Goal: Task Accomplishment & Management: Complete application form

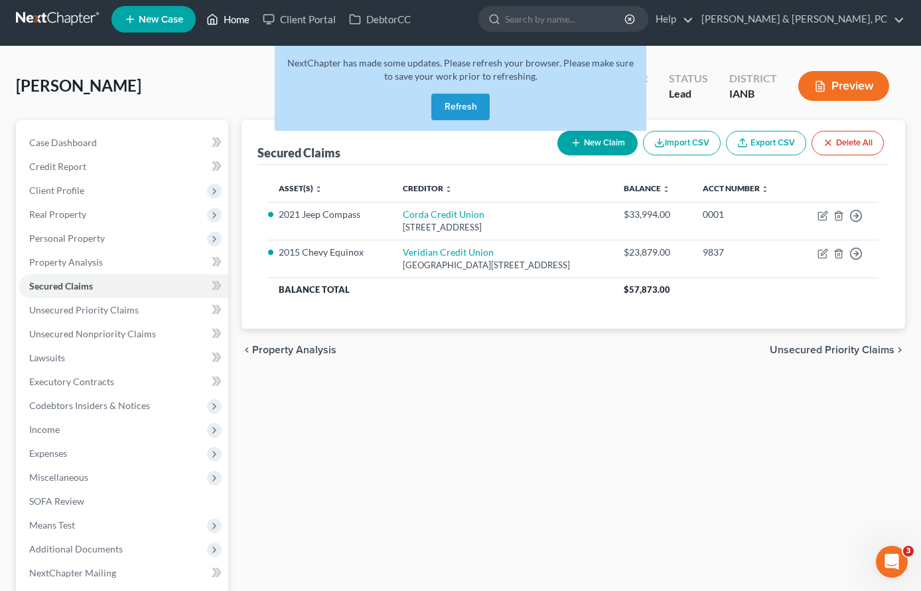
click at [222, 17] on link "Home" at bounding box center [228, 19] width 56 height 24
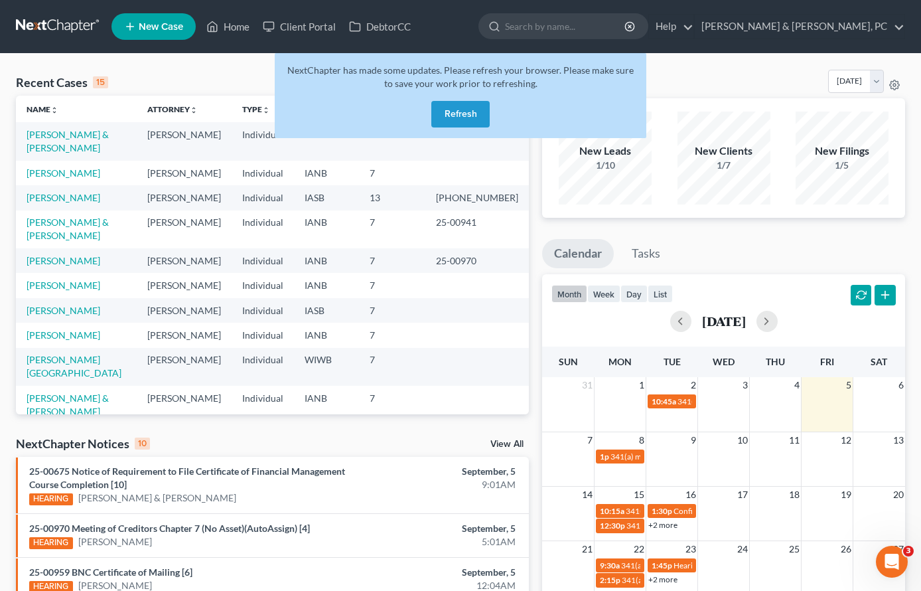
click at [465, 119] on button "Refresh" at bounding box center [460, 114] width 58 height 27
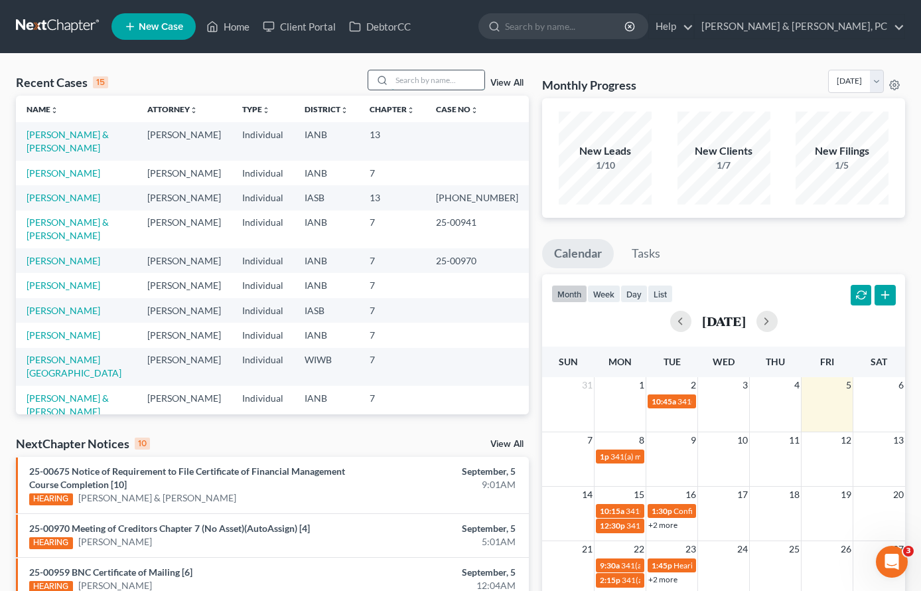
click at [423, 76] on input "search" at bounding box center [438, 79] width 93 height 19
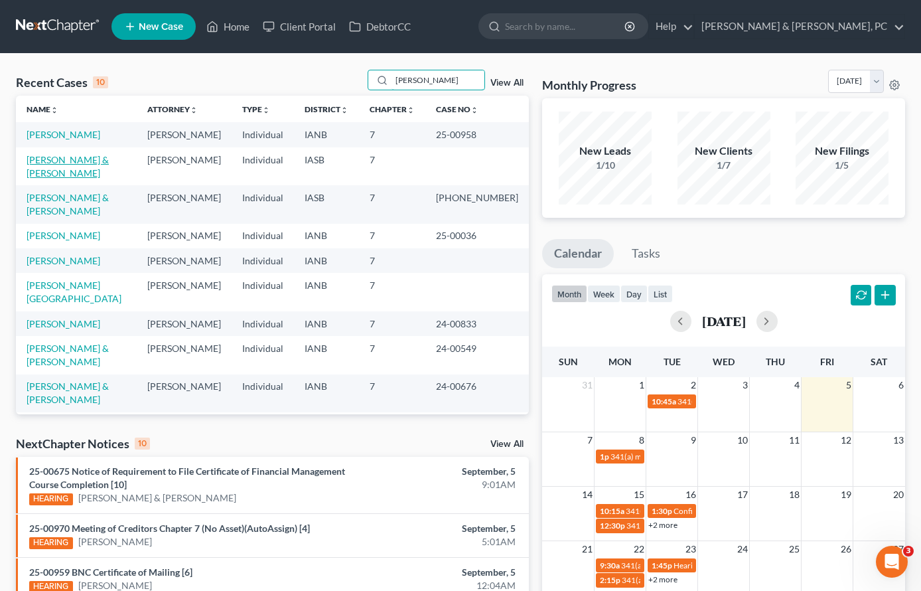
type input "[PERSON_NAME]"
click at [82, 159] on link "[PERSON_NAME] & [PERSON_NAME]" at bounding box center [68, 166] width 82 height 25
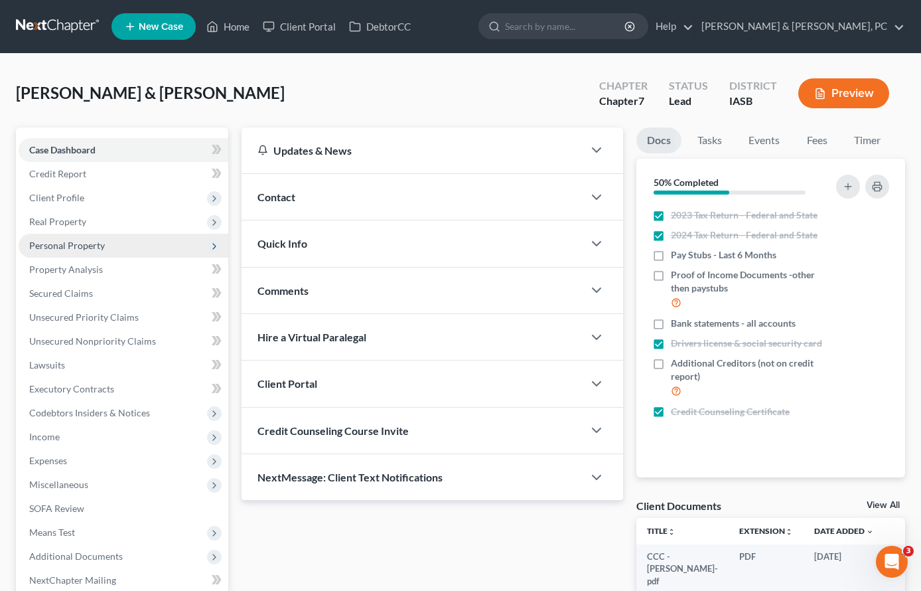
click at [90, 249] on span "Personal Property" at bounding box center [67, 245] width 76 height 11
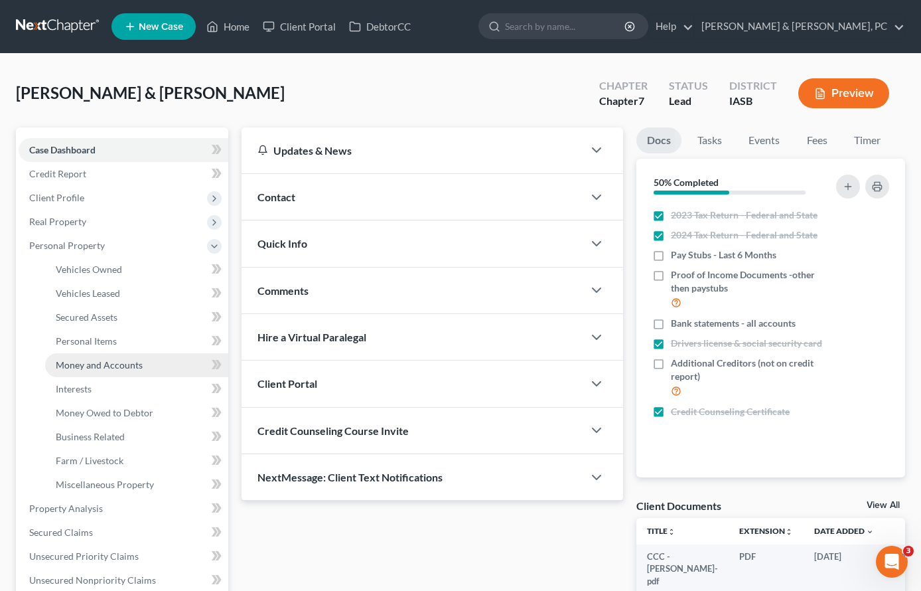
click at [106, 363] on span "Money and Accounts" at bounding box center [99, 364] width 87 height 11
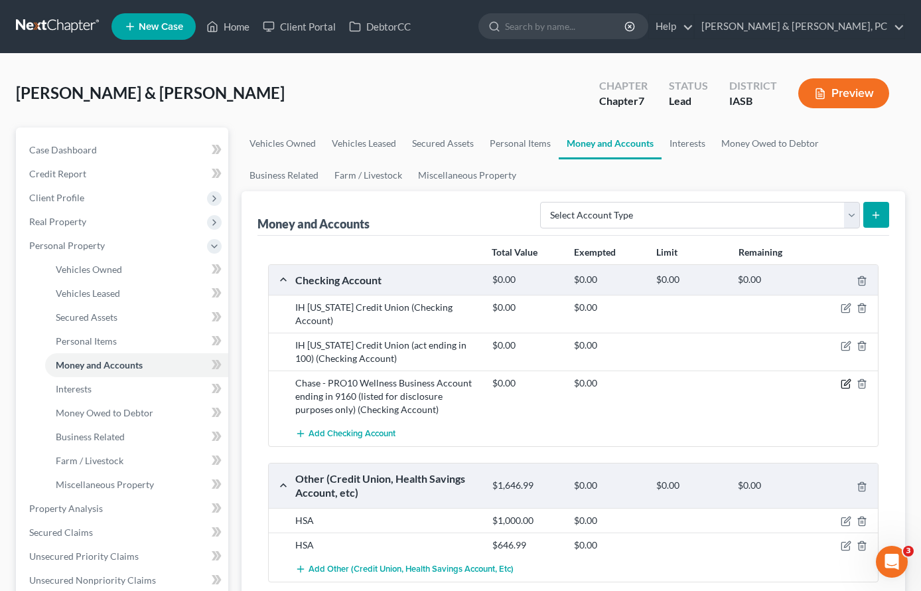
click at [845, 383] on icon "button" at bounding box center [846, 383] width 11 height 11
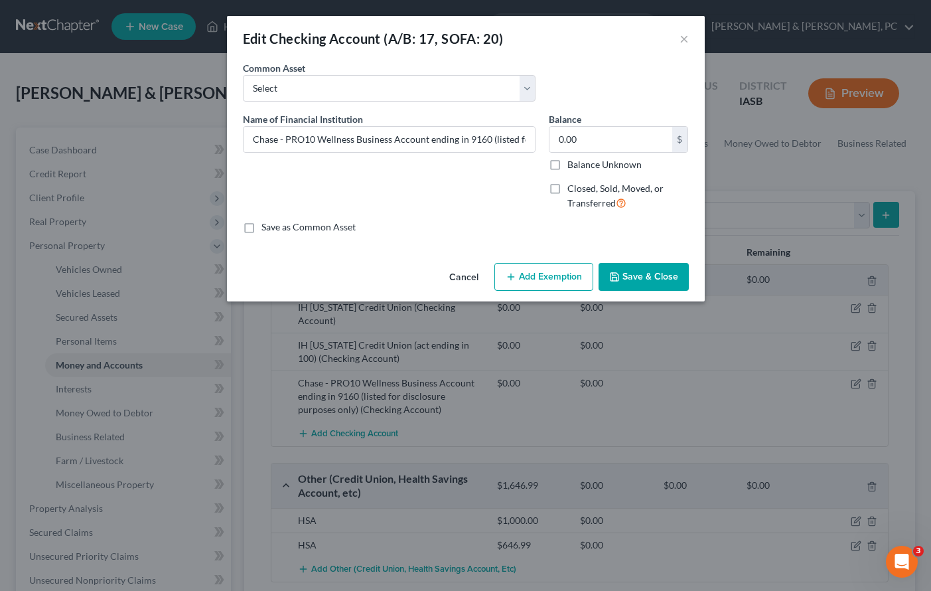
click at [647, 273] on button "Save & Close" at bounding box center [644, 277] width 90 height 28
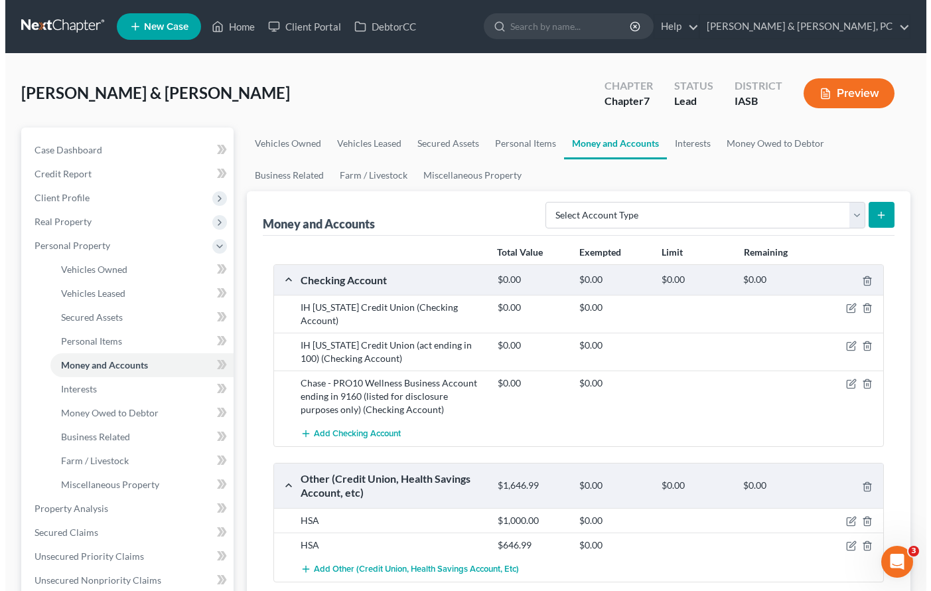
scroll to position [79, 0]
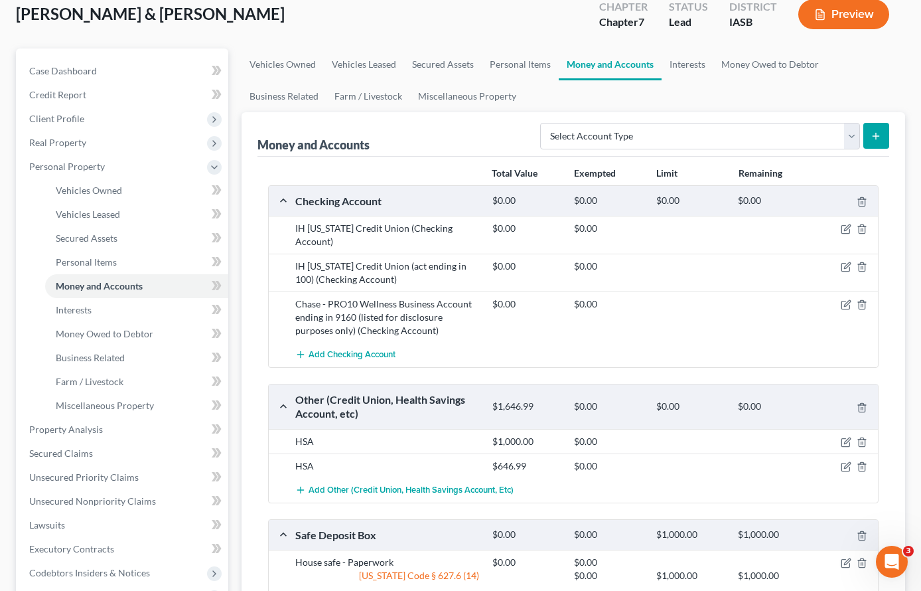
click at [431, 450] on div "HSA $1,000.00 $0.00" at bounding box center [573, 441] width 609 height 25
click at [845, 467] on icon "button" at bounding box center [847, 465] width 6 height 6
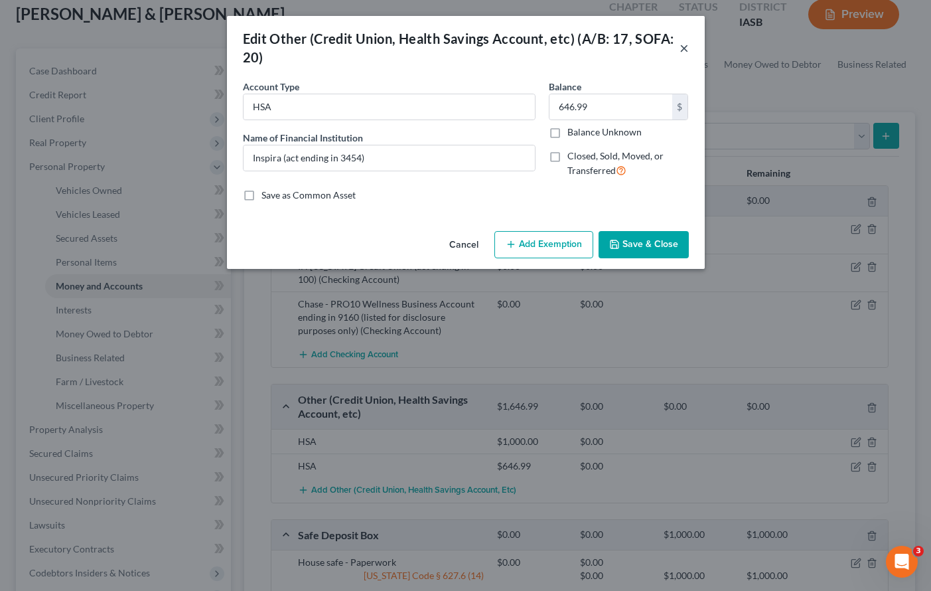
click at [684, 47] on button "×" at bounding box center [684, 48] width 9 height 16
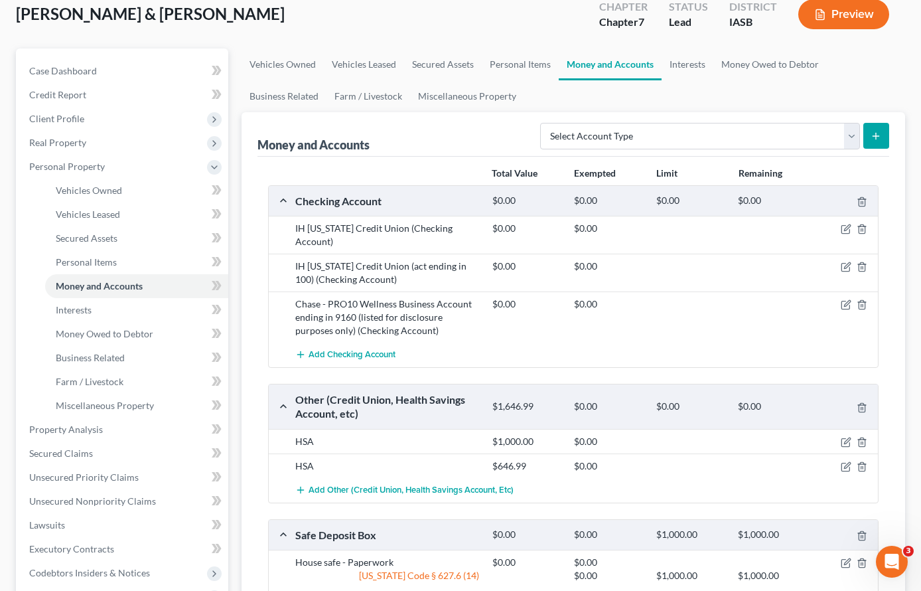
click at [861, 17] on button "Preview" at bounding box center [843, 14] width 91 height 30
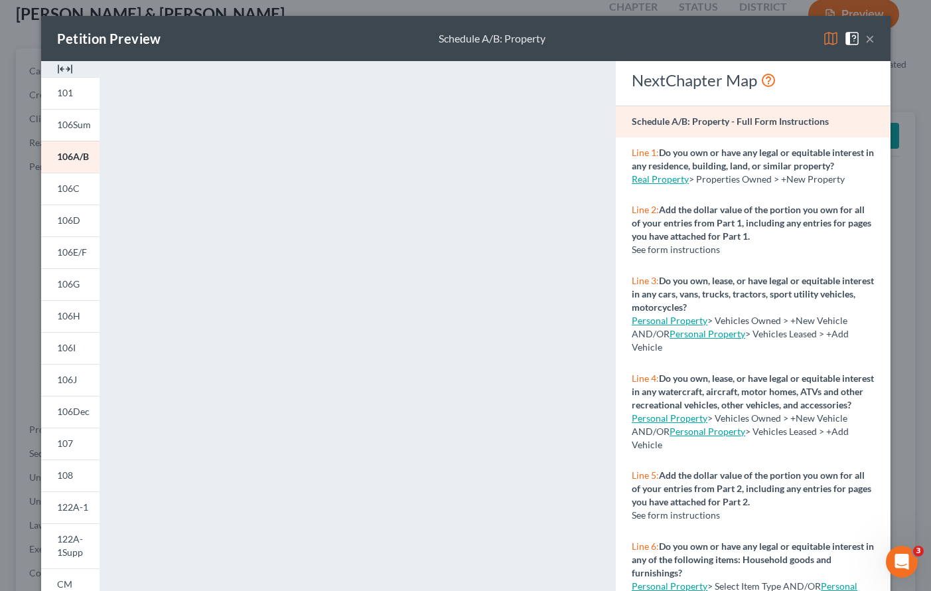
click at [865, 37] on button "×" at bounding box center [869, 39] width 9 height 16
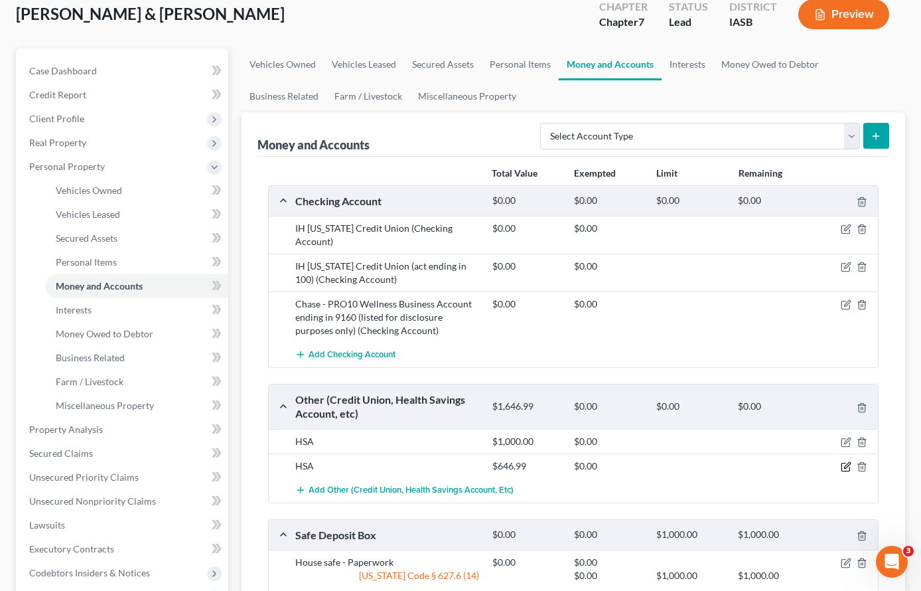
click at [846, 465] on icon "button" at bounding box center [847, 465] width 6 height 6
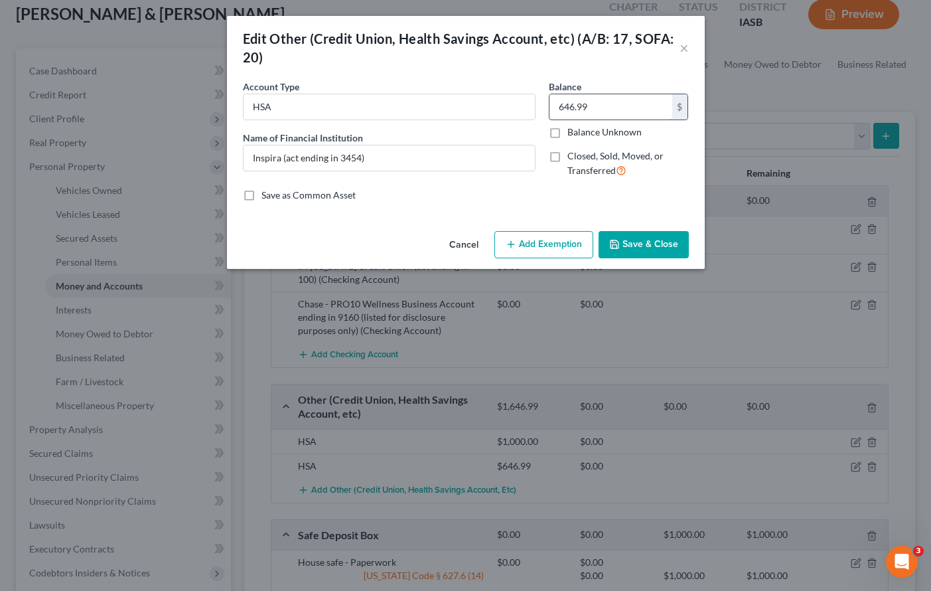
click at [611, 100] on input "646.99" at bounding box center [611, 106] width 123 height 25
type input "433.81"
click at [511, 247] on icon "button" at bounding box center [511, 244] width 11 height 11
select select "2"
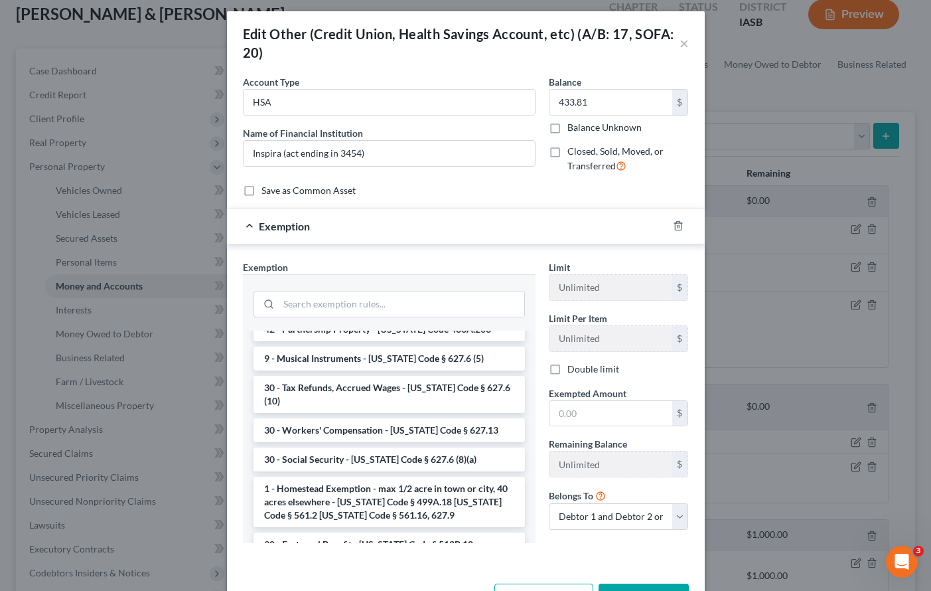
scroll to position [5, 0]
click at [674, 219] on div at bounding box center [686, 224] width 37 height 21
click at [674, 224] on icon "button" at bounding box center [678, 225] width 11 height 11
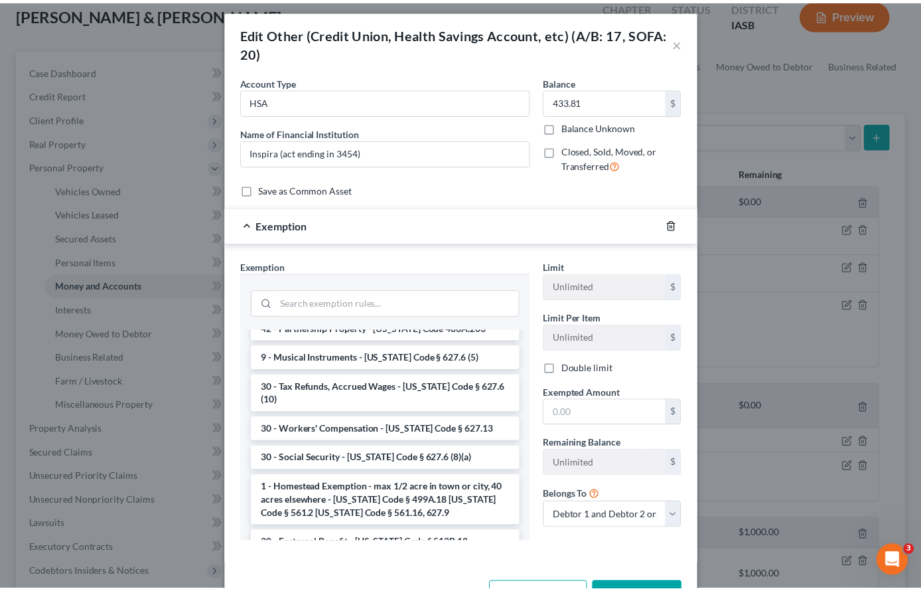
scroll to position [0, 0]
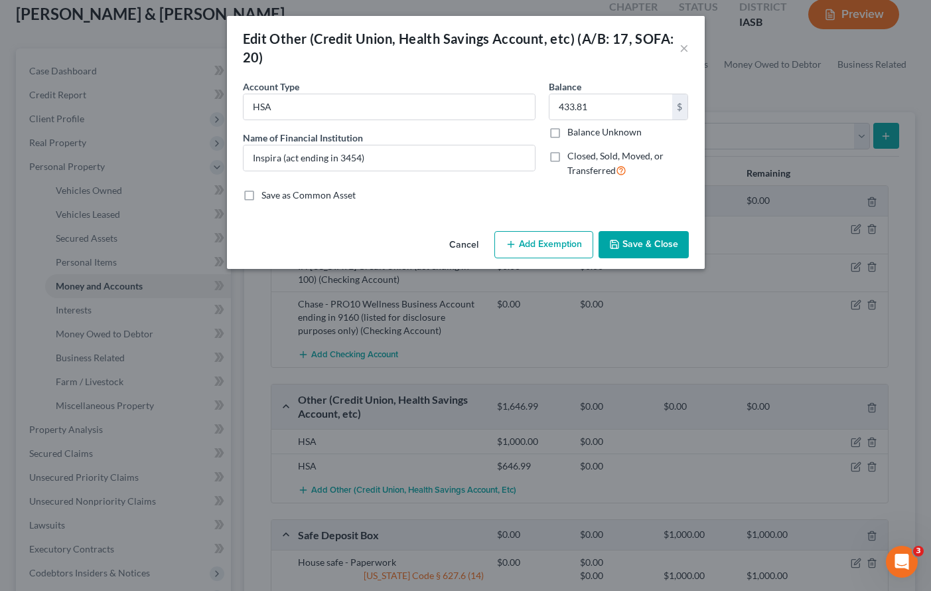
click at [626, 240] on button "Save & Close" at bounding box center [644, 245] width 90 height 28
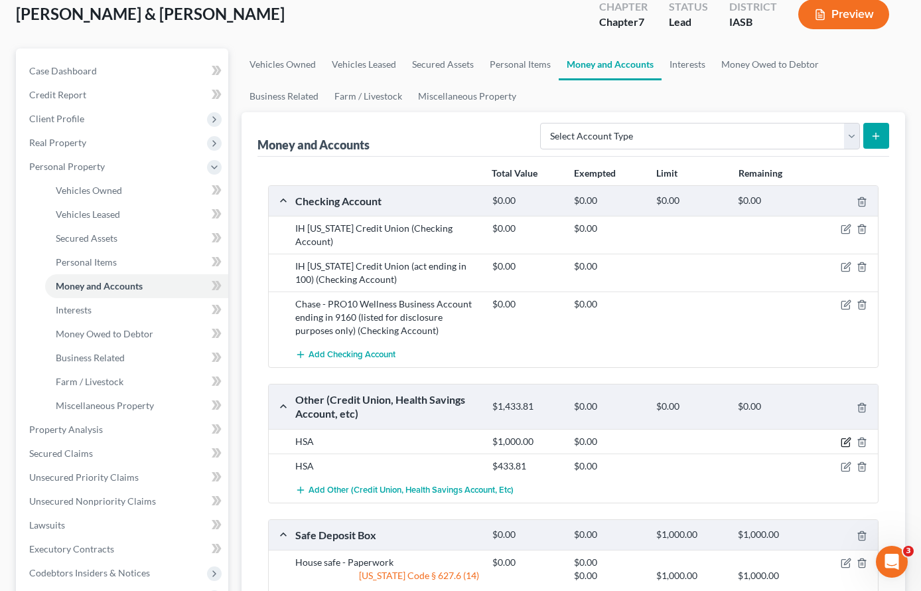
click at [846, 442] on icon "button" at bounding box center [846, 442] width 11 height 11
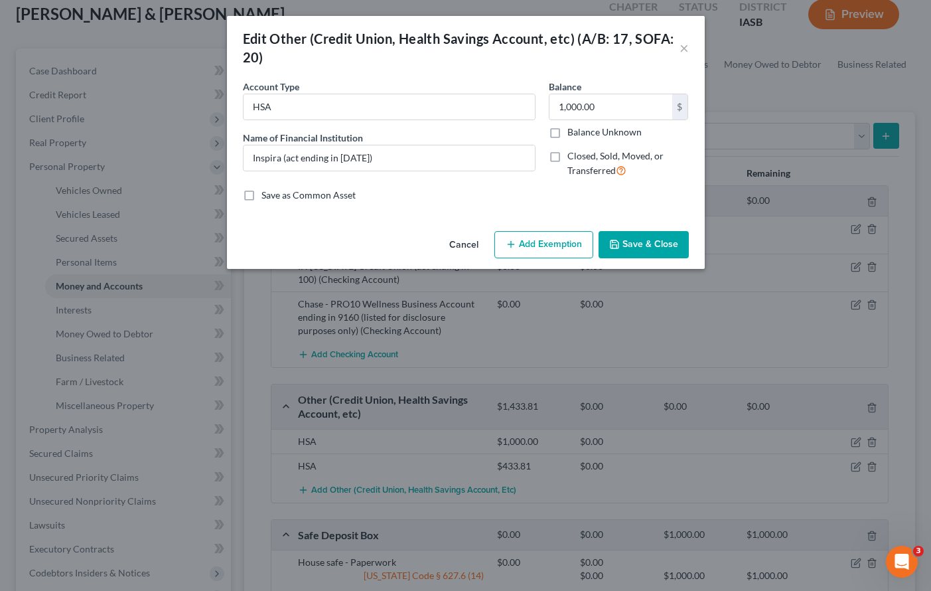
click at [652, 240] on button "Save & Close" at bounding box center [644, 245] width 90 height 28
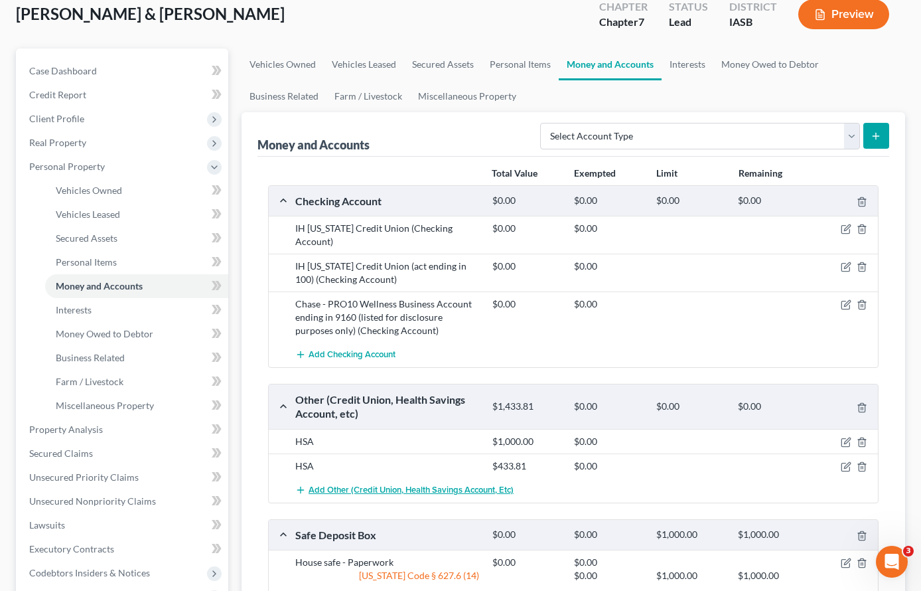
click at [440, 488] on span "Add Other (Credit Union, Health Savings Account, etc)" at bounding box center [411, 489] width 205 height 11
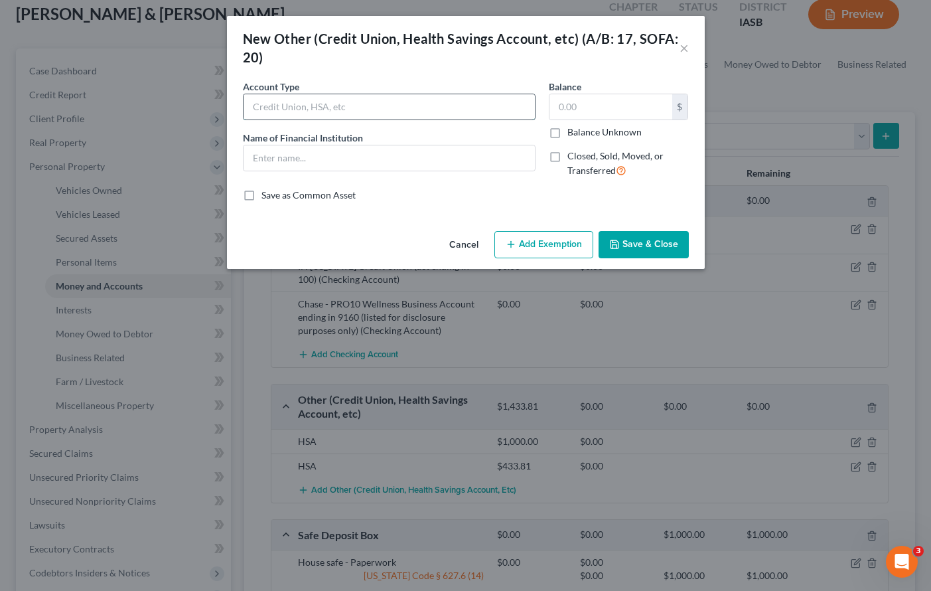
click at [299, 111] on input "text" at bounding box center [389, 106] width 291 height 25
type input "HSA"
type input "HSA Bank"
type input "0.00"
click at [630, 250] on button "Save & Close" at bounding box center [644, 245] width 90 height 28
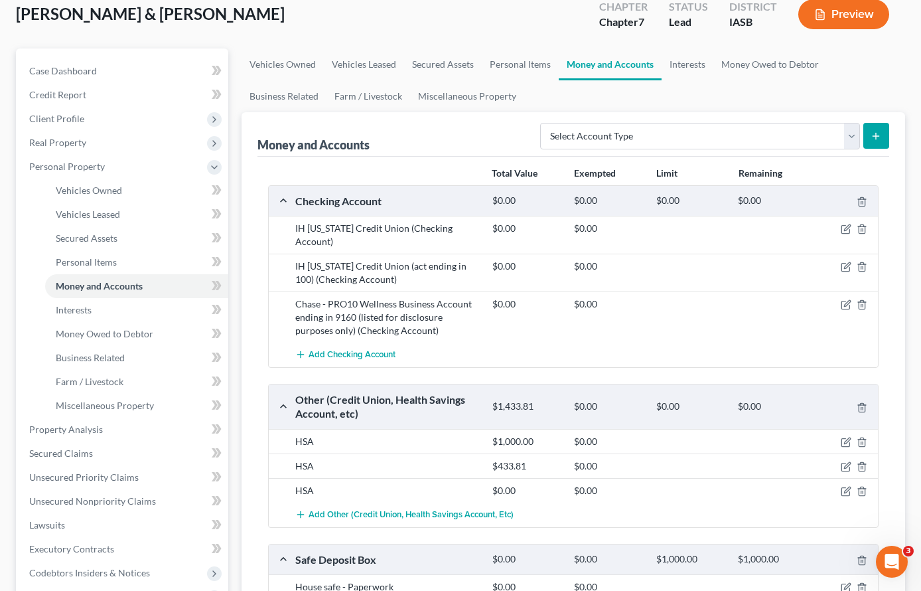
click at [482, 127] on div "Money and Accounts Select Account Type Brokerage (A/B: 18, SOFA: 20) Cash on Ha…" at bounding box center [574, 134] width 632 height 44
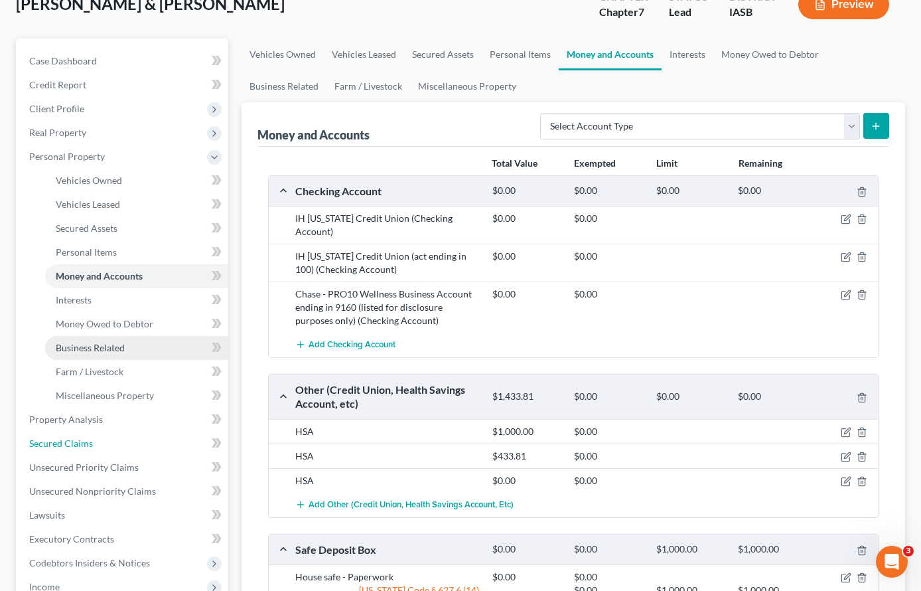
click at [65, 439] on span "Secured Claims" at bounding box center [61, 442] width 64 height 11
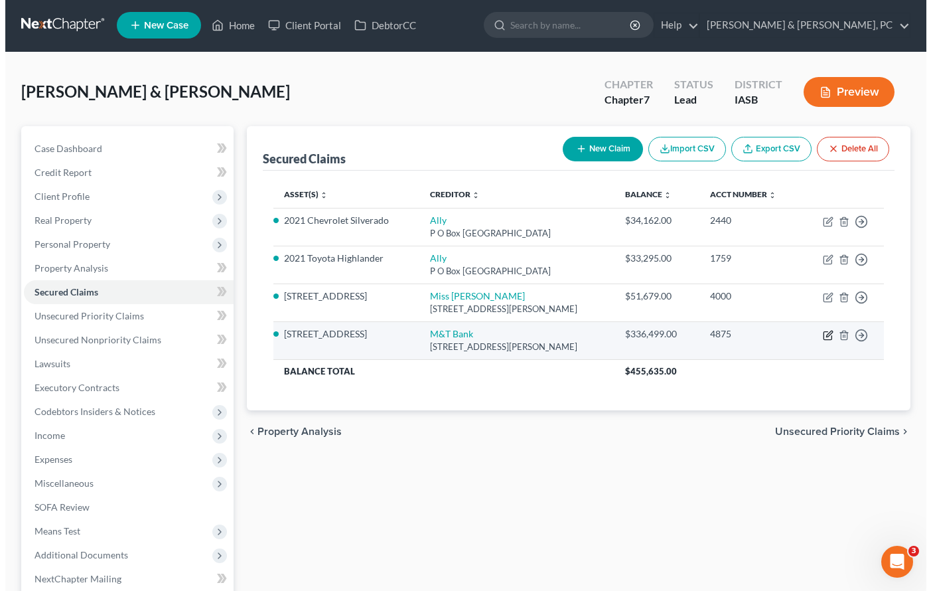
scroll to position [4, 0]
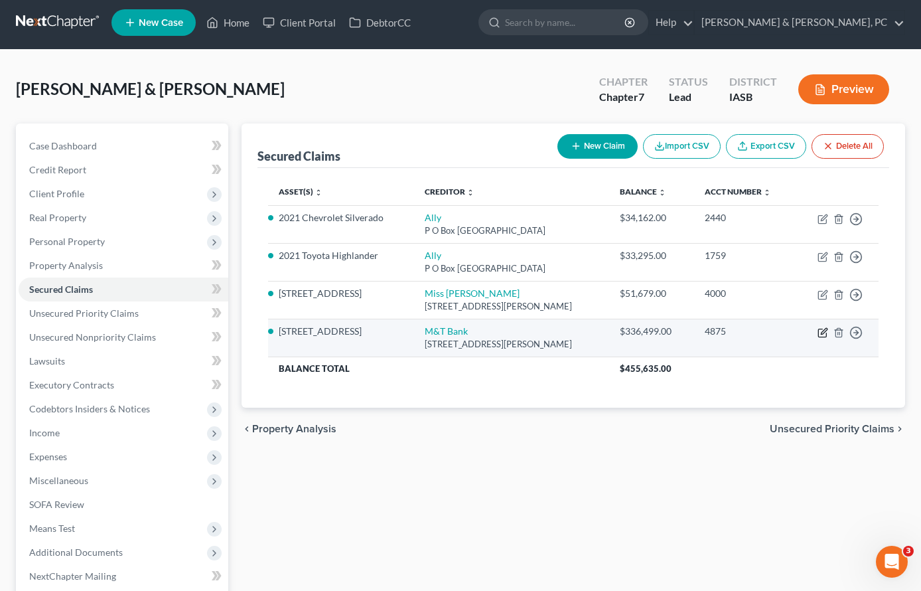
click at [826, 334] on icon "button" at bounding box center [823, 332] width 11 height 11
select select "35"
select select "3"
select select "2"
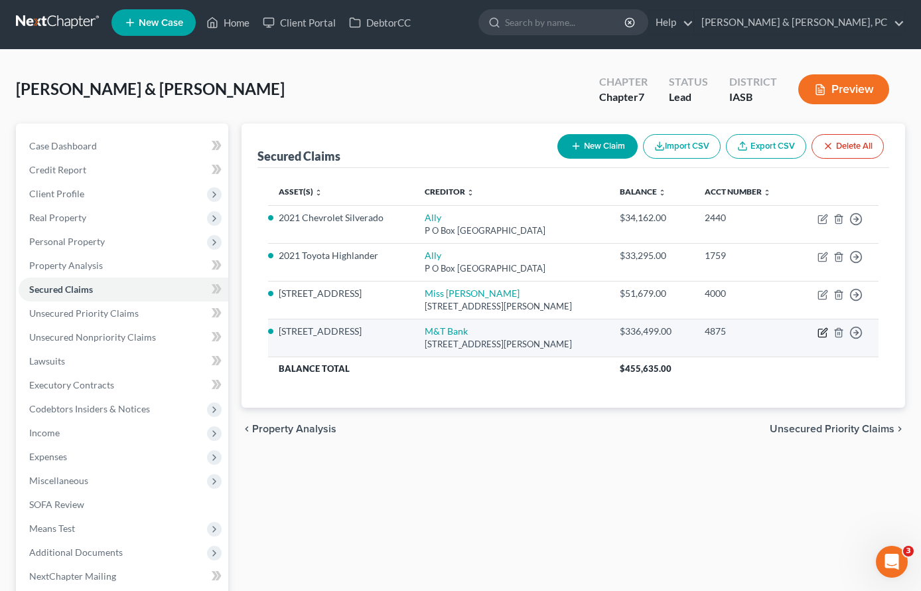
select select "0"
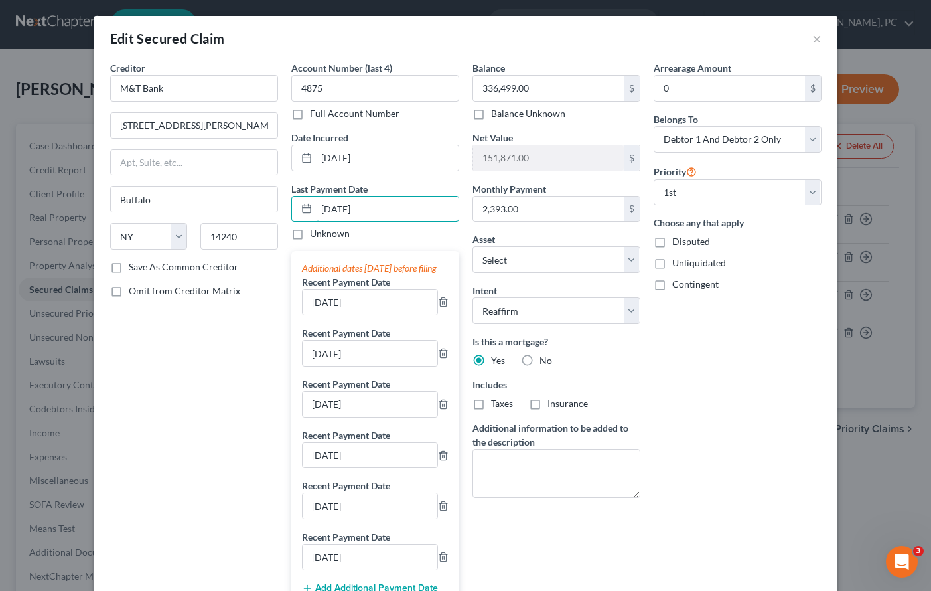
drag, startPoint x: 391, startPoint y: 206, endPoint x: 279, endPoint y: 201, distance: 112.3
click at [279, 201] on div "Creditor * M&T Bank 1100 Wehrle Drive Buffalo State AL AK AR AZ CA CO CT DE DC …" at bounding box center [466, 454] width 725 height 787
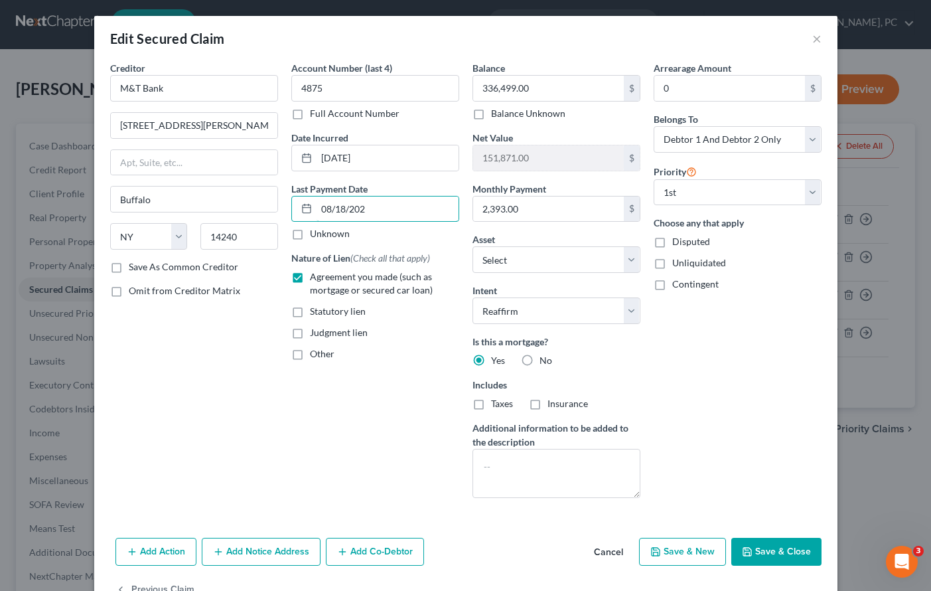
type input "08/18/2025"
select select "3"
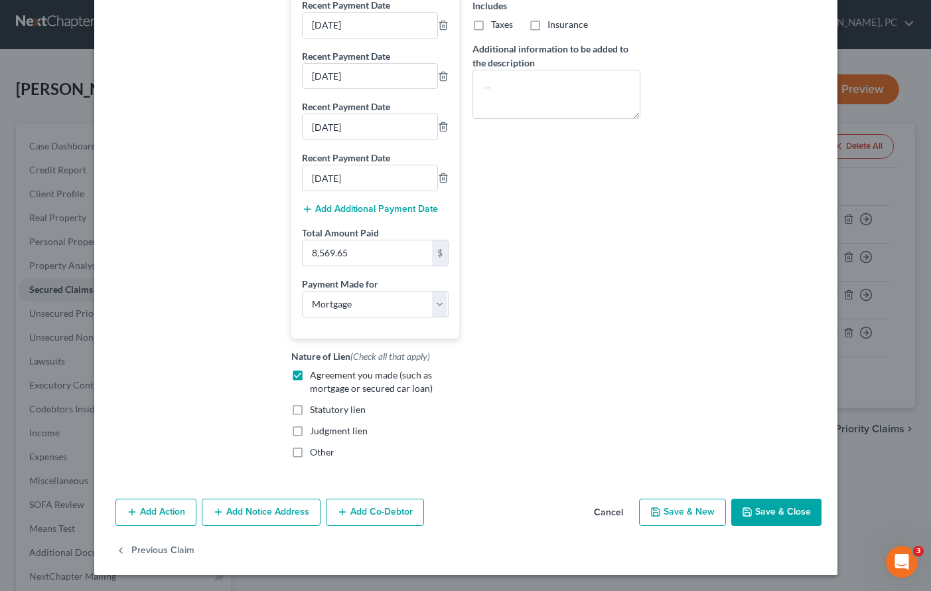
scroll to position [392, 0]
type input "08/18/2025"
click at [771, 511] on button "Save & Close" at bounding box center [776, 512] width 90 height 28
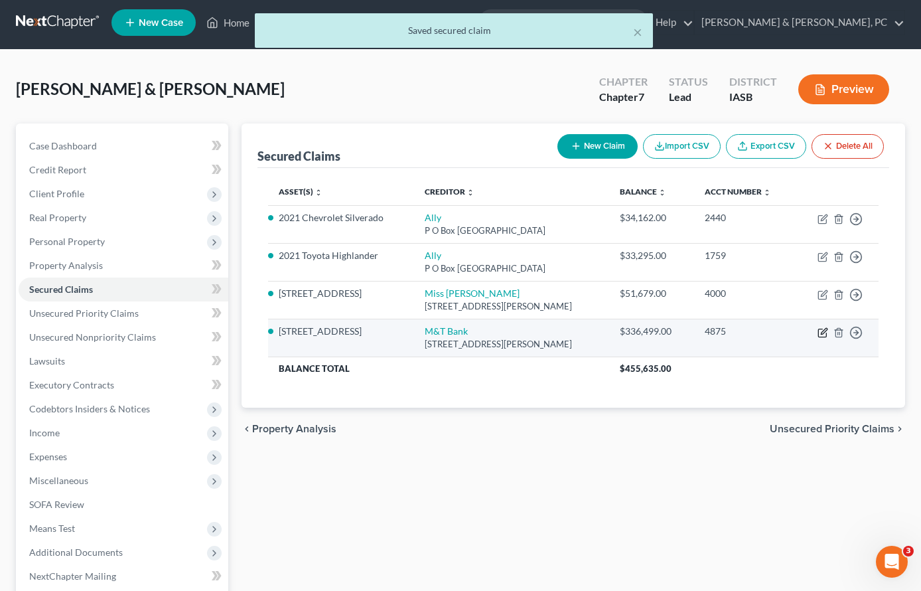
click at [822, 332] on icon "button" at bounding box center [824, 331] width 6 height 6
select select "35"
select select "3"
select select "2"
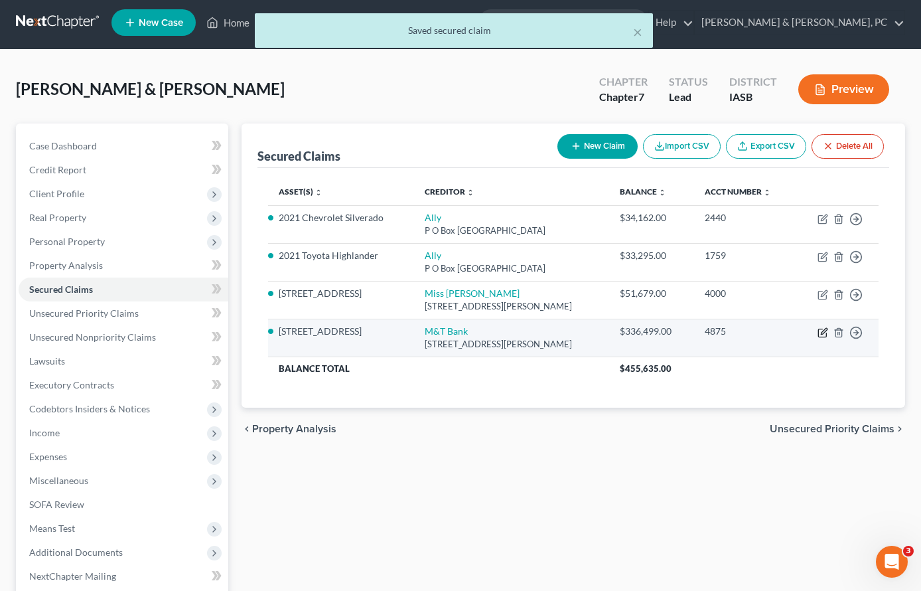
select select "0"
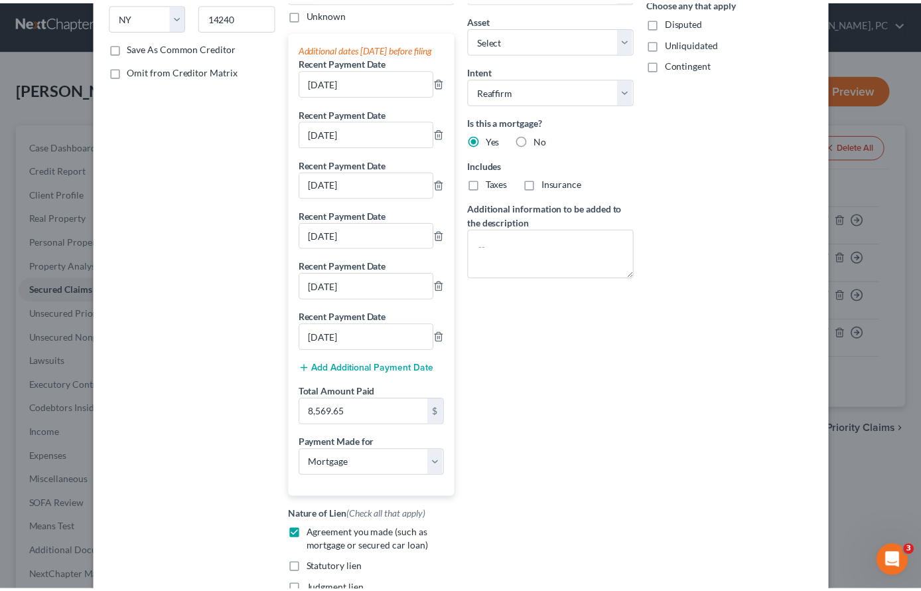
scroll to position [219, 0]
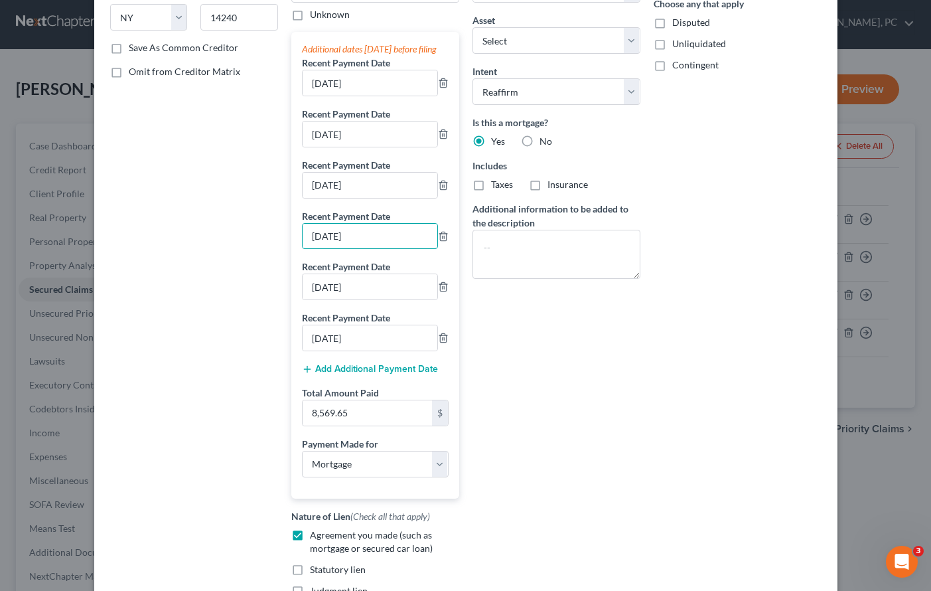
drag, startPoint x: 377, startPoint y: 251, endPoint x: 263, endPoint y: 242, distance: 114.5
click at [263, 242] on div "Creditor * M&T Bank 1100 Wehrle Drive Buffalo State AL AK AR AZ CA CO CT DE DC …" at bounding box center [466, 235] width 725 height 787
type input "07/10/2025"
drag, startPoint x: 376, startPoint y: 306, endPoint x: 396, endPoint y: 308, distance: 20.7
click at [258, 300] on div "Creditor * M&T Bank 1100 Wehrle Drive Buffalo State AL AK AR AZ CA CO CT DE DC …" at bounding box center [466, 235] width 725 height 787
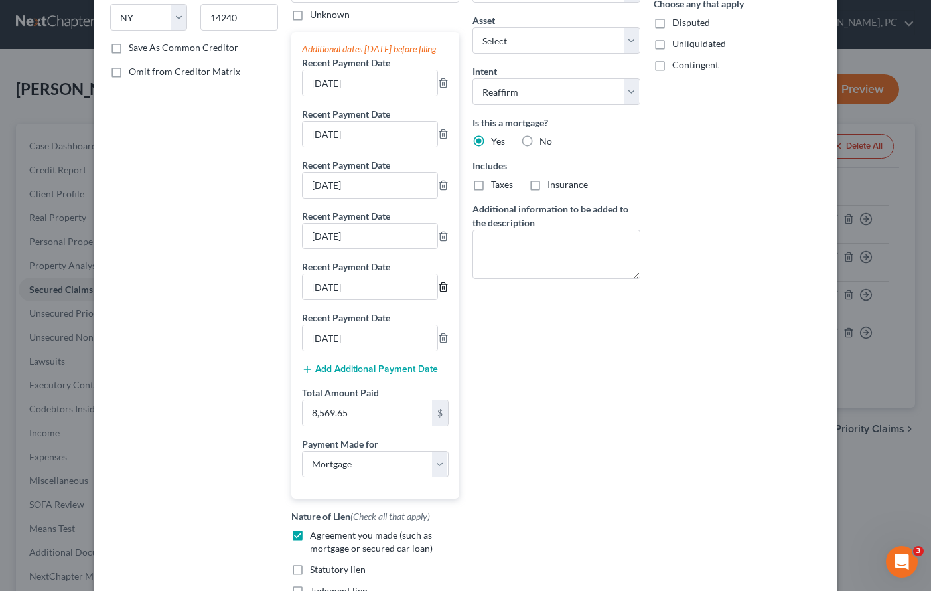
click at [443, 292] on icon "button" at bounding box center [443, 286] width 11 height 11
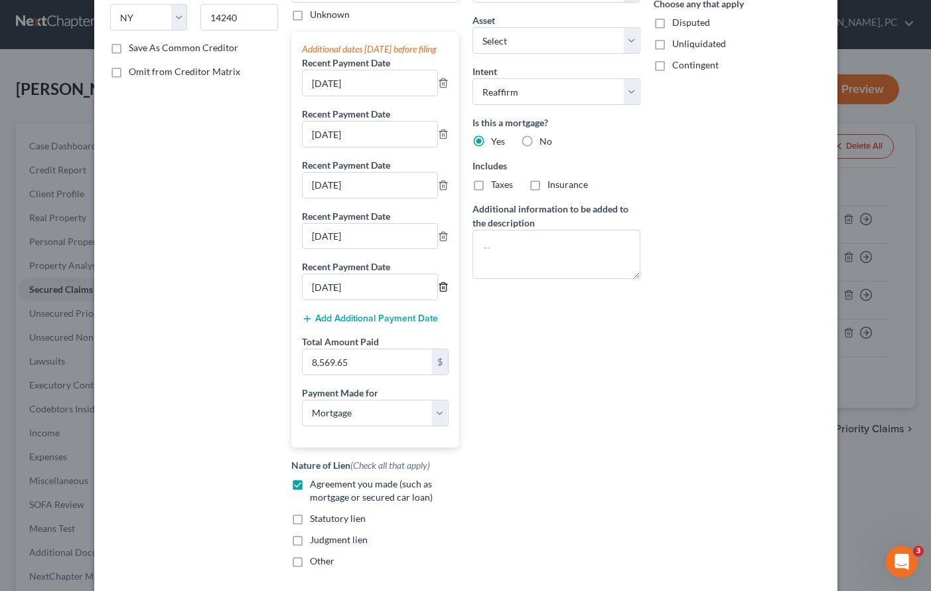
click at [441, 291] on icon "button" at bounding box center [443, 287] width 6 height 9
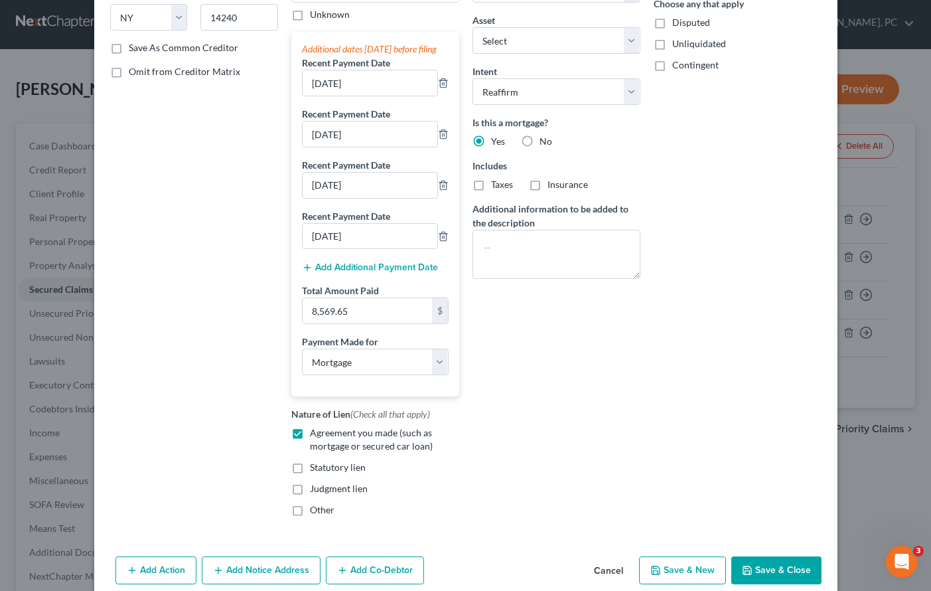
click at [780, 576] on button "Save & Close" at bounding box center [776, 570] width 90 height 28
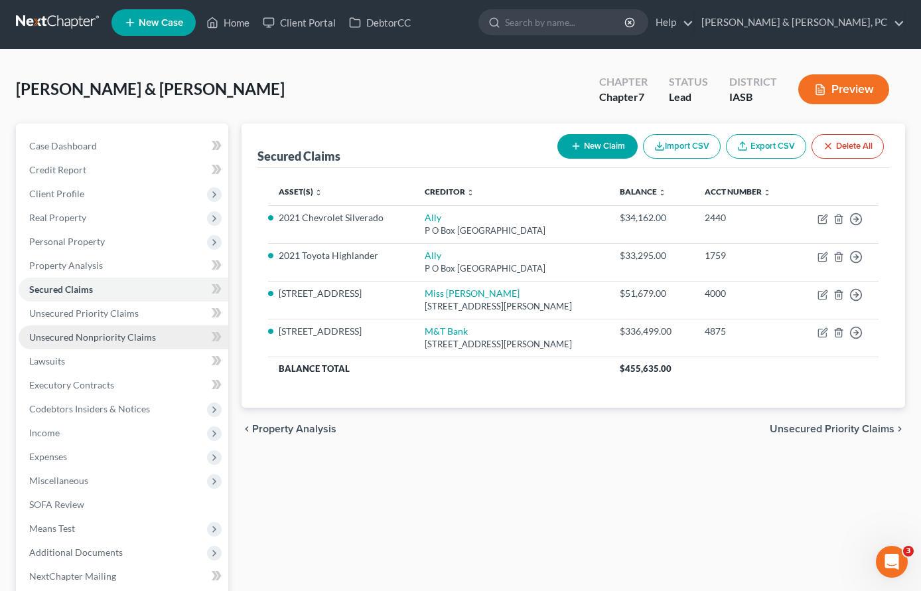
click at [97, 336] on span "Unsecured Nonpriority Claims" at bounding box center [92, 336] width 127 height 11
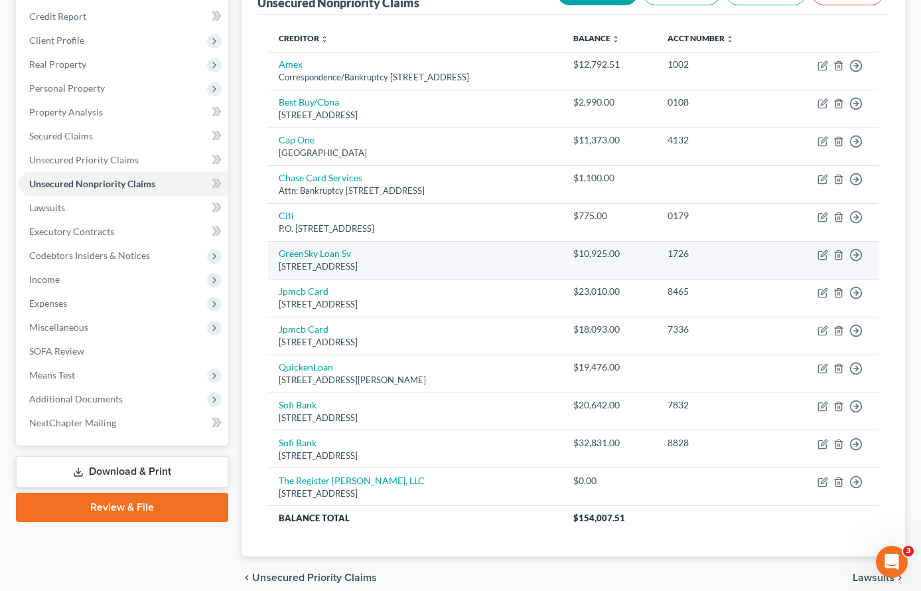
scroll to position [165, 0]
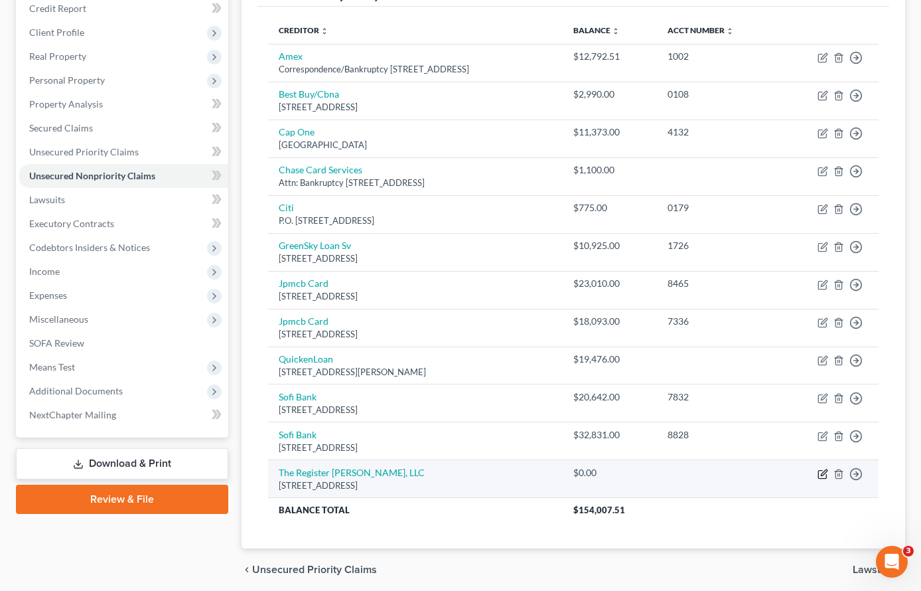
click at [823, 471] on icon "button" at bounding box center [823, 474] width 11 height 11
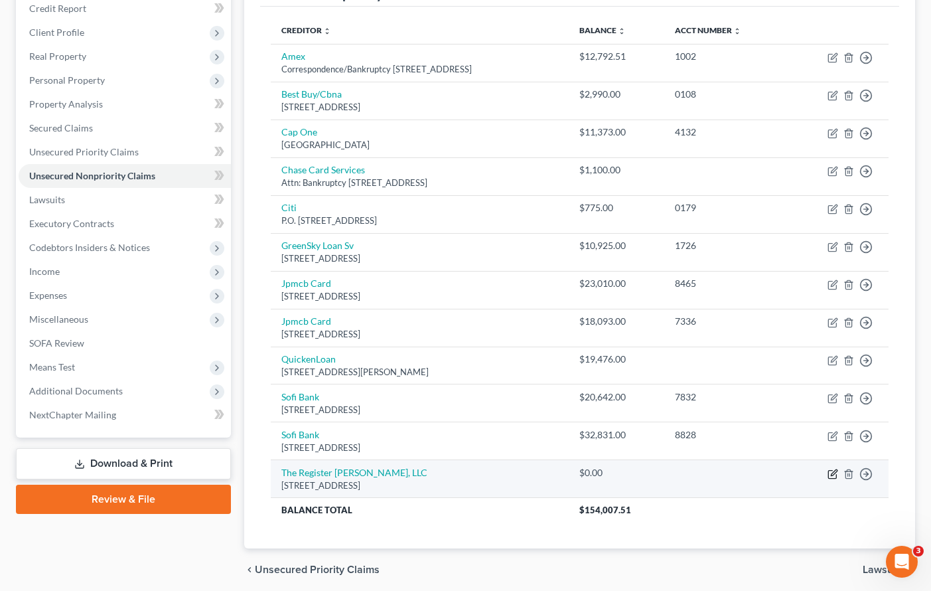
select select "45"
select select "14"
select select "0"
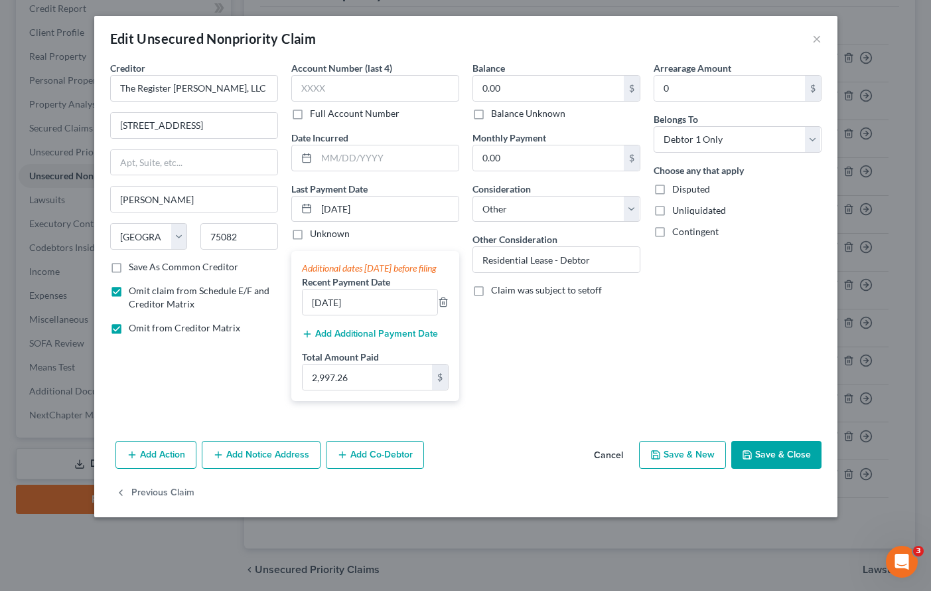
click at [766, 464] on button "Save & Close" at bounding box center [776, 455] width 90 height 28
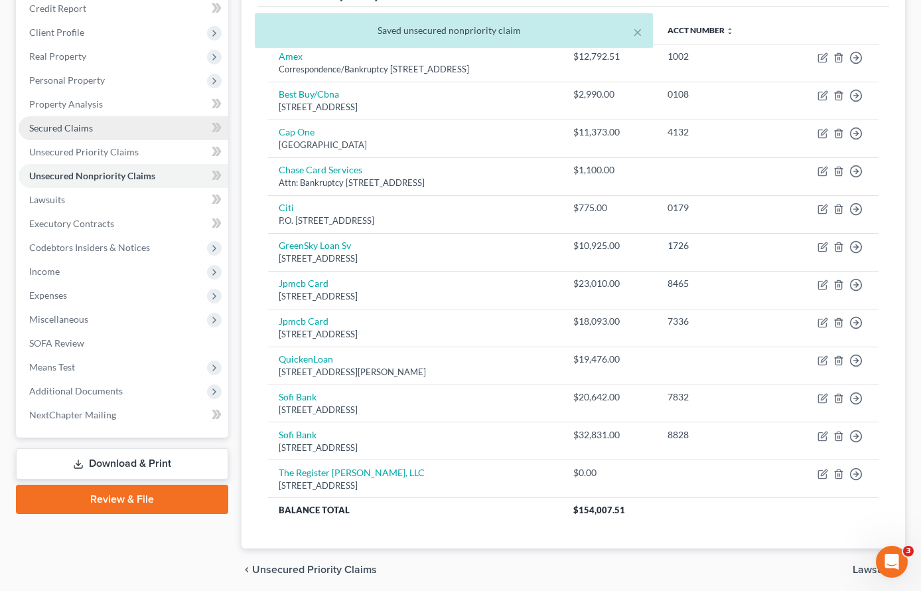
click at [68, 128] on span "Secured Claims" at bounding box center [61, 127] width 64 height 11
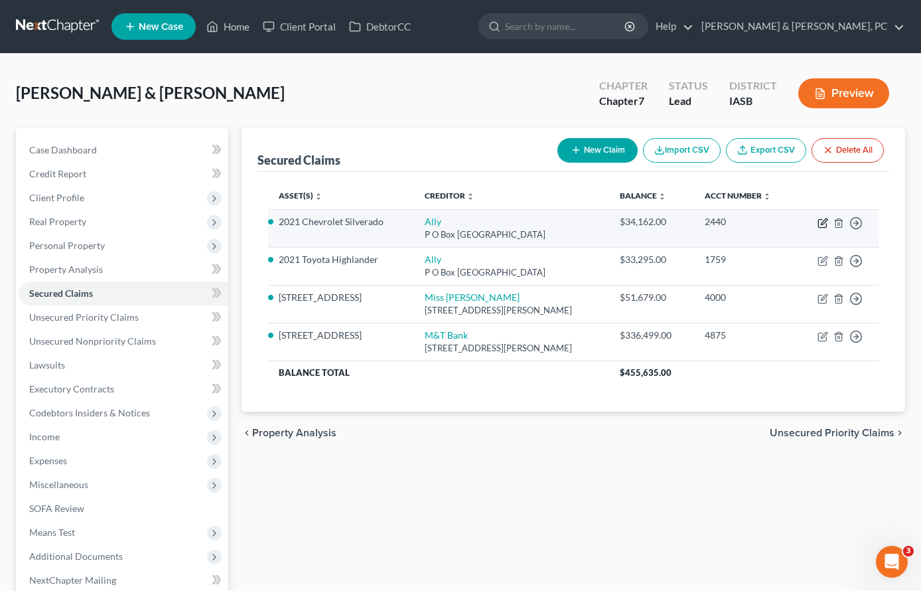
click at [824, 220] on icon "button" at bounding box center [824, 221] width 6 height 6
select select "24"
select select "0"
select select "4"
select select "0"
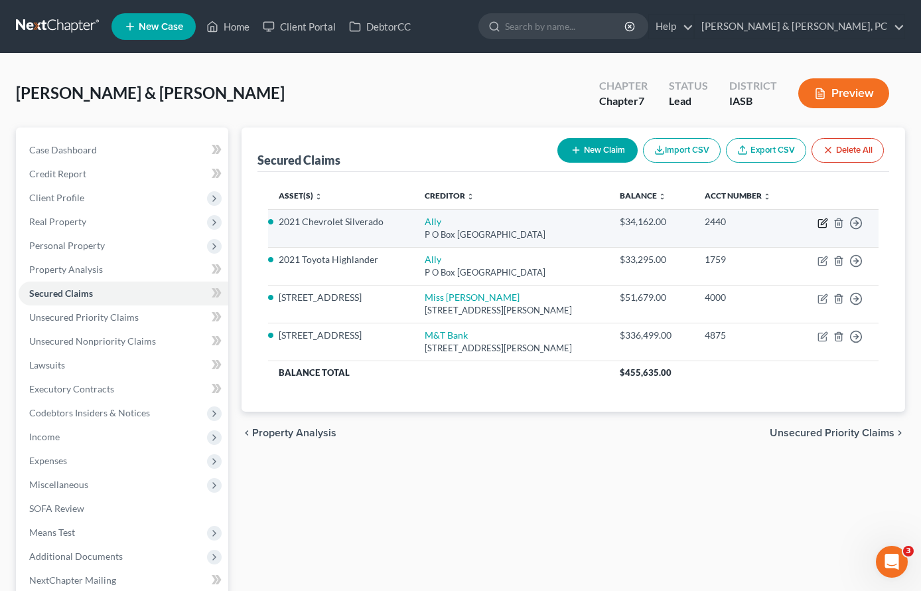
select select "0"
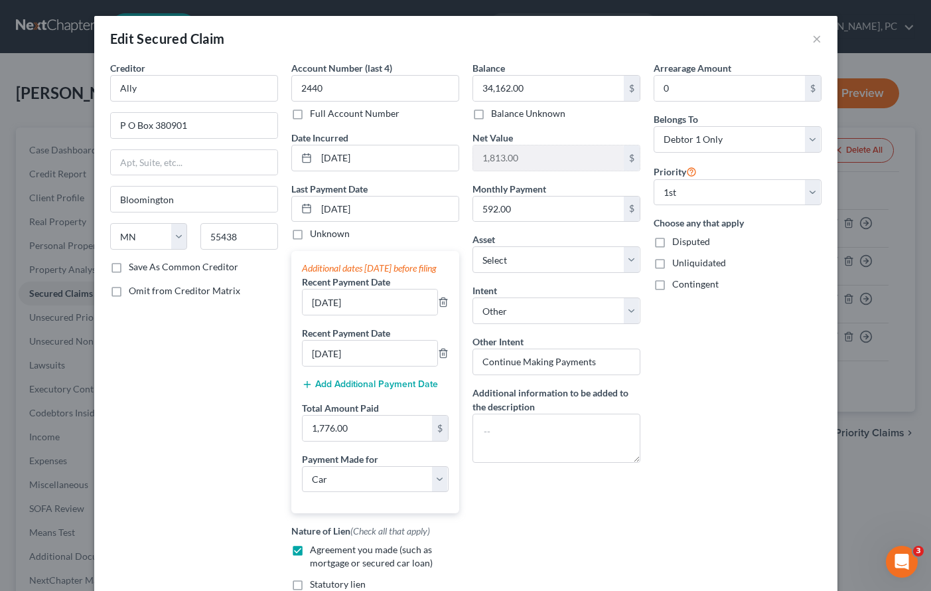
click at [346, 390] on button "Add Additional Payment Date" at bounding box center [370, 384] width 136 height 11
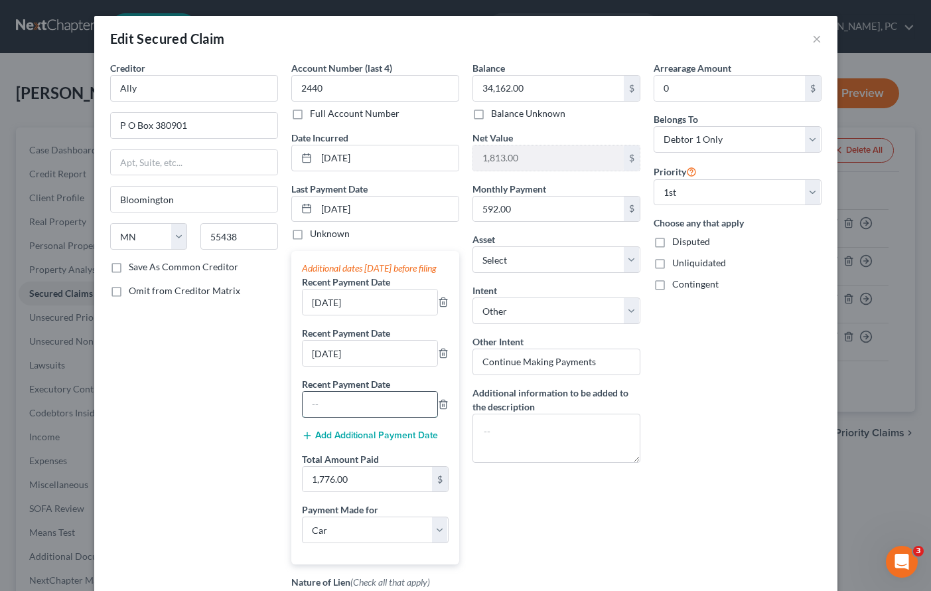
click at [331, 414] on input "text" at bounding box center [370, 404] width 135 height 25
type input "08/01/2025"
drag, startPoint x: 372, startPoint y: 203, endPoint x: 267, endPoint y: 196, distance: 105.1
click at [267, 196] on div "Creditor * Ally P O Box 380901 Bloomington State AL AK AR AZ CA CO CT DE DC FL …" at bounding box center [466, 378] width 725 height 634
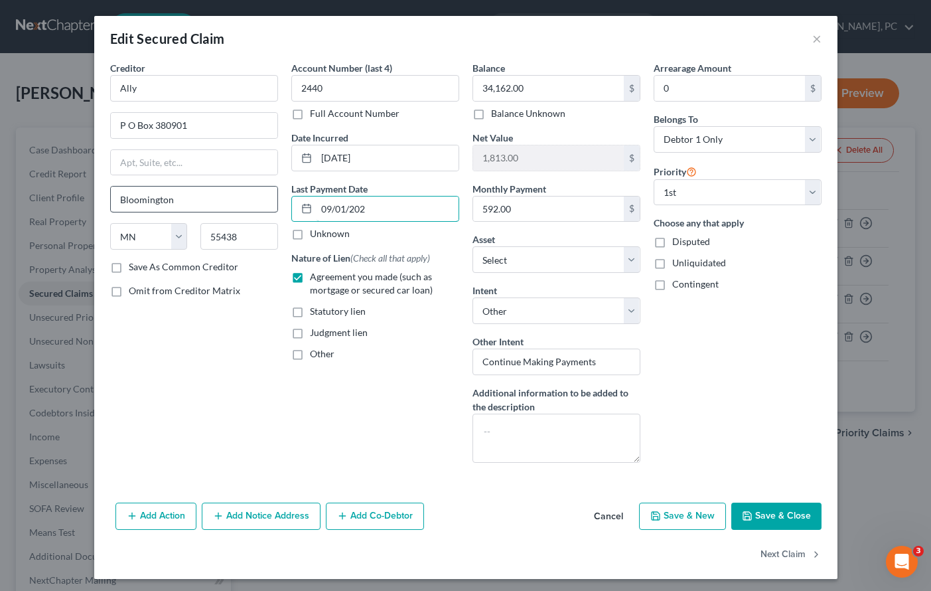
type input "09/01/2025"
select select "0"
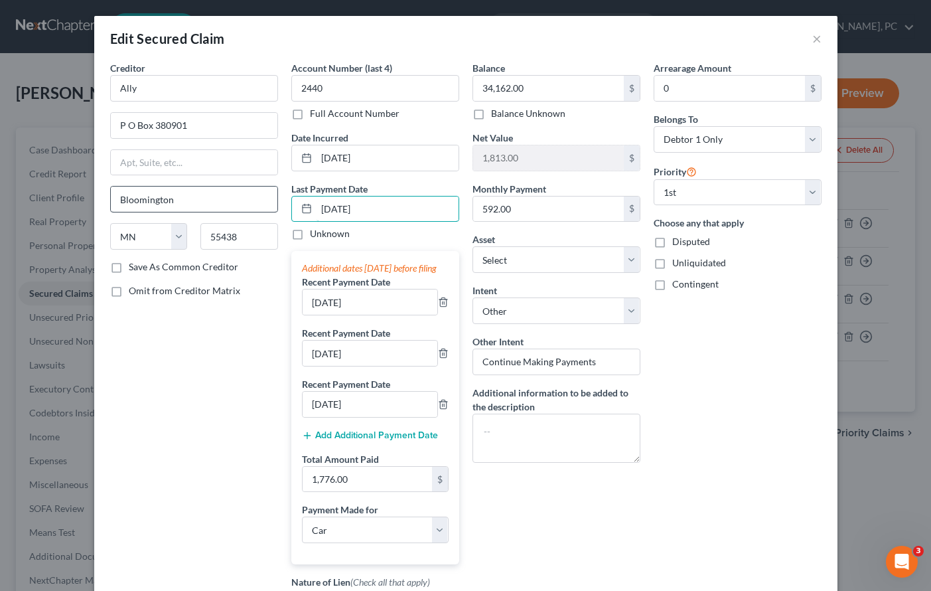
scroll to position [2, 0]
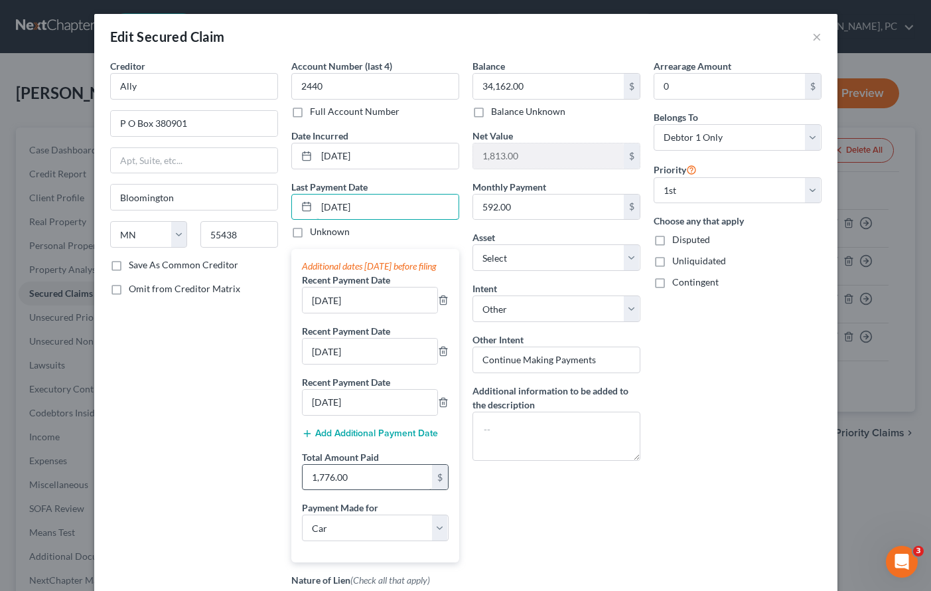
type input "09/01/2025"
type input "2,368.00"
click at [592, 511] on div "Balance 34,162.00 $ Balance Unknown Balance Undetermined 34,162.00 $ Balance Un…" at bounding box center [556, 376] width 181 height 634
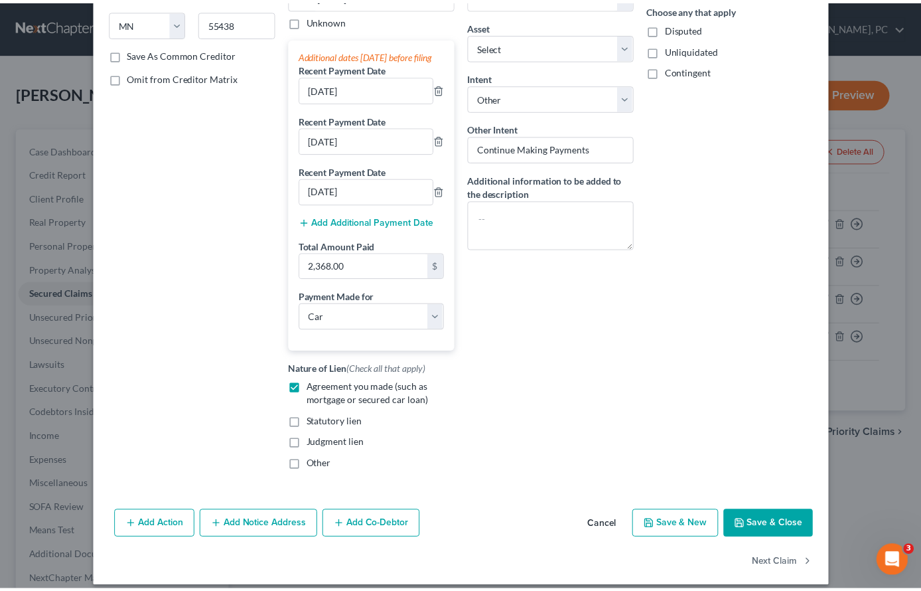
scroll to position [217, 0]
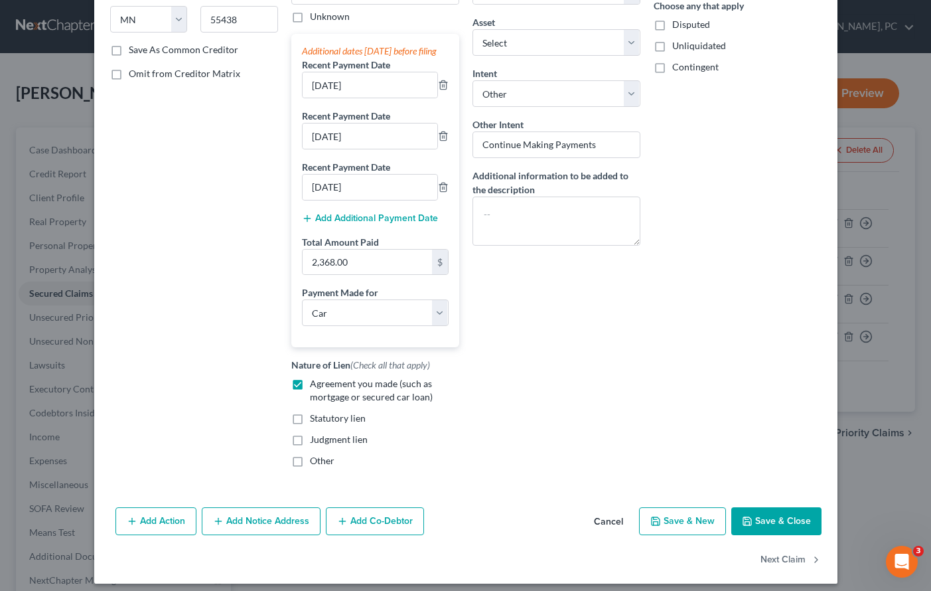
click at [772, 546] on div "Add Action Add Notice Address Add Co-Debtor Cancel Save & New Save & Close" at bounding box center [465, 524] width 743 height 44
click at [768, 530] on button "Save & Close" at bounding box center [776, 521] width 90 height 28
select select "12"
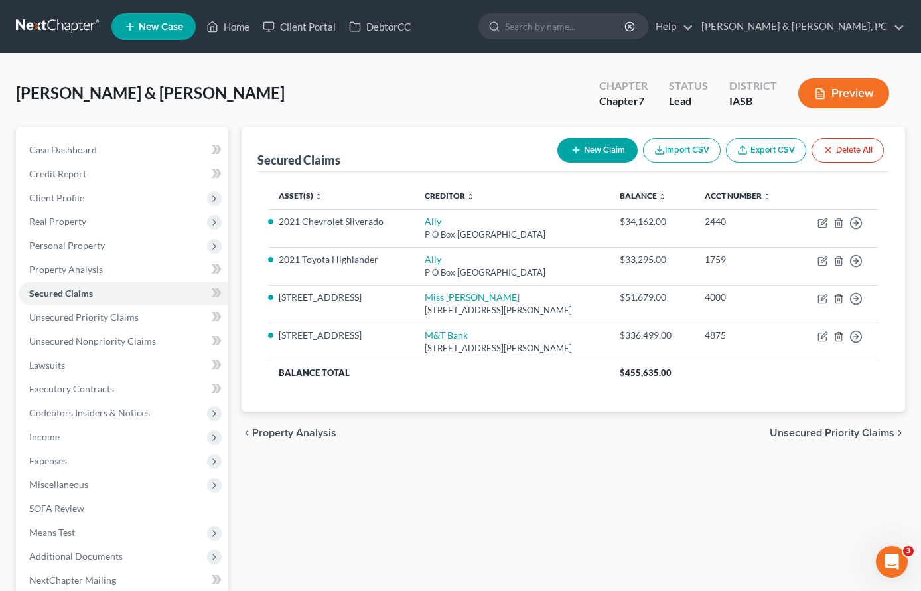
click at [405, 525] on div "Secured Claims New Claim Import CSV Export CSV Delete All Asset(s) expand_more …" at bounding box center [573, 403] width 677 height 552
click at [72, 321] on span "Unsecured Priority Claims" at bounding box center [84, 316] width 110 height 11
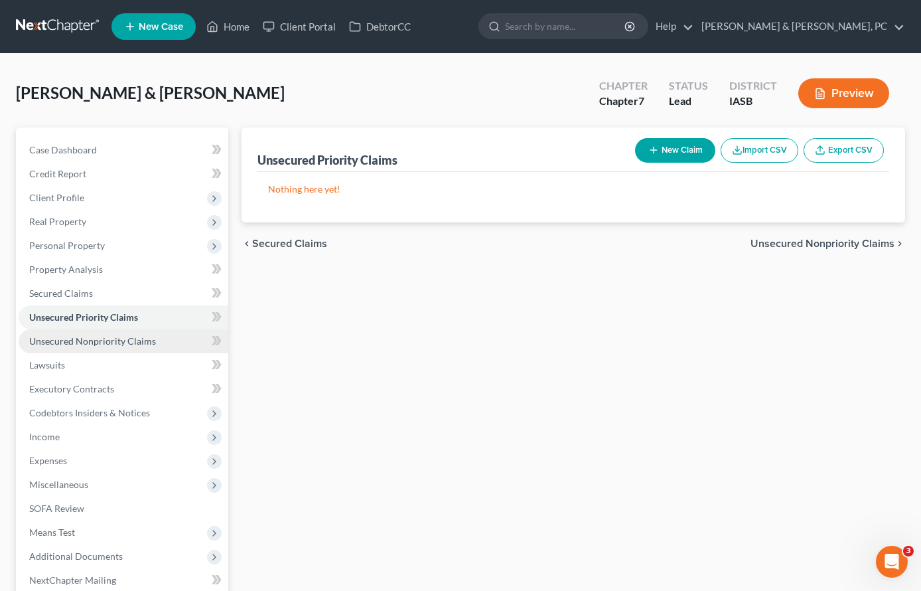
click at [68, 340] on span "Unsecured Nonpriority Claims" at bounding box center [92, 340] width 127 height 11
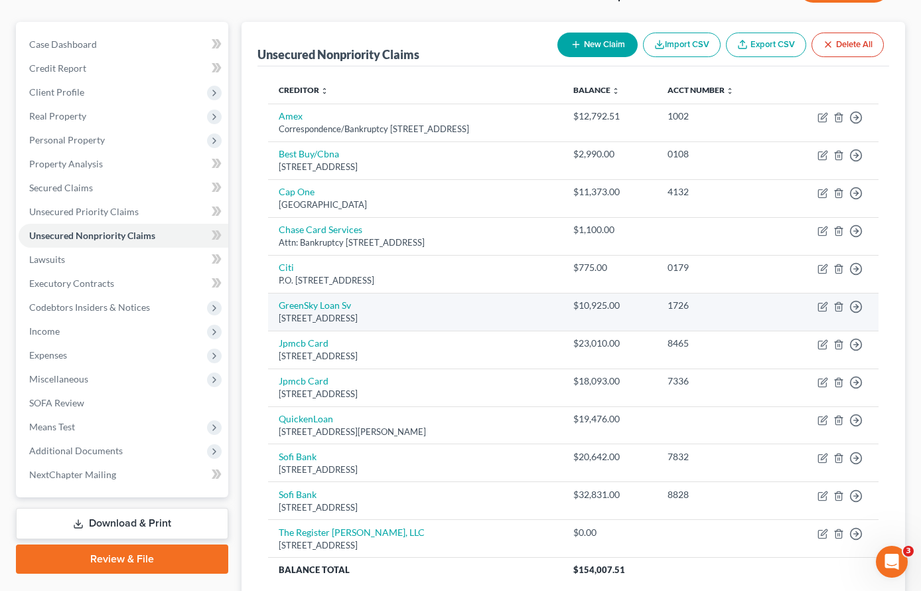
scroll to position [123, 0]
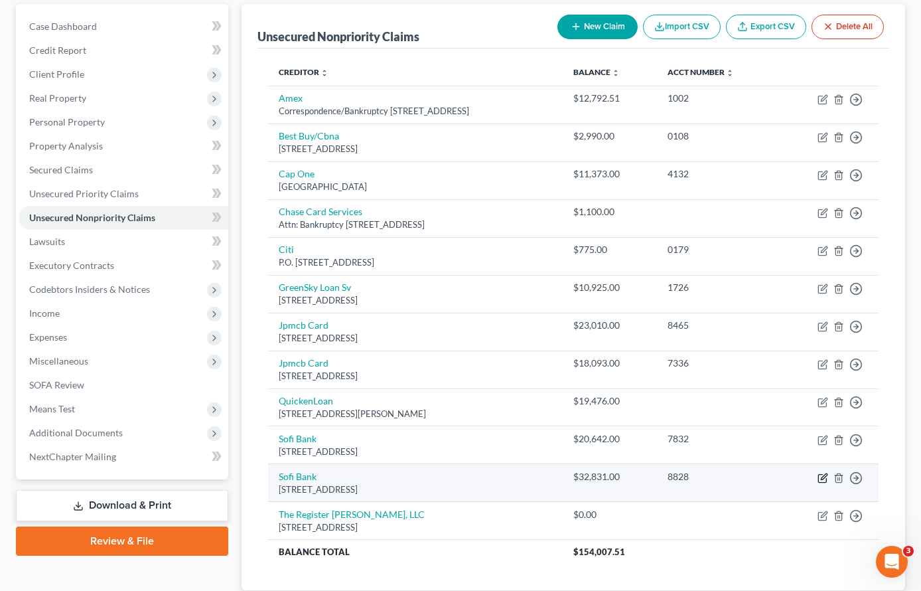
click at [824, 479] on icon "button" at bounding box center [823, 478] width 11 height 11
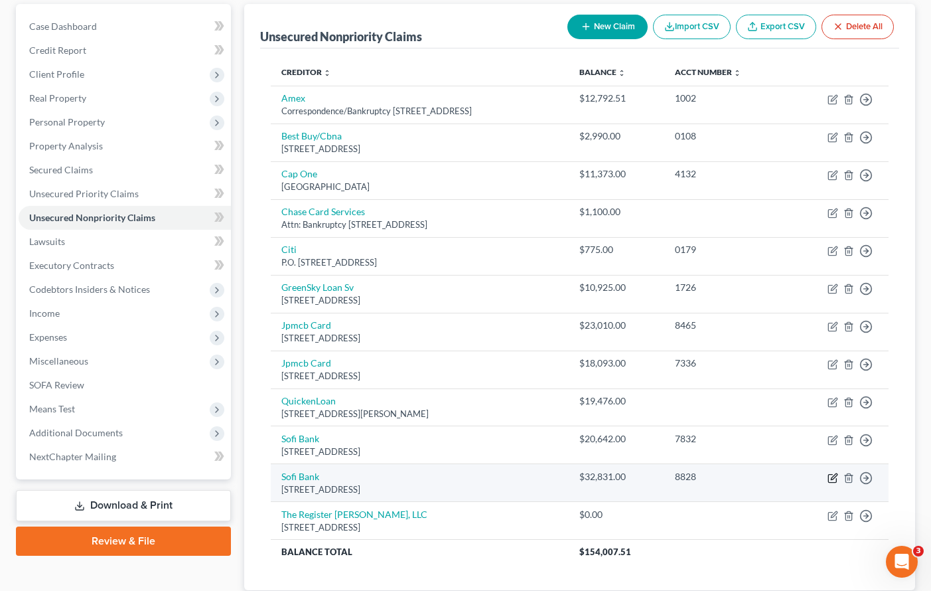
select select "46"
select select "2"
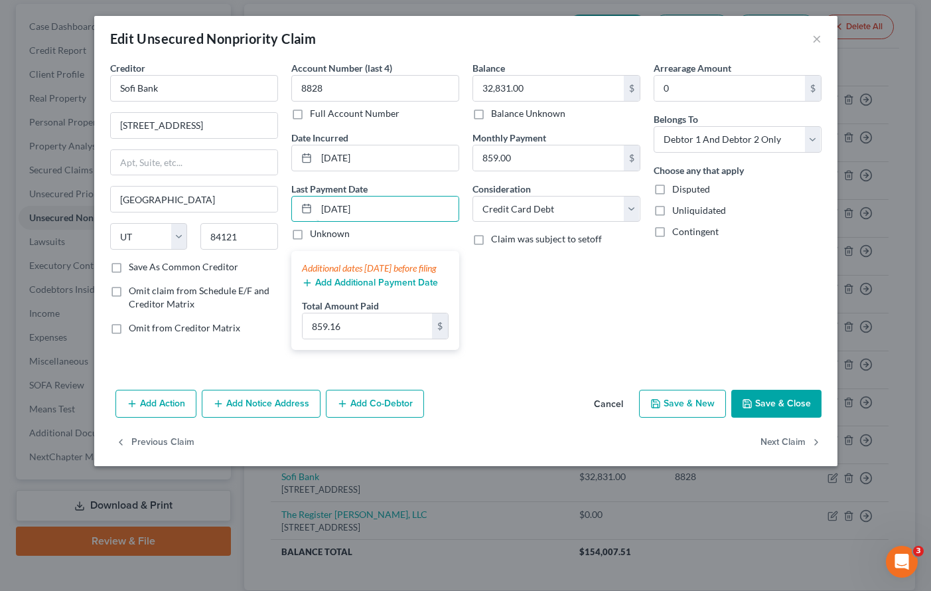
drag, startPoint x: 390, startPoint y: 206, endPoint x: 280, endPoint y: 209, distance: 109.6
click at [280, 209] on div "Creditor * Sofi Bank 2750 E Cottonwood Pkwy Cottonwood Heights State AL AK AR A…" at bounding box center [466, 210] width 725 height 299
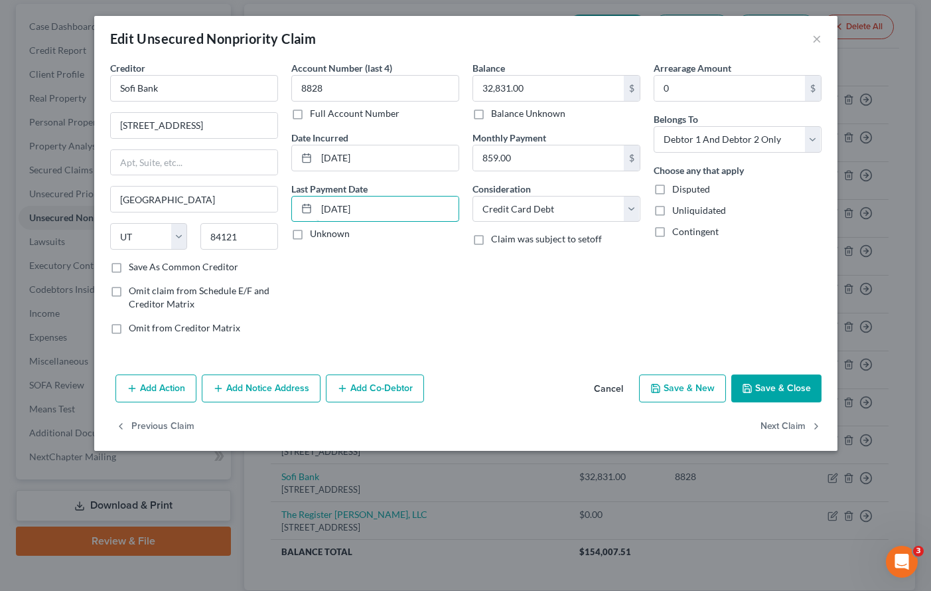
type input "08/04/2025"
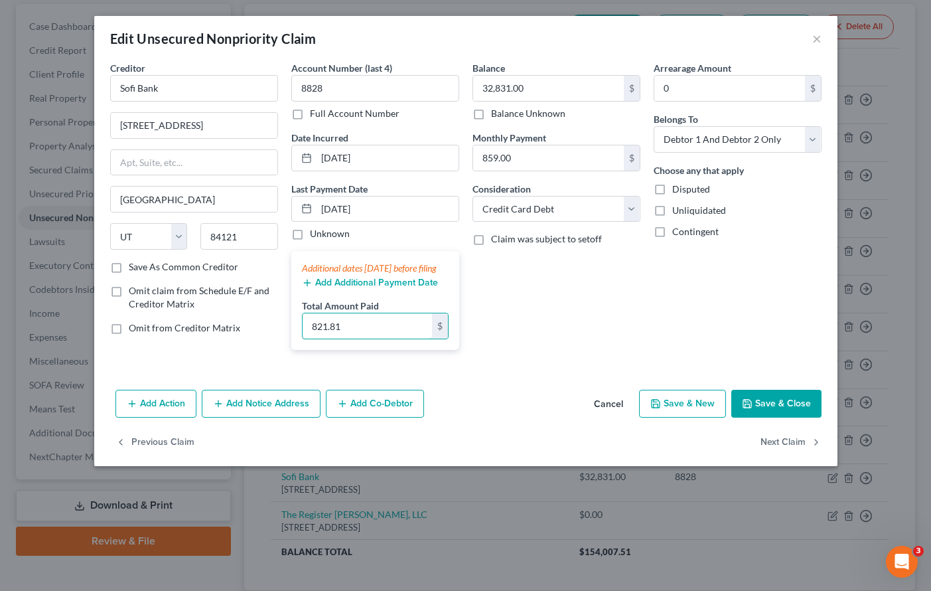
type input "821.81"
click at [801, 417] on button "Save & Close" at bounding box center [776, 404] width 90 height 28
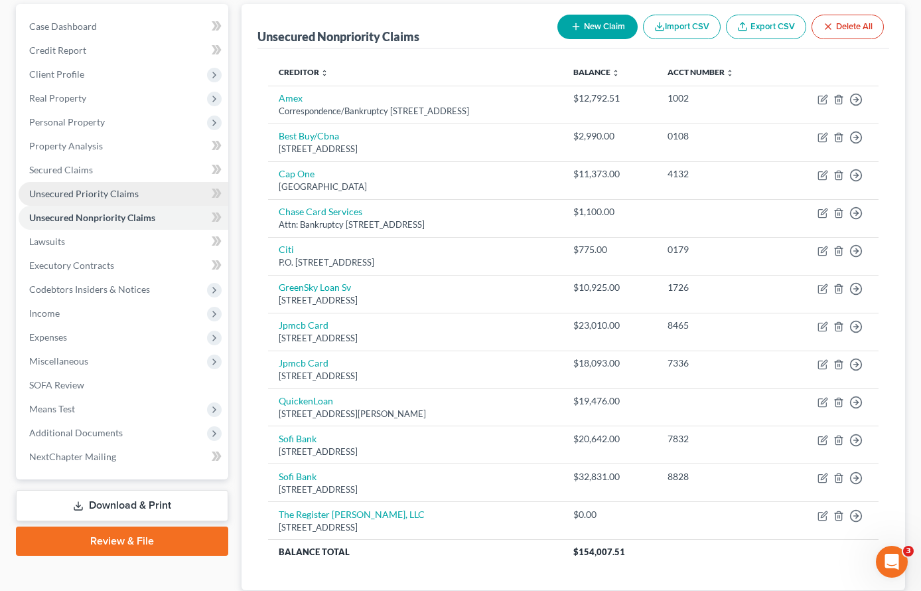
click at [89, 194] on span "Unsecured Priority Claims" at bounding box center [84, 193] width 110 height 11
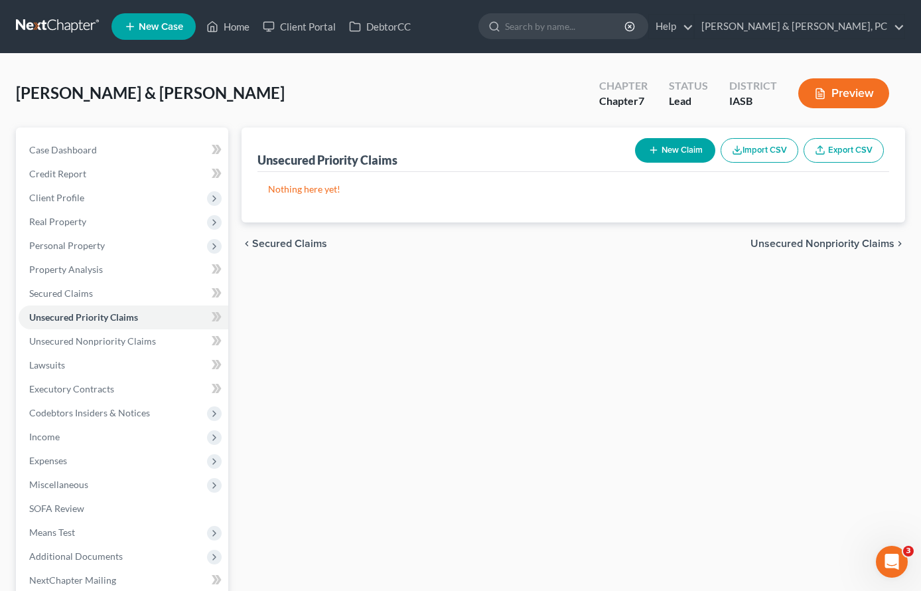
click at [575, 451] on div "Unsecured Priority Claims New Claim Import CSV Export CSV Nothing here yet! Pre…" at bounding box center [573, 403] width 677 height 552
click at [81, 244] on span "Personal Property" at bounding box center [67, 245] width 76 height 11
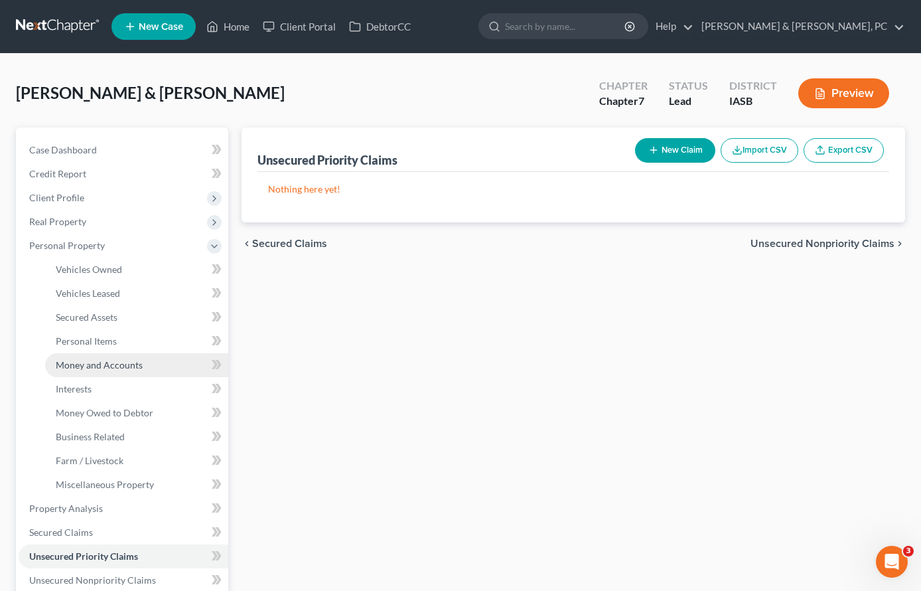
click at [92, 366] on span "Money and Accounts" at bounding box center [99, 364] width 87 height 11
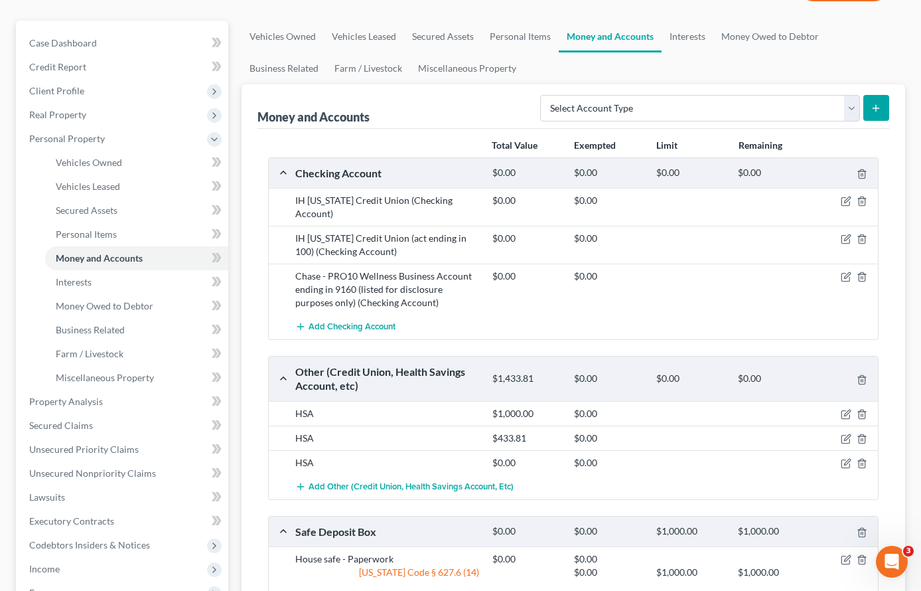
scroll to position [115, 0]
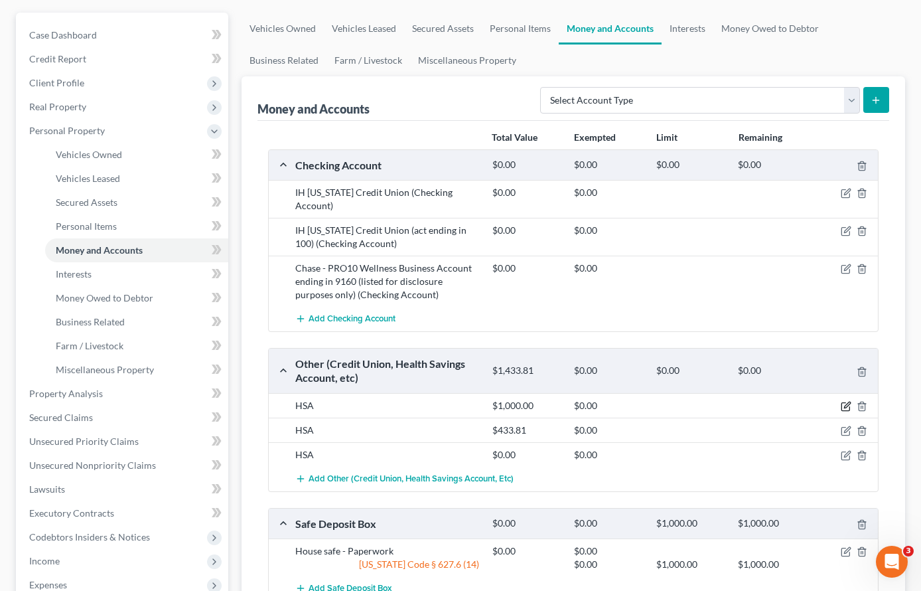
click at [846, 403] on icon "button" at bounding box center [846, 406] width 11 height 11
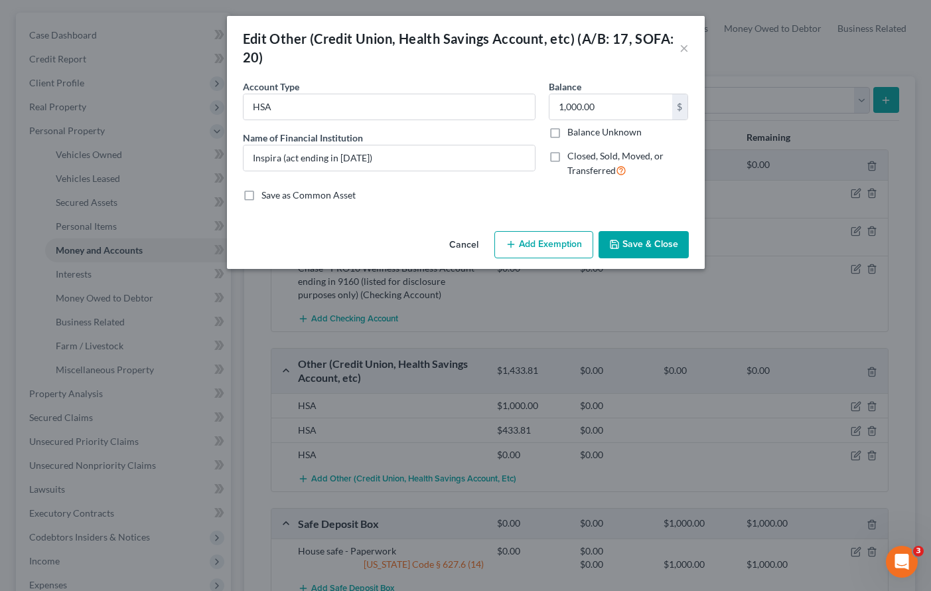
click at [652, 250] on button "Save & Close" at bounding box center [644, 245] width 90 height 28
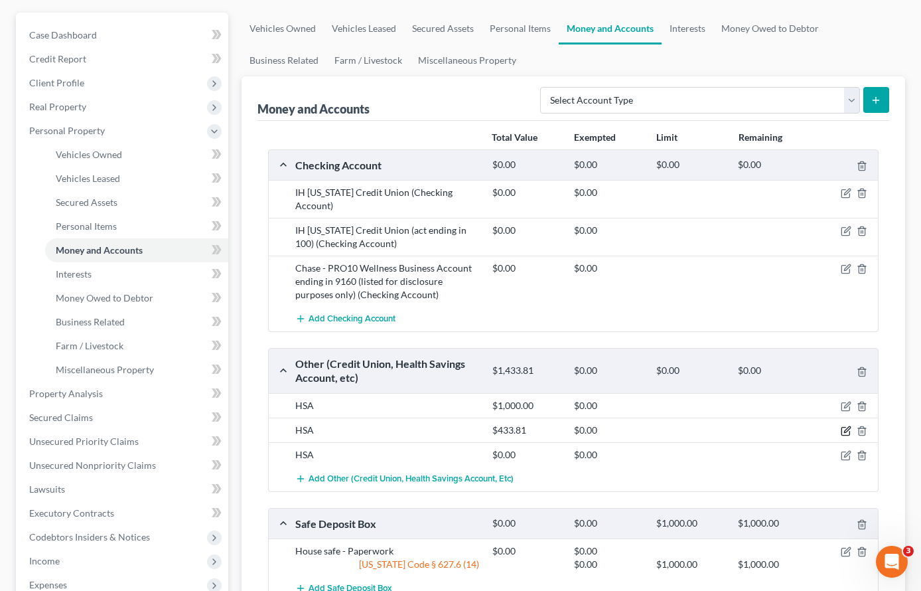
click at [849, 428] on icon "button" at bounding box center [846, 430] width 11 height 11
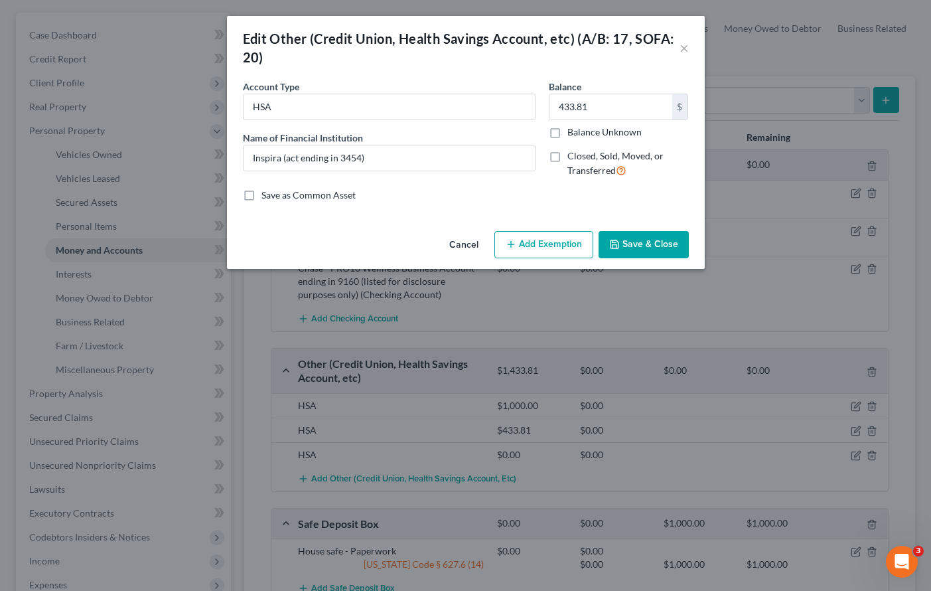
click at [646, 246] on button "Save & Close" at bounding box center [644, 245] width 90 height 28
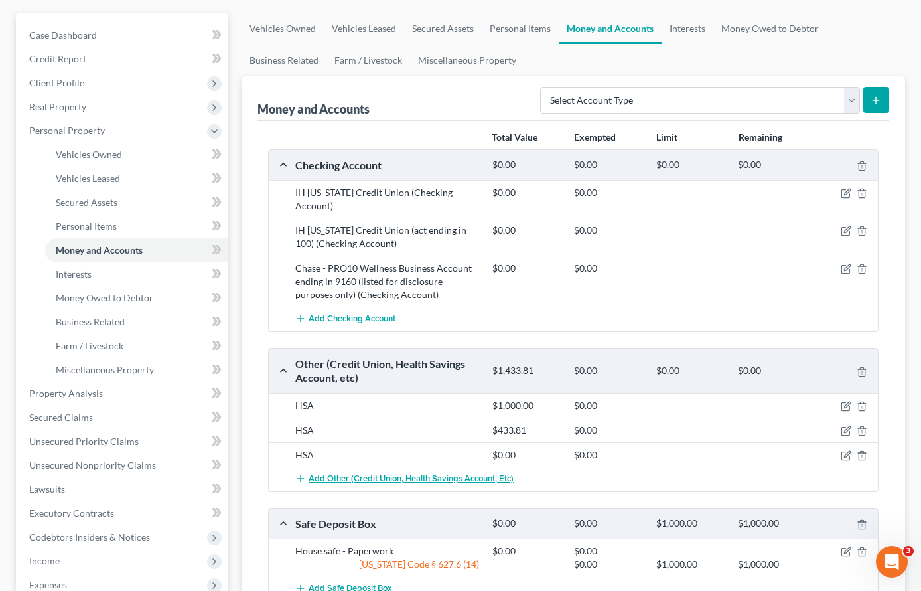
click at [343, 482] on span "Add Other (Credit Union, Health Savings Account, etc)" at bounding box center [411, 478] width 205 height 11
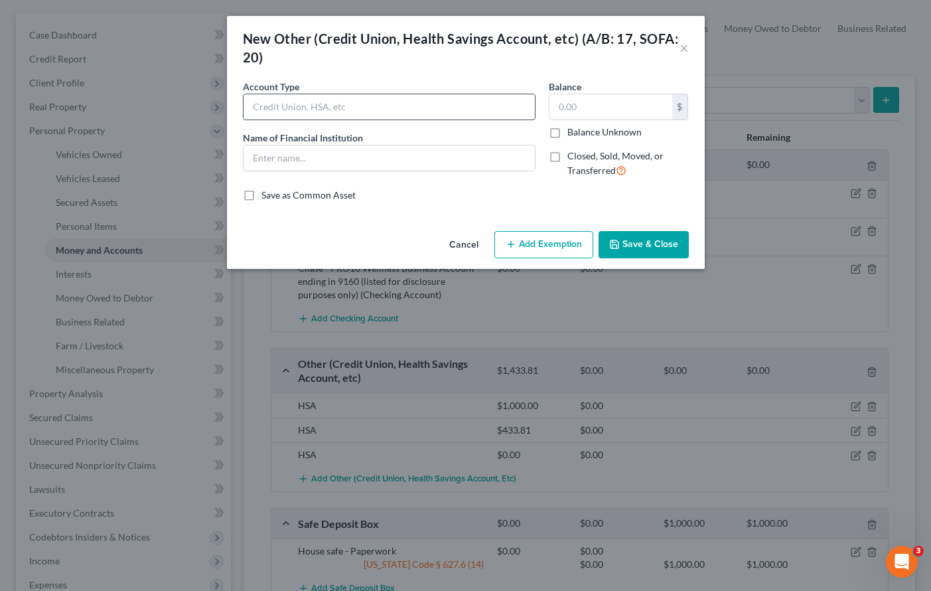
click at [297, 104] on input "text" at bounding box center [389, 106] width 291 height 25
type input "HSA"
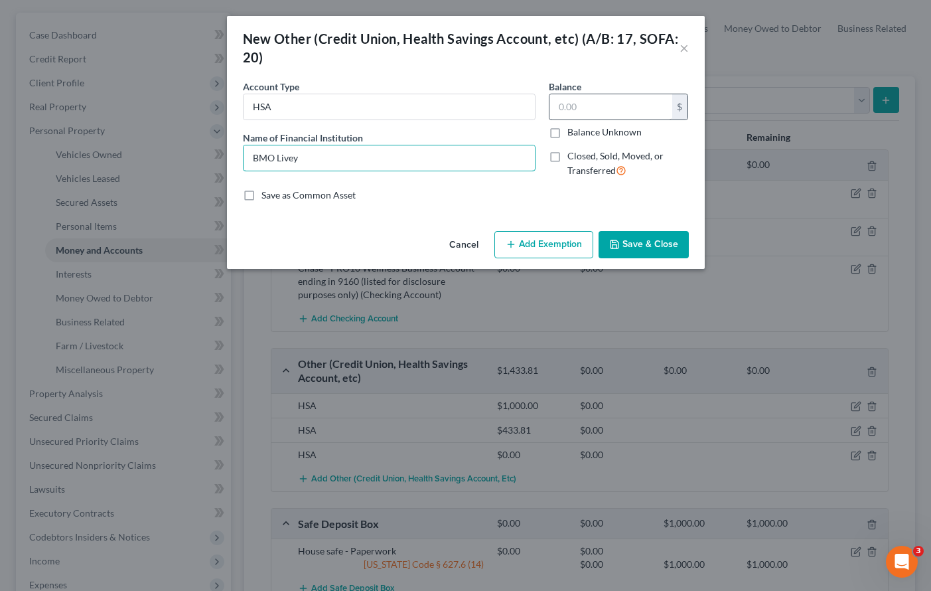
type input "BMO Livey"
click at [610, 108] on input "text" at bounding box center [611, 106] width 123 height 25
type input "33.11"
drag, startPoint x: 662, startPoint y: 245, endPoint x: 449, endPoint y: 246, distance: 213.0
click at [662, 245] on button "Save & Close" at bounding box center [644, 245] width 90 height 28
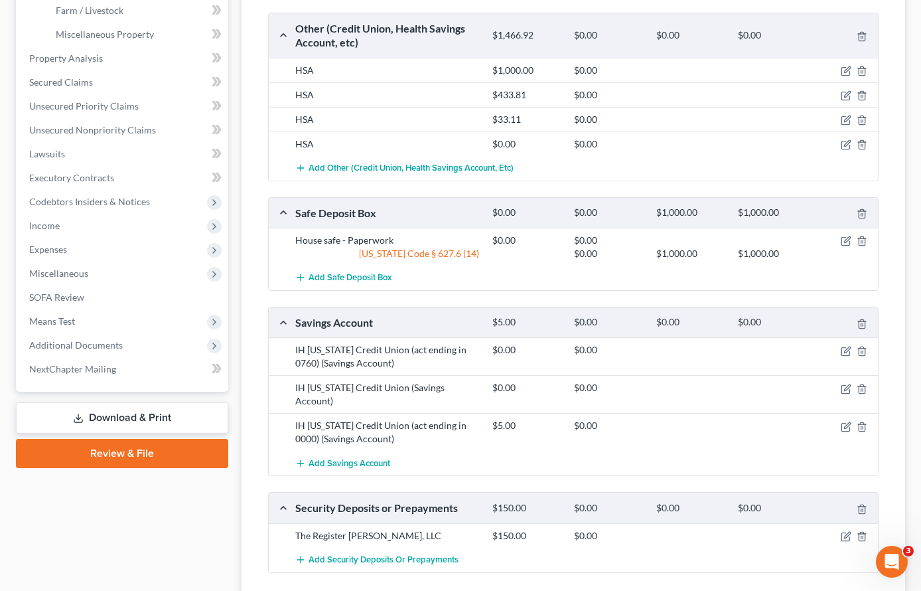
scroll to position [557, 0]
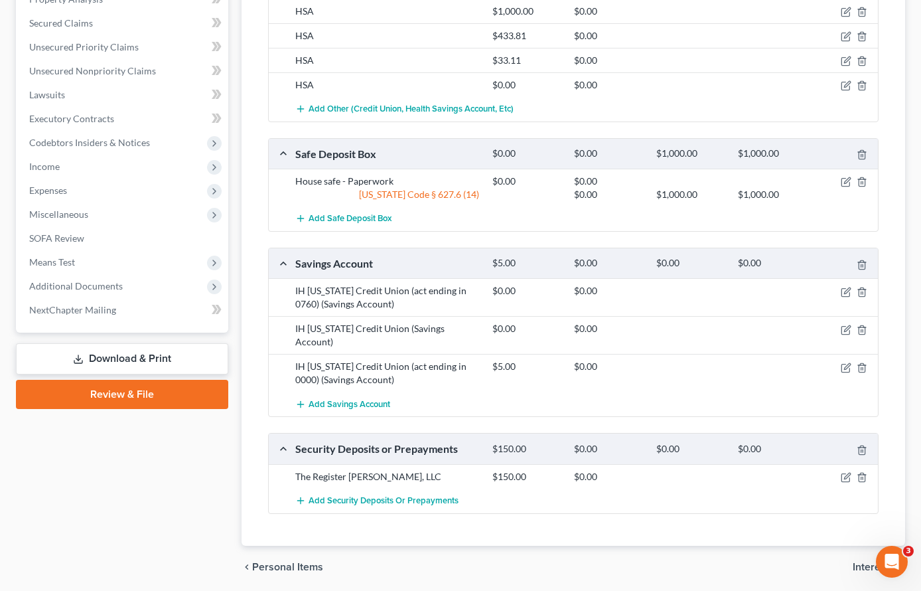
click at [405, 263] on div "Savings Account" at bounding box center [387, 263] width 197 height 14
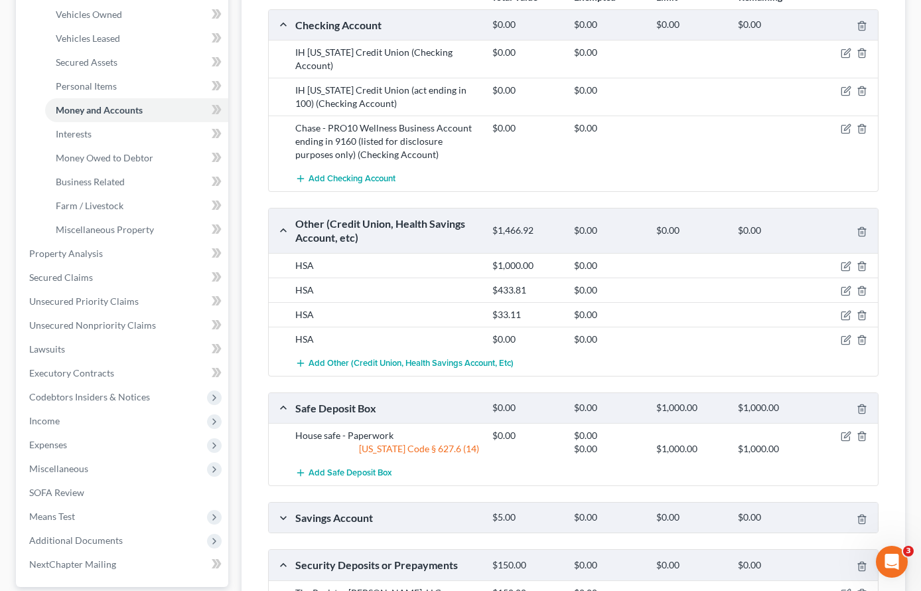
scroll to position [0, 0]
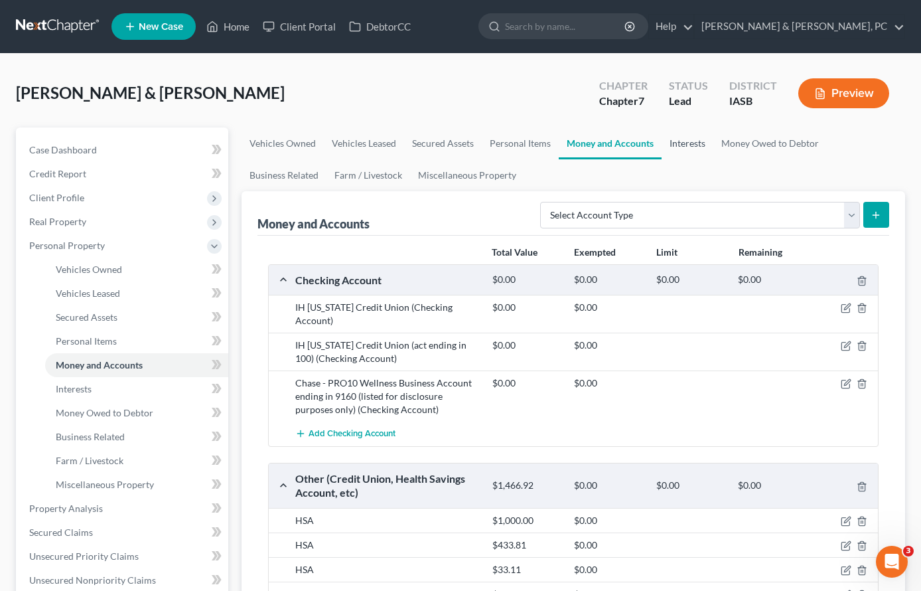
click at [704, 146] on link "Interests" at bounding box center [688, 143] width 52 height 32
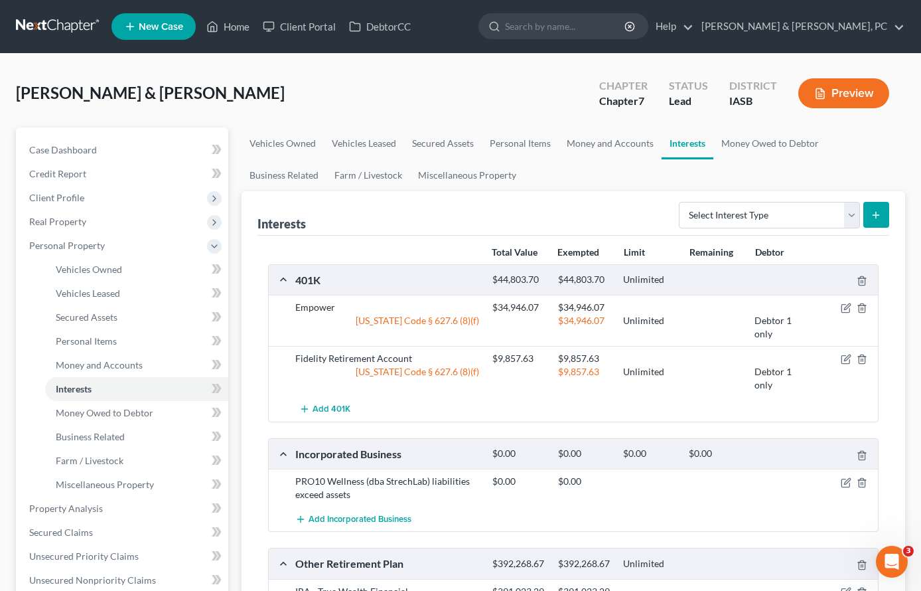
click at [400, 224] on div "Interests Select Interest Type 401K (A/B: 21) Annuity (A/B: 23) Bond (A/B: 18) …" at bounding box center [574, 213] width 632 height 44
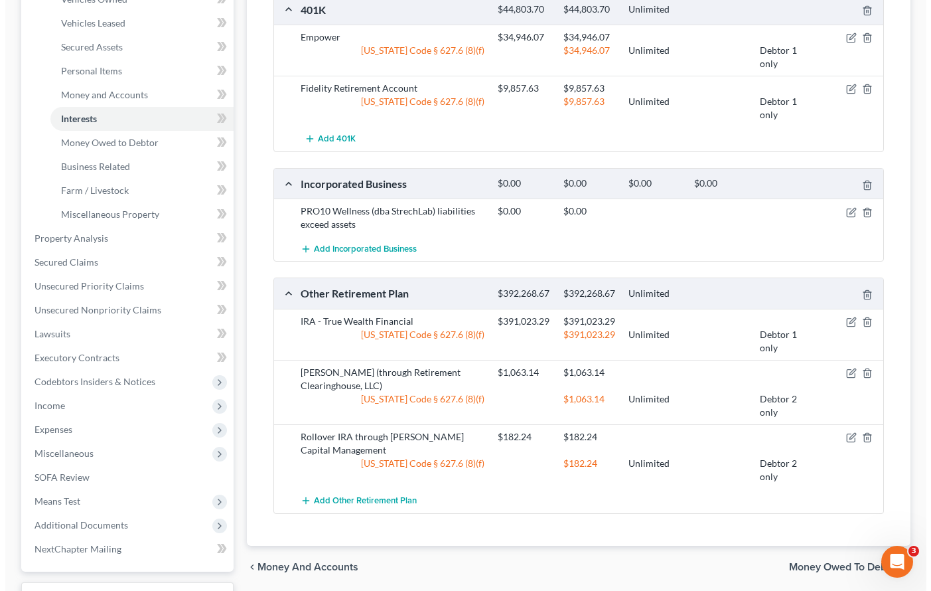
scroll to position [271, 0]
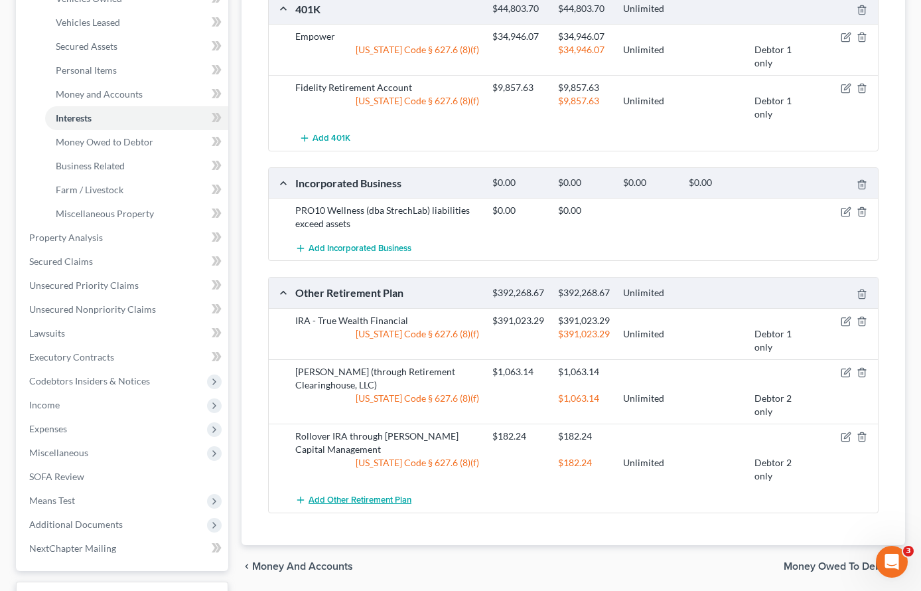
click at [351, 505] on span "Add Other Retirement Plan" at bounding box center [360, 499] width 103 height 11
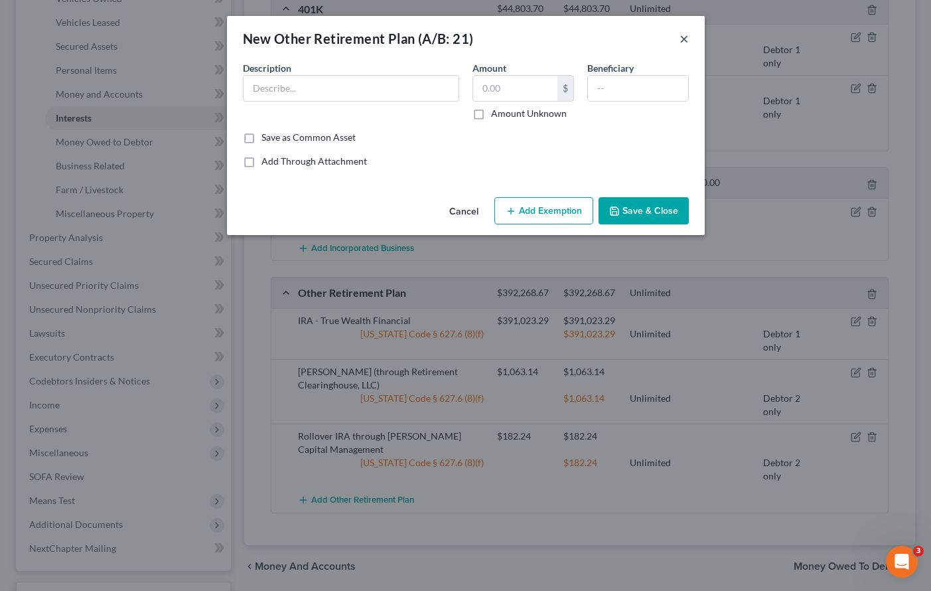
click at [684, 38] on button "×" at bounding box center [684, 39] width 9 height 16
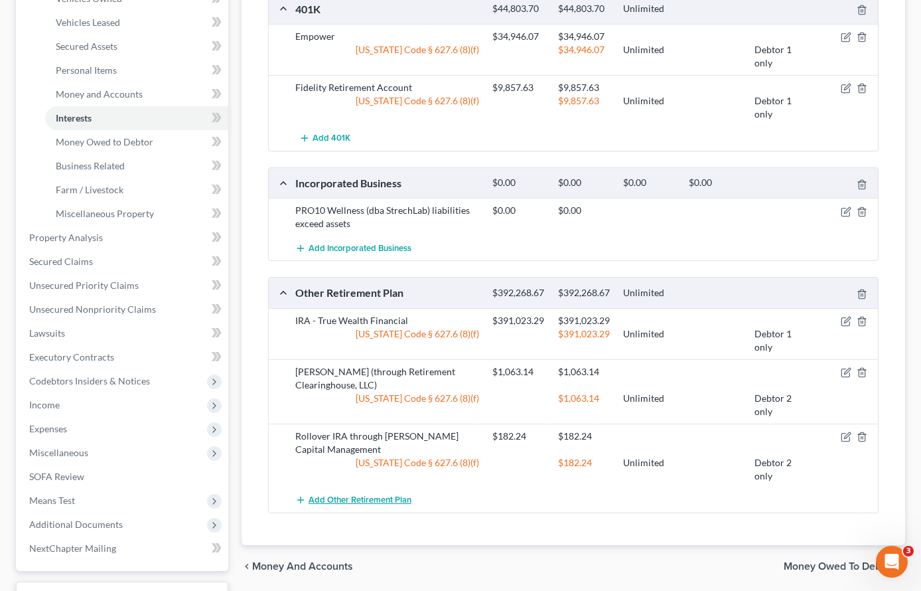
click at [382, 505] on span "Add Other Retirement Plan" at bounding box center [360, 499] width 103 height 11
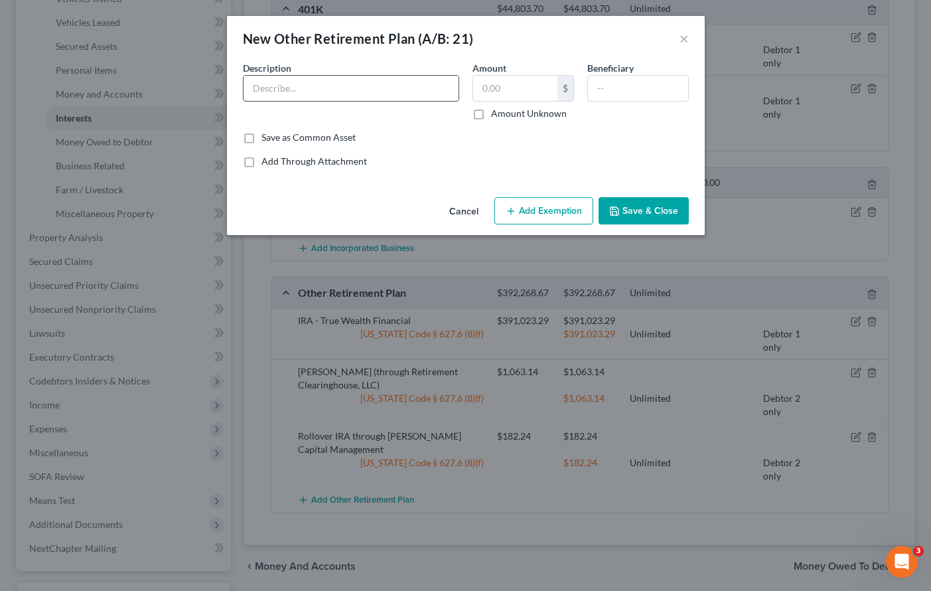
click at [311, 90] on input "text" at bounding box center [351, 88] width 215 height 25
type input "PERA"
type input "150,582.03"
click at [530, 206] on button "Add Exemption" at bounding box center [543, 211] width 99 height 28
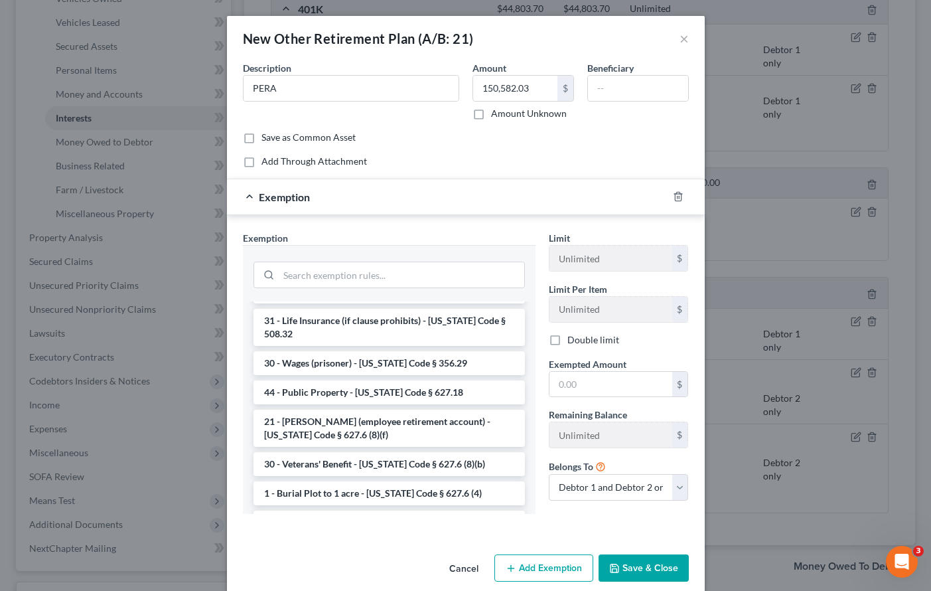
scroll to position [838, 0]
click at [348, 411] on li "21 - ERISA (employee retirement account) - Iowa Code § 627.6 (8)(f)" at bounding box center [389, 429] width 271 height 37
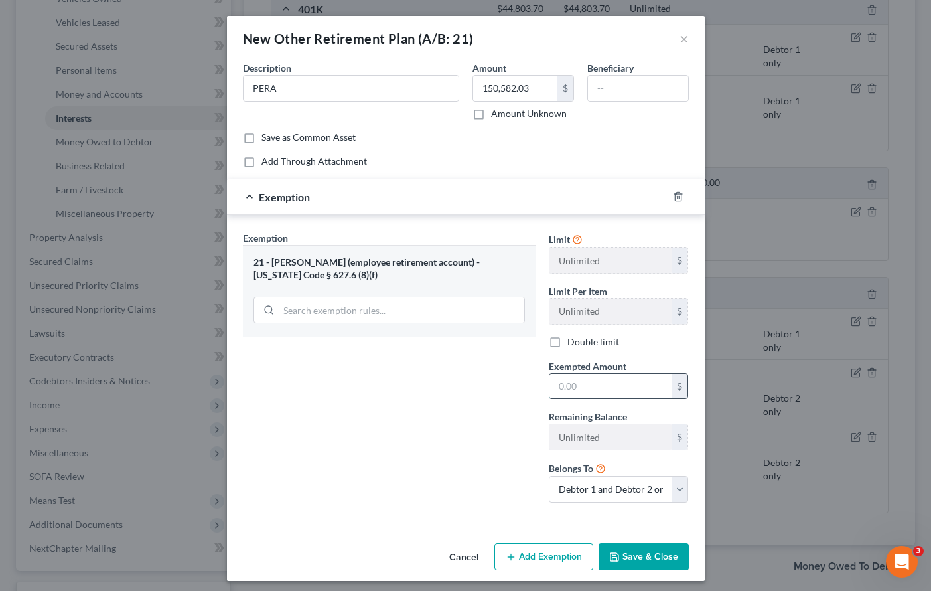
click at [580, 387] on input "text" at bounding box center [611, 386] width 123 height 25
click at [551, 485] on select "Debtor 1 only Debtor 2 only Debtor 1 and Debtor 2 only" at bounding box center [619, 489] width 140 height 27
select select "1"
click at [549, 476] on select "Debtor 1 only Debtor 2 only Debtor 1 and Debtor 2 only" at bounding box center [619, 489] width 140 height 27
click at [571, 386] on input "text" at bounding box center [611, 386] width 123 height 25
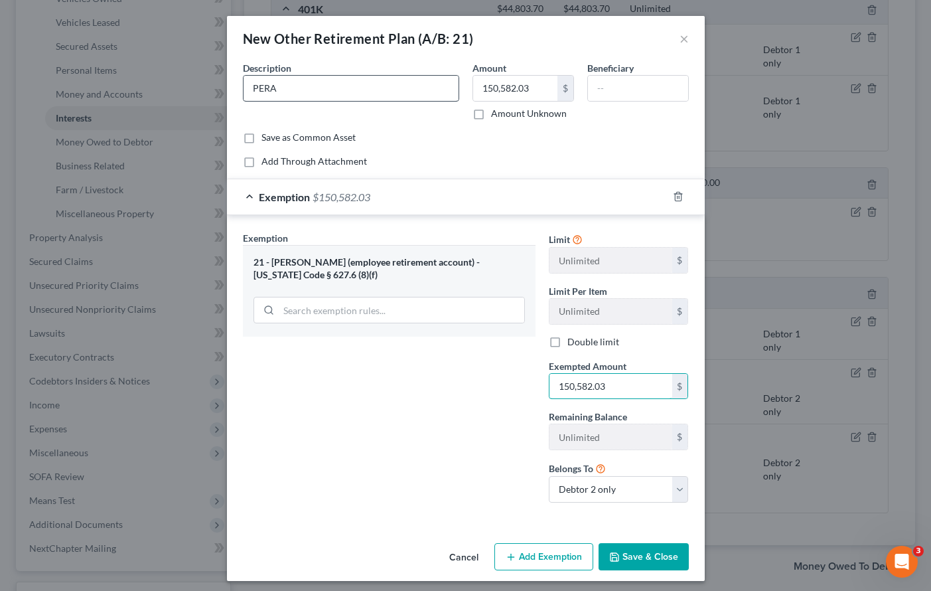
type input "150,582.03"
click at [300, 94] on input "PERA" at bounding box center [351, 88] width 215 height 25
drag, startPoint x: 303, startPoint y: 91, endPoint x: 184, endPoint y: 72, distance: 120.9
click at [191, 77] on div "New Other Retirement Plan (A/B: 21) × An exemption set must first be selected f…" at bounding box center [465, 295] width 931 height 591
type input "C"
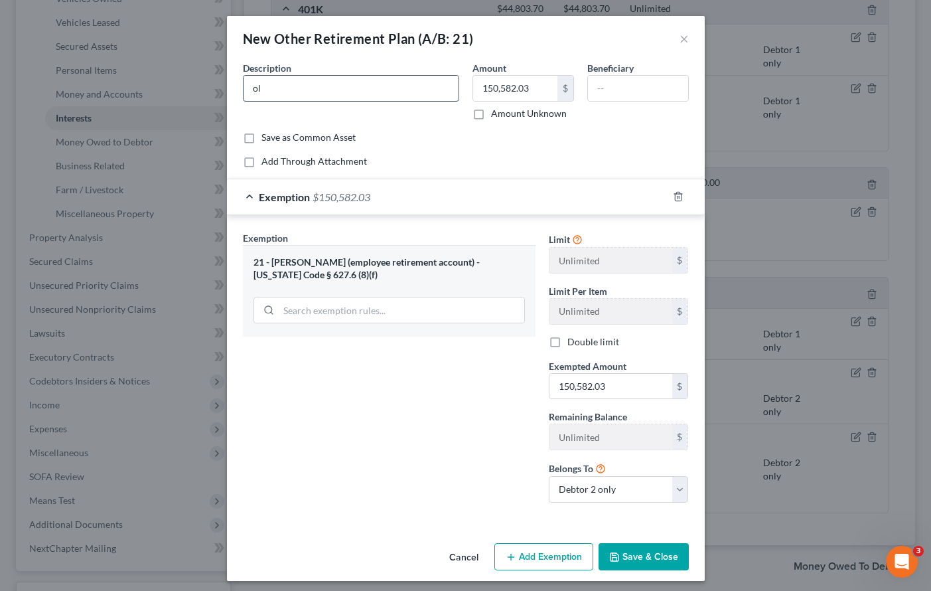
type input "o"
type input "Colorado PERA"
click at [675, 195] on icon "button" at bounding box center [678, 196] width 6 height 9
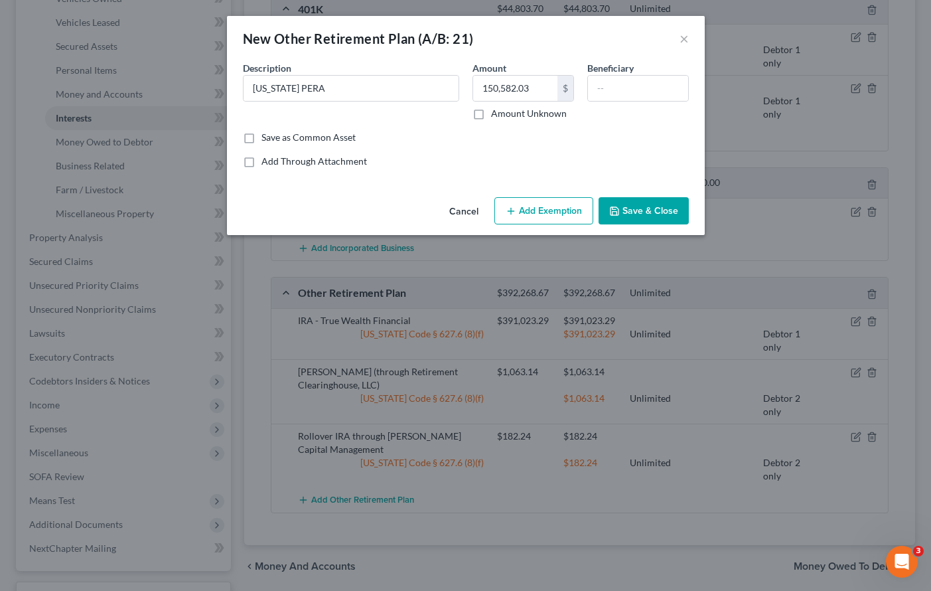
click at [535, 210] on button "Add Exemption" at bounding box center [543, 211] width 99 height 28
select select "2"
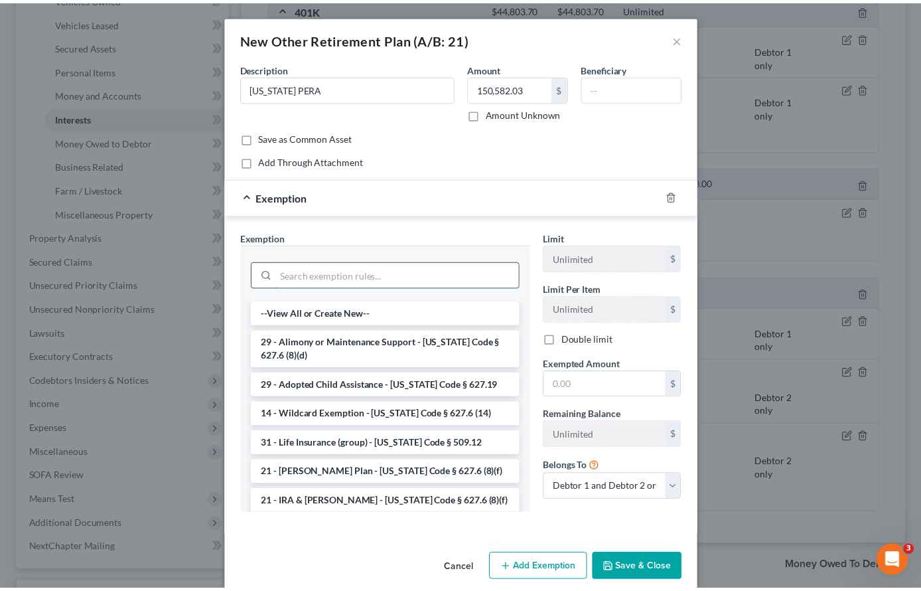
scroll to position [1, 0]
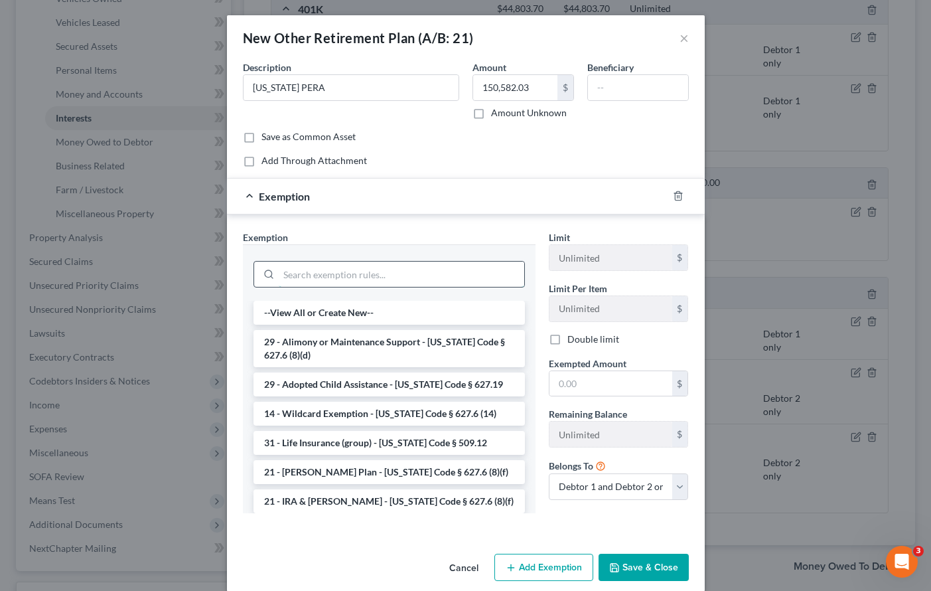
click at [314, 278] on input "search" at bounding box center [402, 273] width 246 height 25
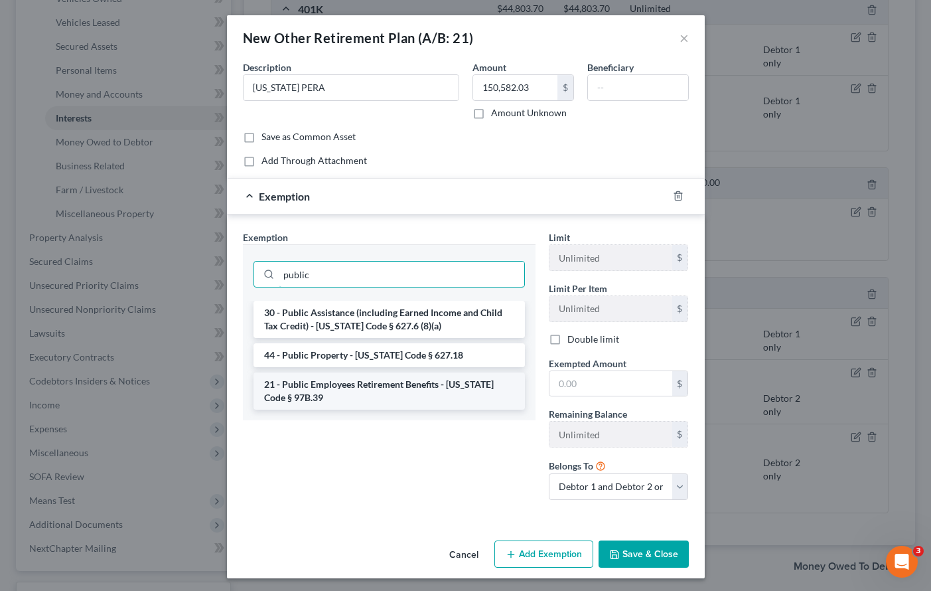
type input "public"
click at [358, 381] on li "21 - Public Employees Retirement Benefits - Iowa Code § 97B.39" at bounding box center [389, 390] width 271 height 37
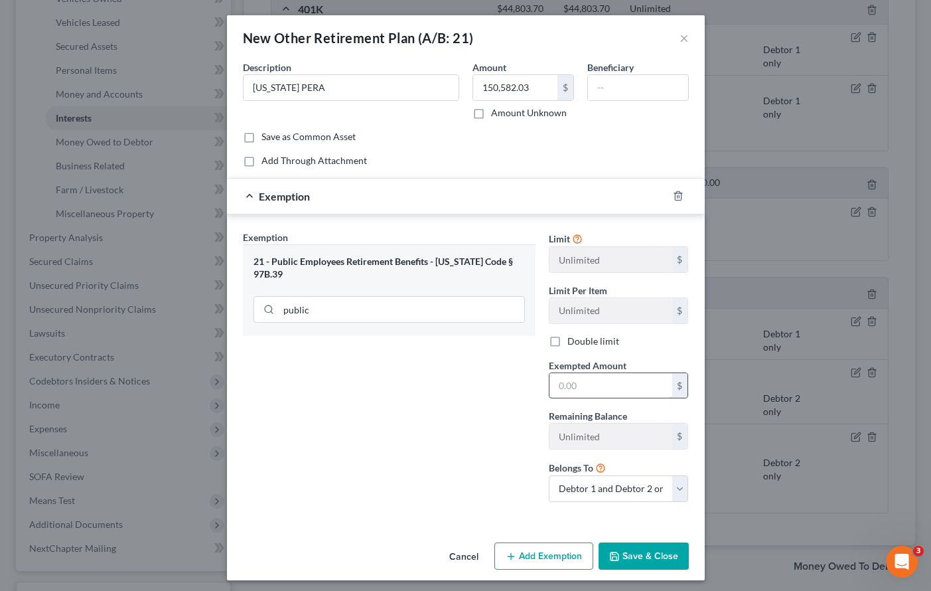
click at [573, 382] on input "text" at bounding box center [611, 385] width 123 height 25
type input "150,582.03"
click at [609, 488] on select "Debtor 1 only Debtor 2 only Debtor 1 and Debtor 2 only" at bounding box center [619, 488] width 140 height 27
select select "1"
click at [549, 475] on select "Debtor 1 only Debtor 2 only Debtor 1 and Debtor 2 only" at bounding box center [619, 488] width 140 height 27
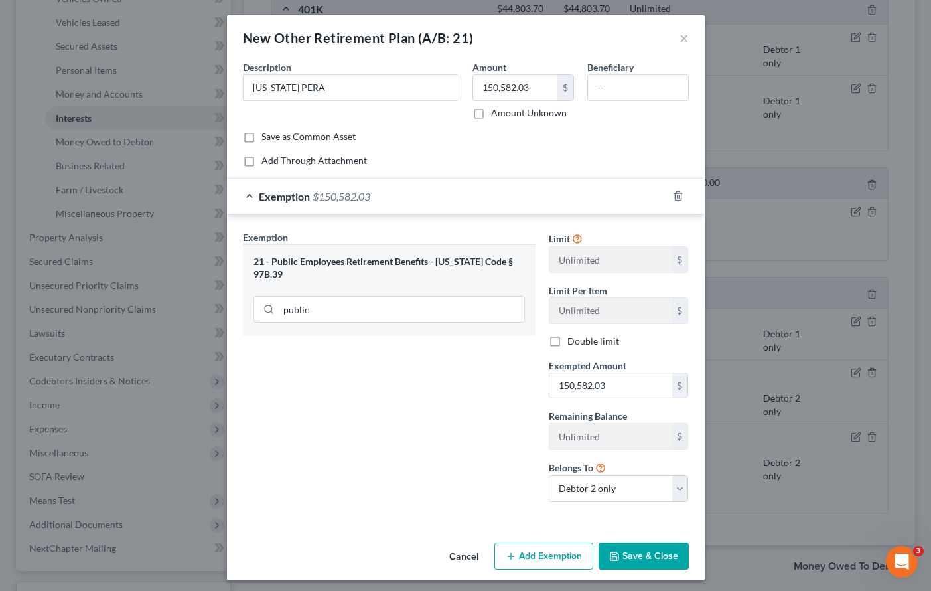
click at [629, 555] on button "Save & Close" at bounding box center [644, 556] width 90 height 28
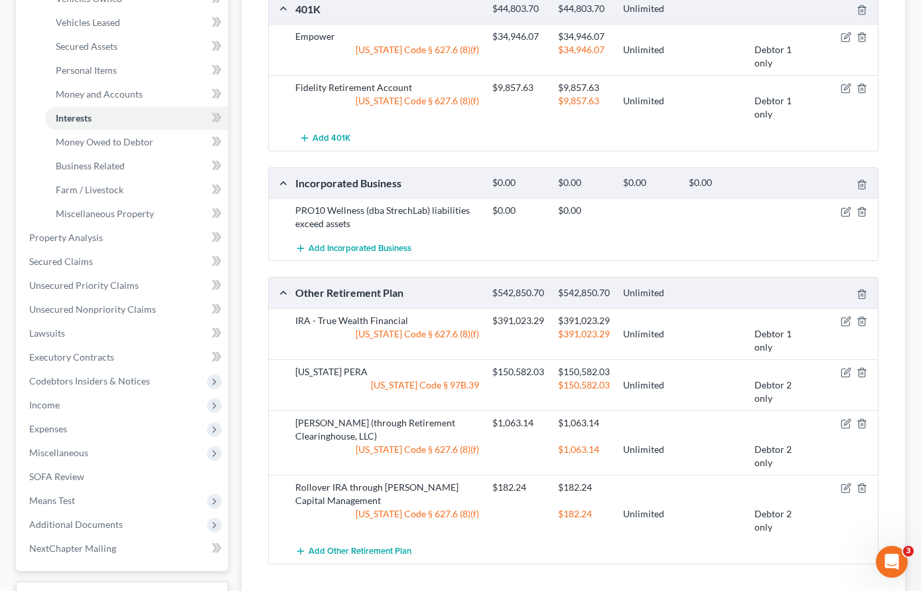
drag, startPoint x: 403, startPoint y: 269, endPoint x: 387, endPoint y: 269, distance: 15.9
click at [403, 269] on div "401K $44,803.70 $44,803.70 Unlimited Empower $34,946.07 $34,946.07 Iowa Code § …" at bounding box center [573, 278] width 611 height 571
click at [84, 402] on span "Income" at bounding box center [124, 405] width 210 height 24
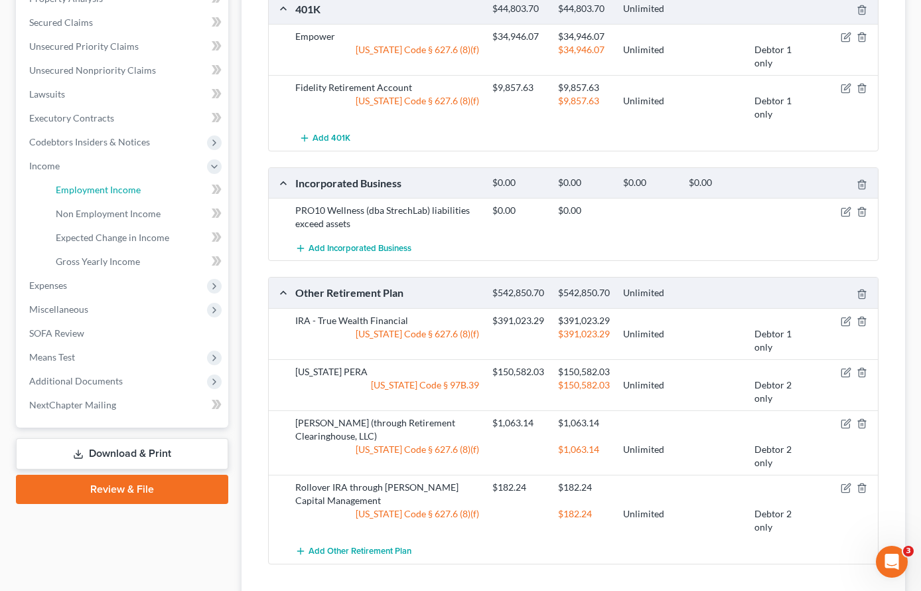
click at [84, 182] on link "Employment Income" at bounding box center [136, 190] width 183 height 24
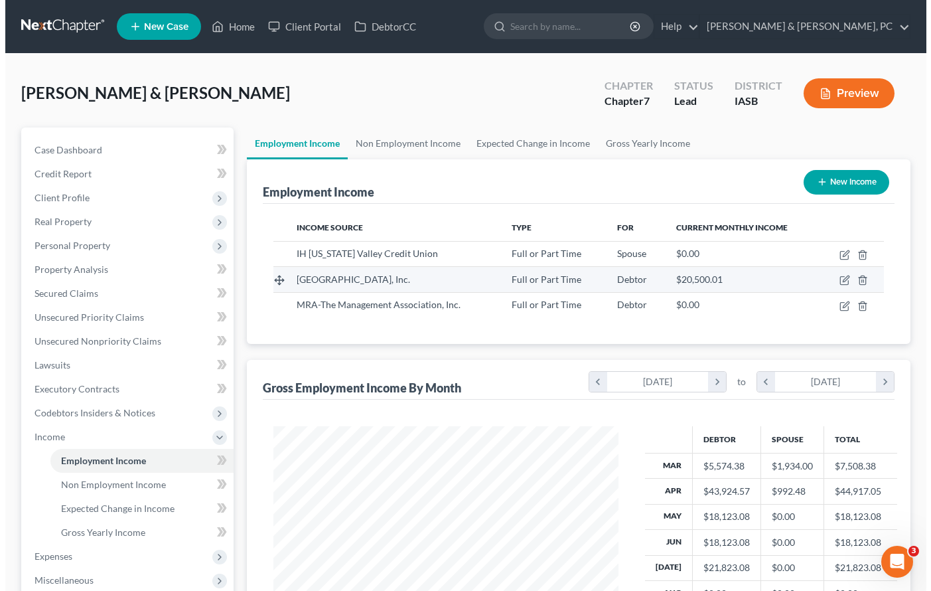
scroll to position [238, 372]
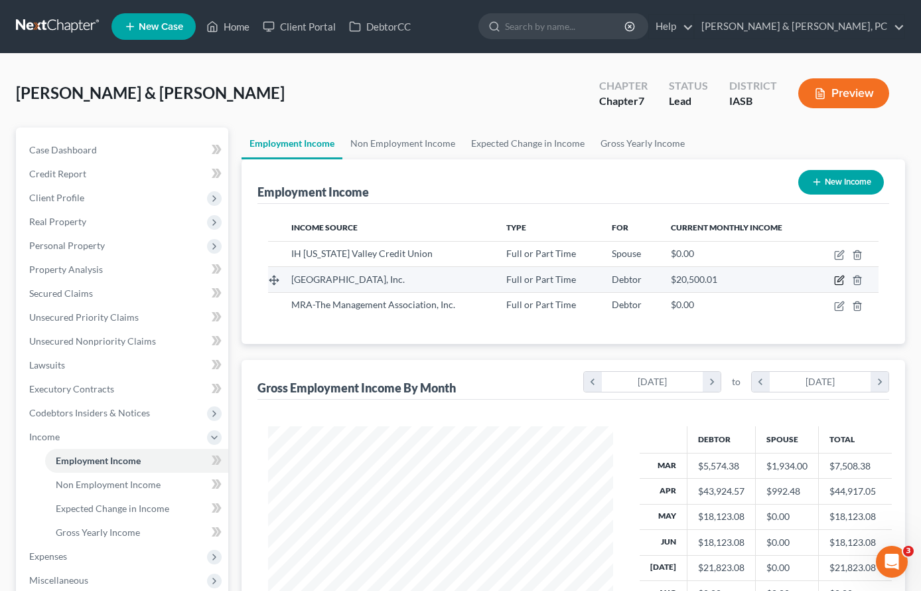
click at [843, 276] on icon "button" at bounding box center [841, 279] width 6 height 6
select select "0"
select select "4"
select select "2"
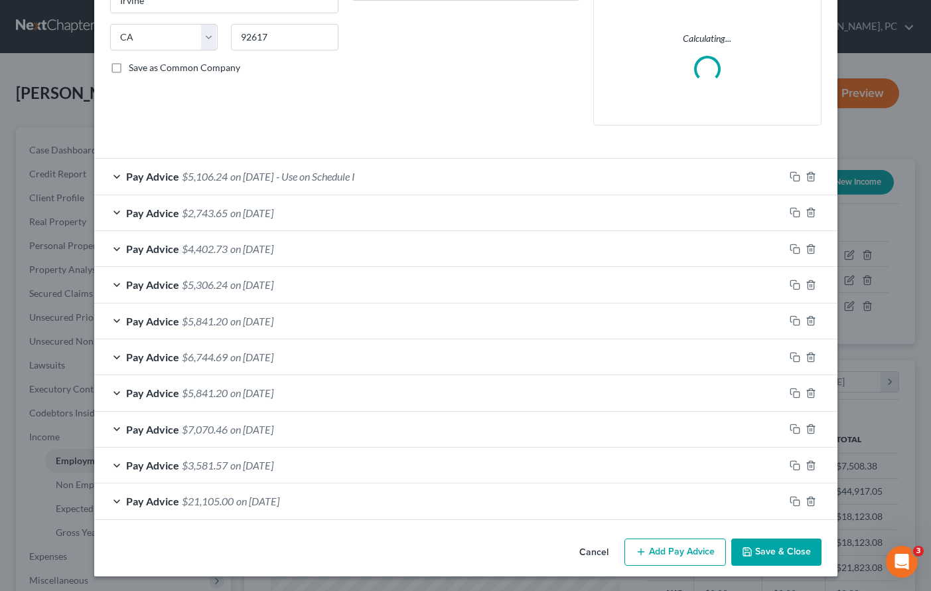
scroll to position [294, 0]
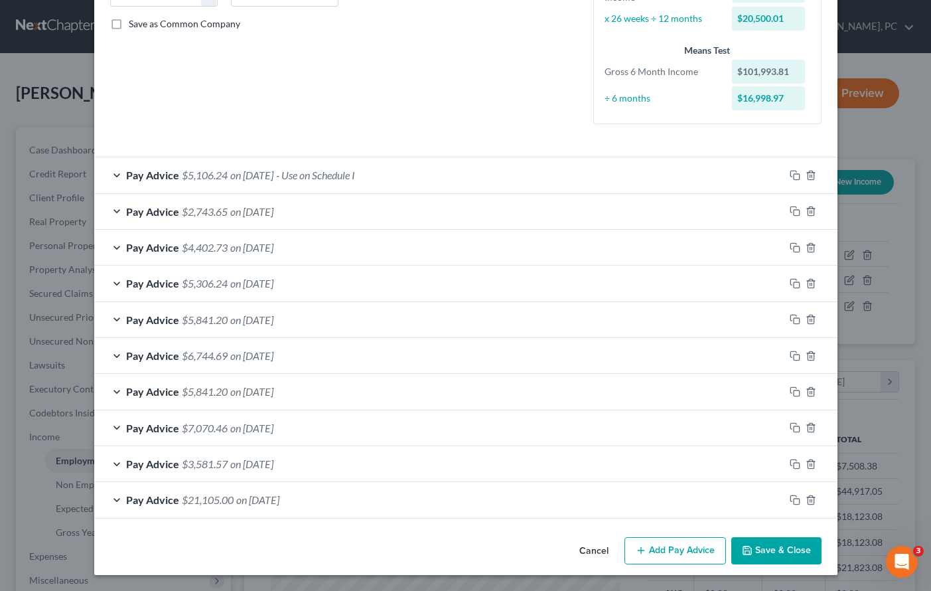
click at [662, 550] on button "Add Pay Advice" at bounding box center [676, 551] width 102 height 28
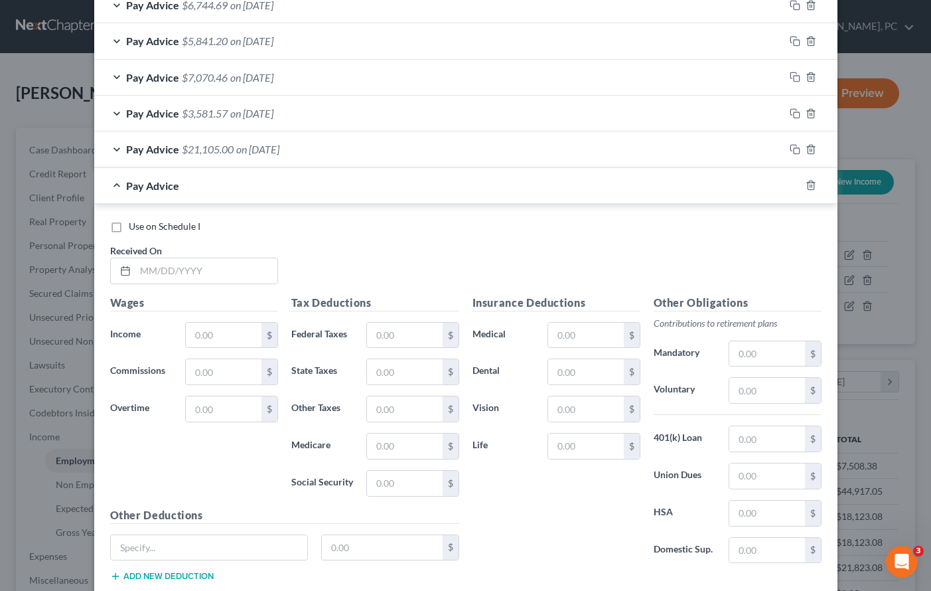
scroll to position [646, 0]
click at [149, 267] on input "text" at bounding box center [206, 269] width 142 height 25
type input "08/01/2025"
type input "8,461.54"
type input "1,116.62"
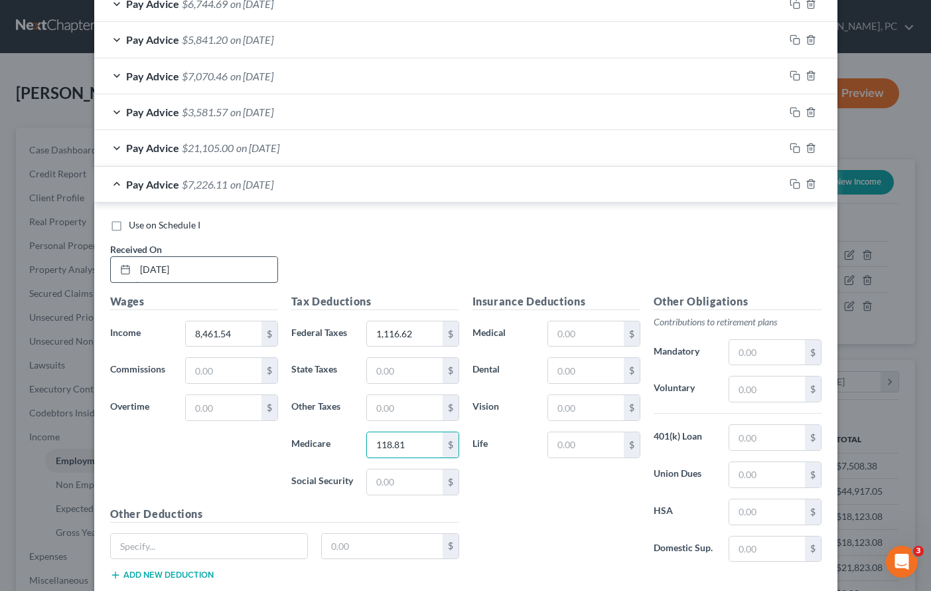
type input "118.81"
type input "508.00"
type input "175.16"
type input "22.74"
type input "5.94"
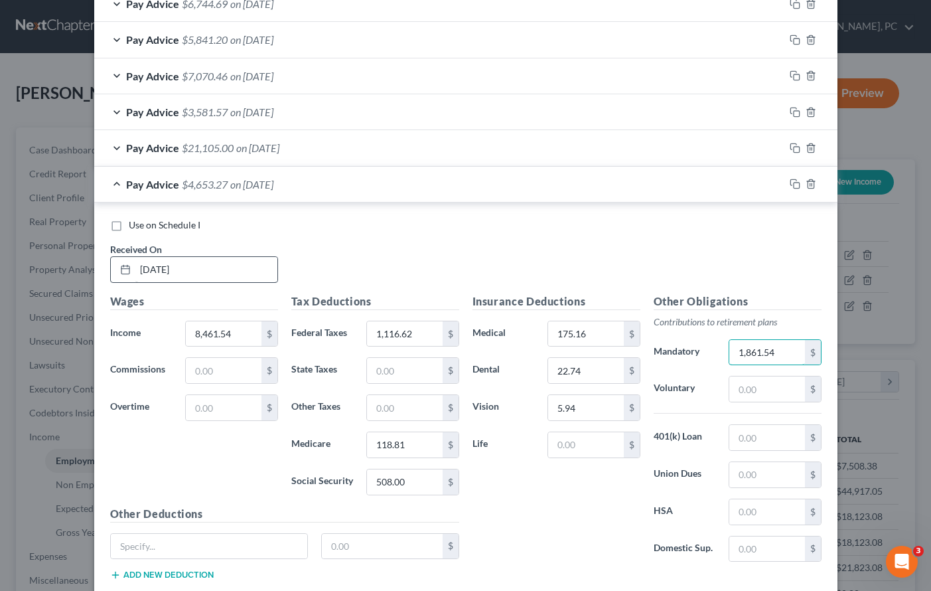
type input "1,861.54"
type input "250.00"
click at [532, 250] on div "Use on Schedule I Received On * 08/01/2025" at bounding box center [466, 255] width 725 height 75
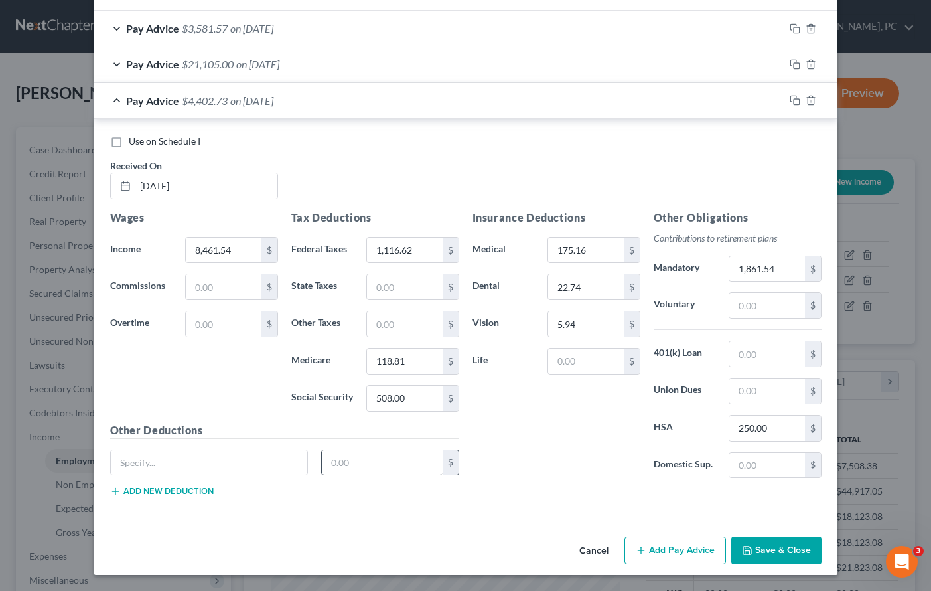
drag, startPoint x: 671, startPoint y: 546, endPoint x: 411, endPoint y: 473, distance: 269.6
click at [669, 546] on button "Add Pay Advice" at bounding box center [676, 550] width 102 height 28
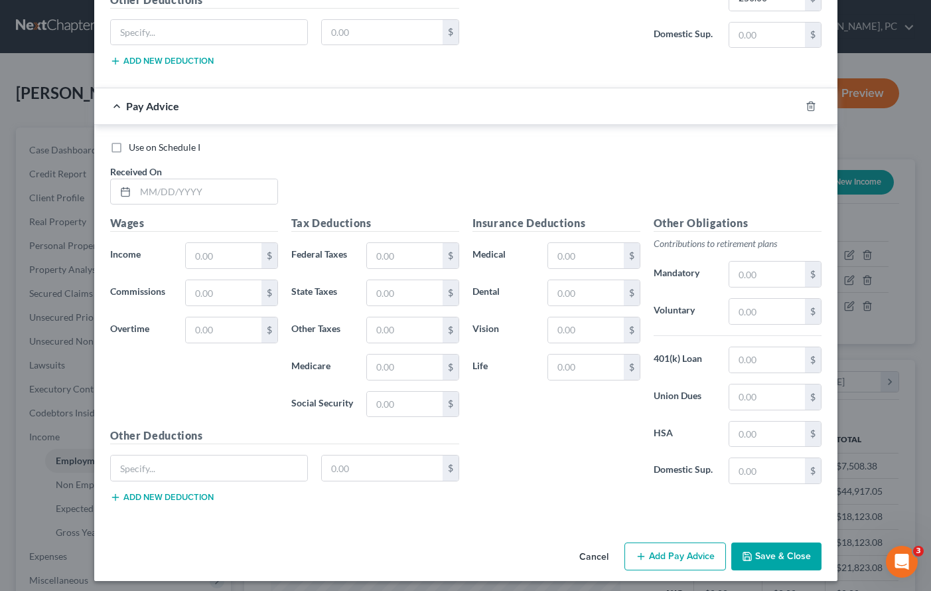
scroll to position [1165, 0]
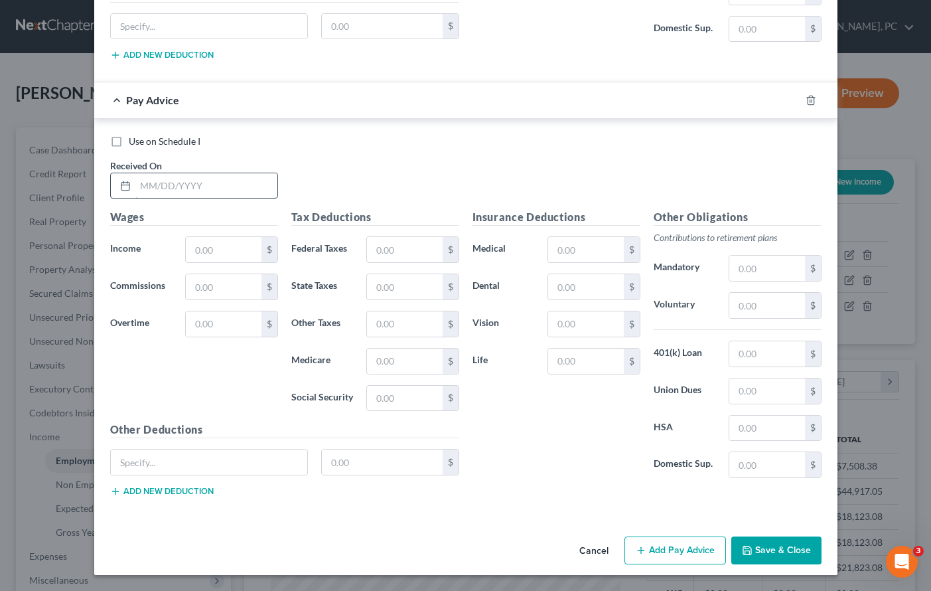
click at [137, 186] on input "text" at bounding box center [206, 185] width 142 height 25
type input "08/15/2025"
type input "8,461.54"
type input "1,000"
type input "1,336.62"
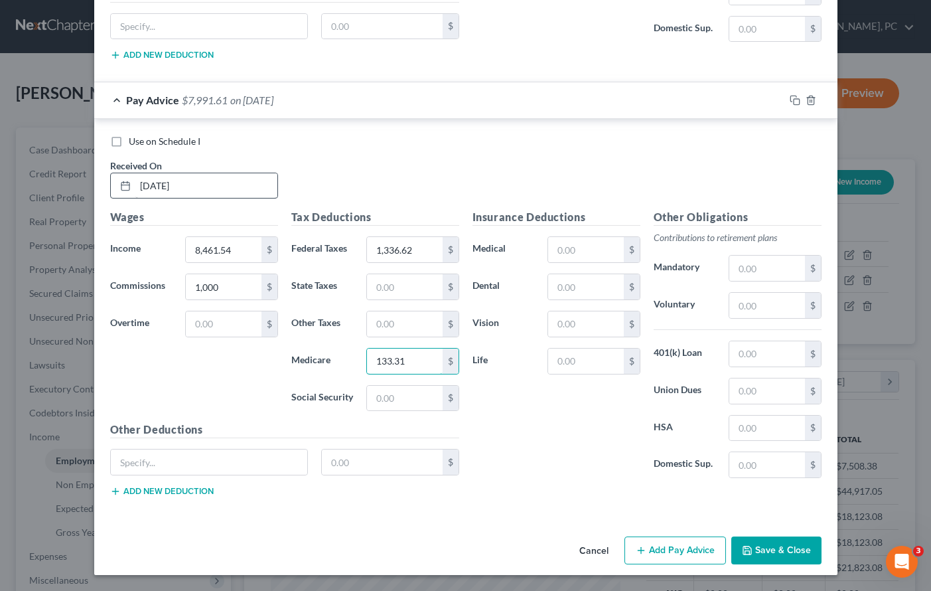
type input "133.31"
type input "570.00"
type input "175.16"
type input "22.74"
type input "5.94"
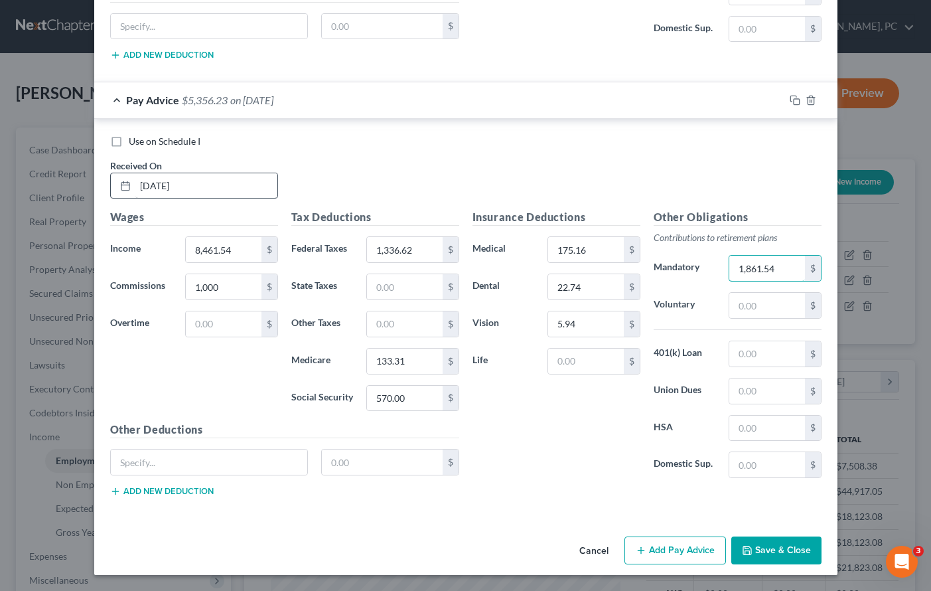
type input "1,861.54"
type input "250.0"
click at [682, 540] on button "Add Pay Advice" at bounding box center [676, 550] width 102 height 28
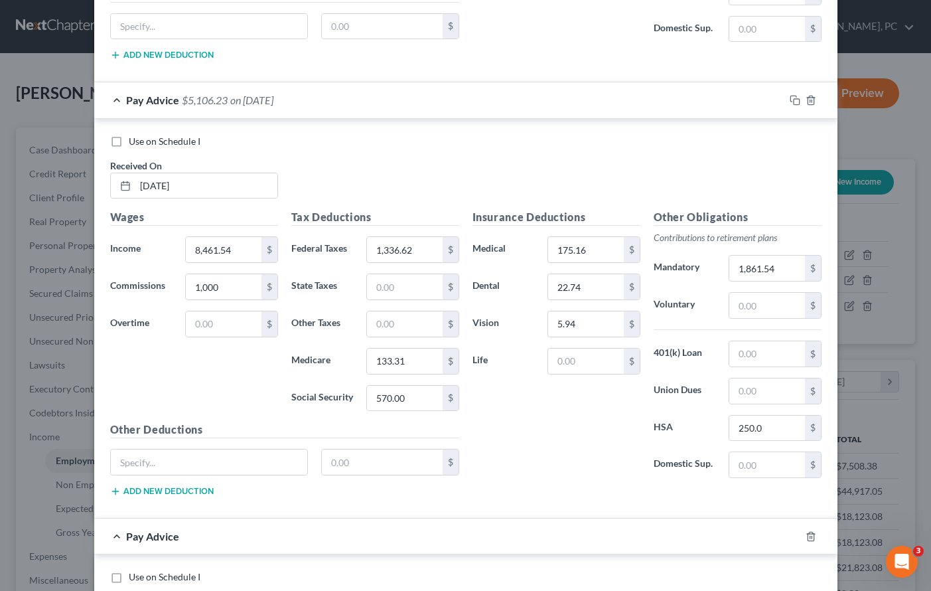
drag, startPoint x: 554, startPoint y: 433, endPoint x: 510, endPoint y: 410, distance: 49.9
click at [554, 433] on div "Insurance Deductions Medical 175.16 $ Dental 22.74 $ Vision 5.94 $ Life $" at bounding box center [556, 348] width 181 height 279
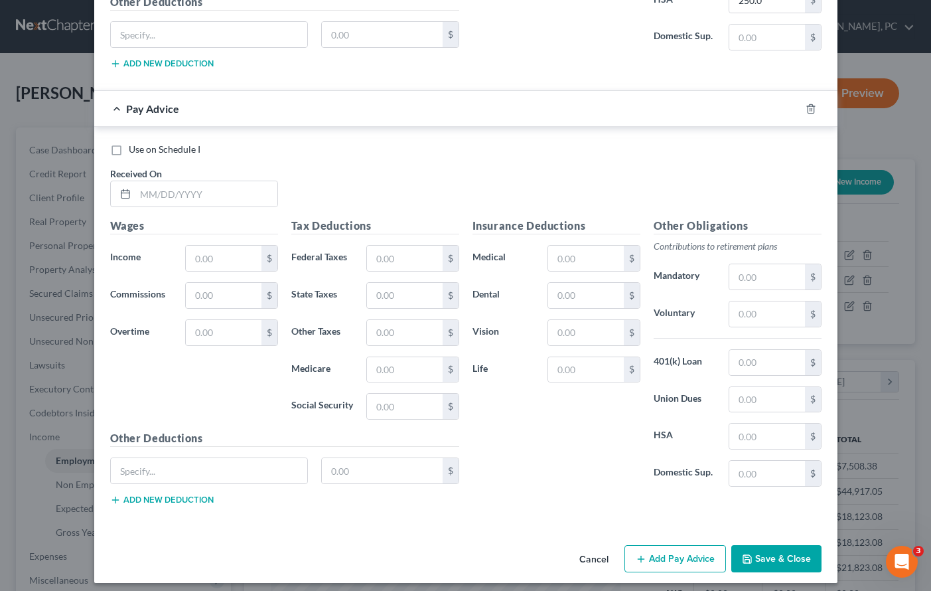
scroll to position [1601, 0]
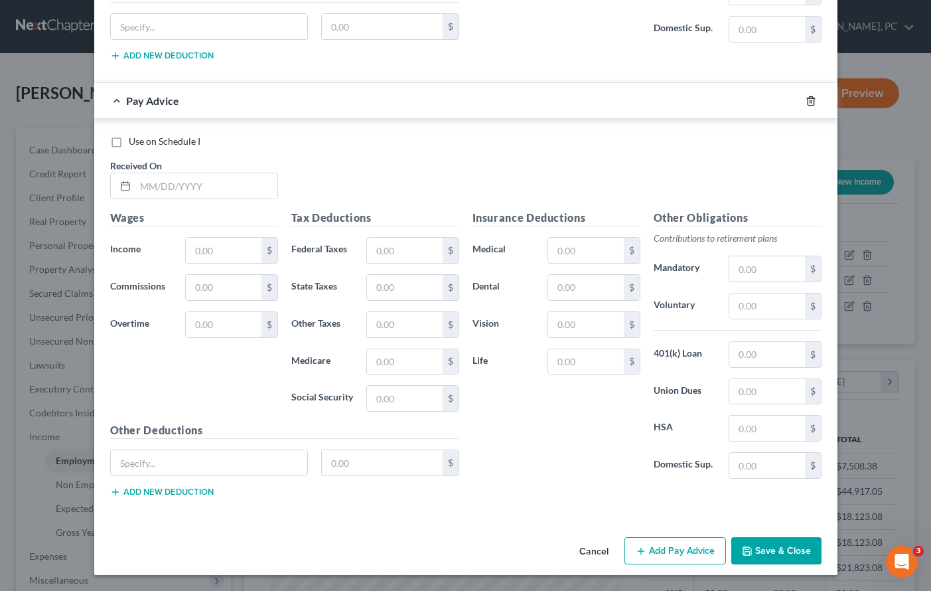
click at [806, 100] on icon "button" at bounding box center [811, 101] width 11 height 11
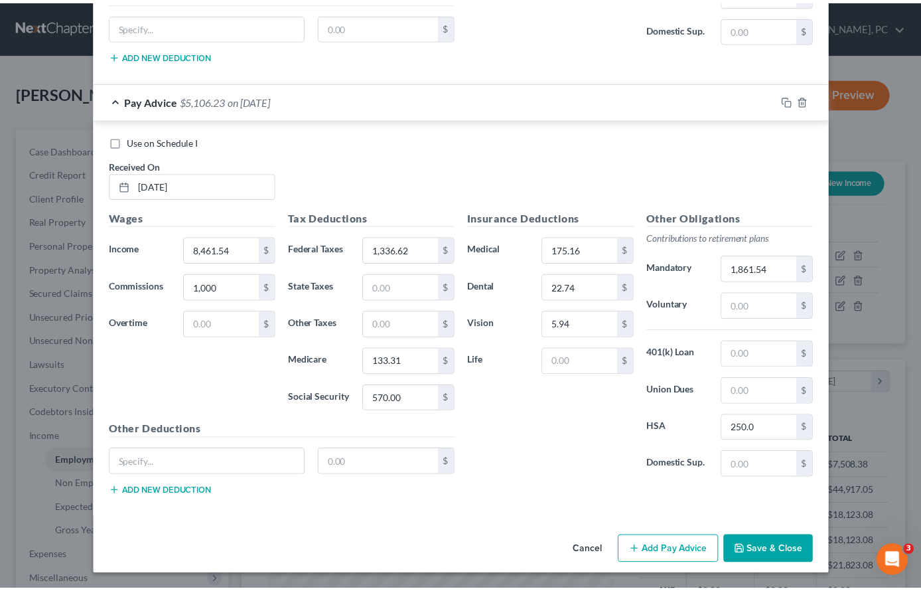
scroll to position [1165, 0]
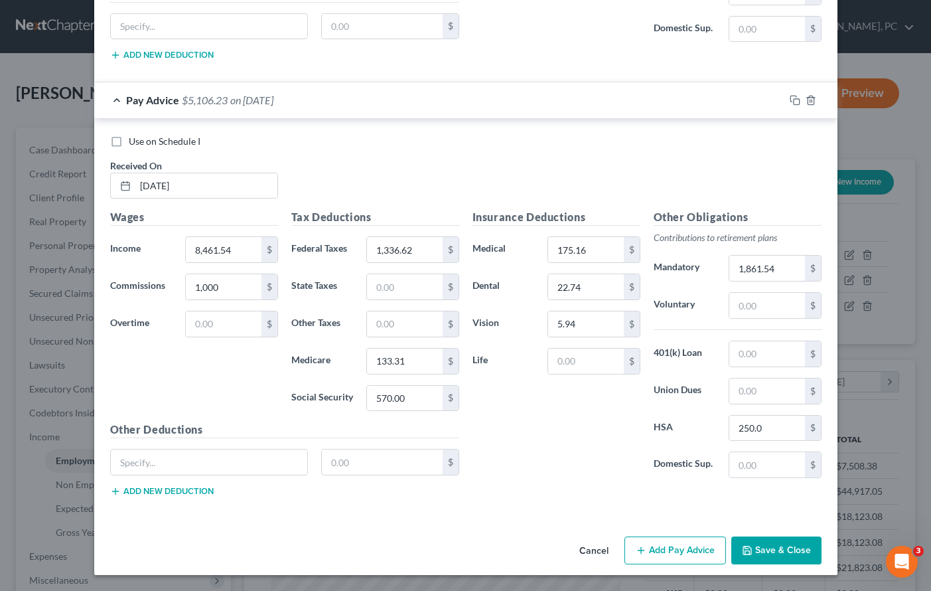
click at [773, 549] on button "Save & Close" at bounding box center [776, 550] width 90 height 28
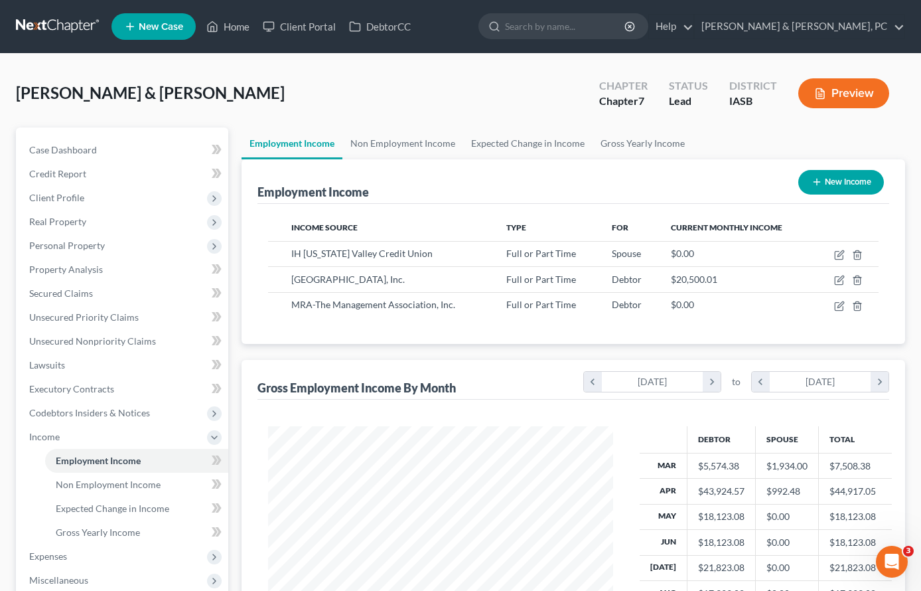
scroll to position [663441, 663307]
click at [63, 553] on span "Expenses" at bounding box center [48, 555] width 38 height 11
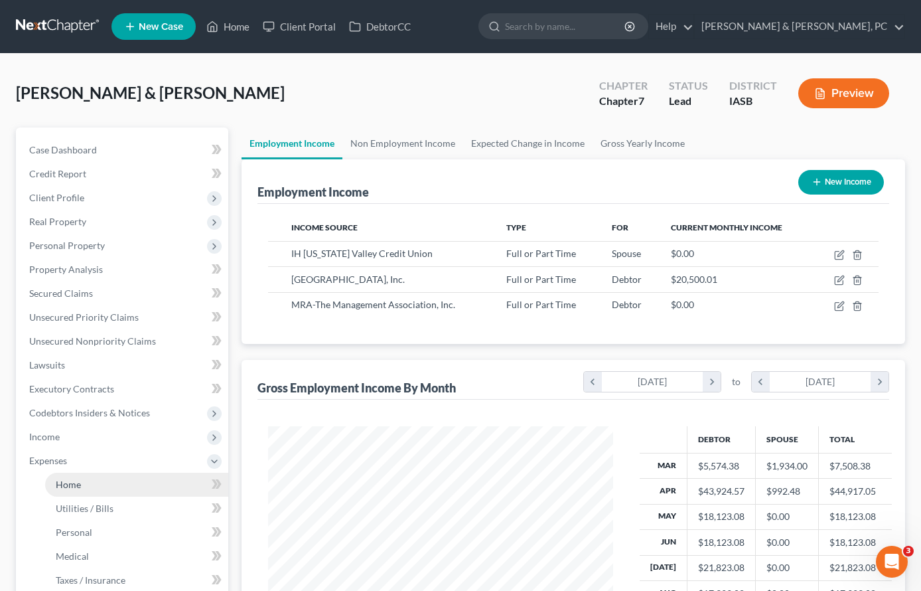
click at [86, 477] on link "Home" at bounding box center [136, 485] width 183 height 24
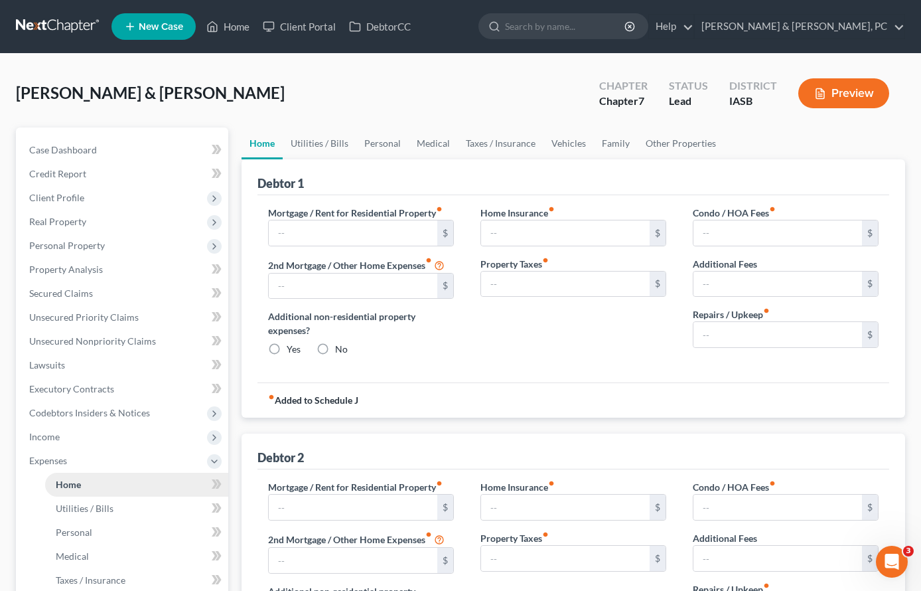
type input "2,383.94"
type input "750.00"
radio input "true"
type input "0.00"
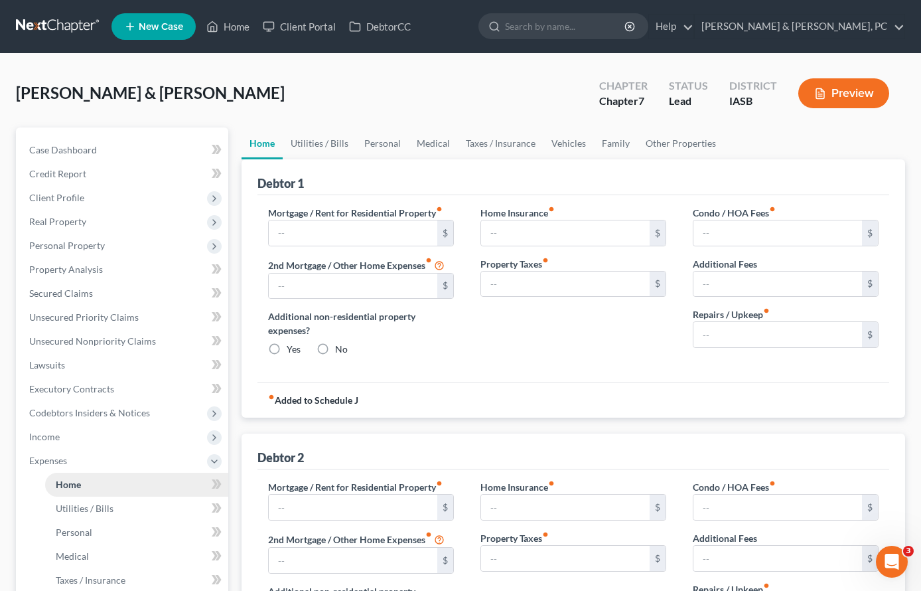
type input "750.00"
type input "1,160.00"
type input "0.00"
radio input "true"
type input "15.00"
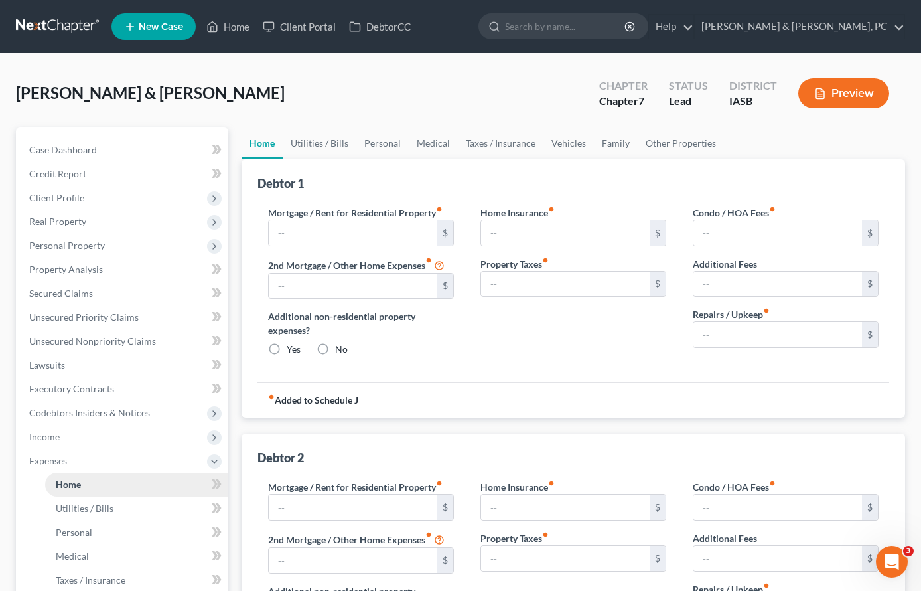
type input "0.00"
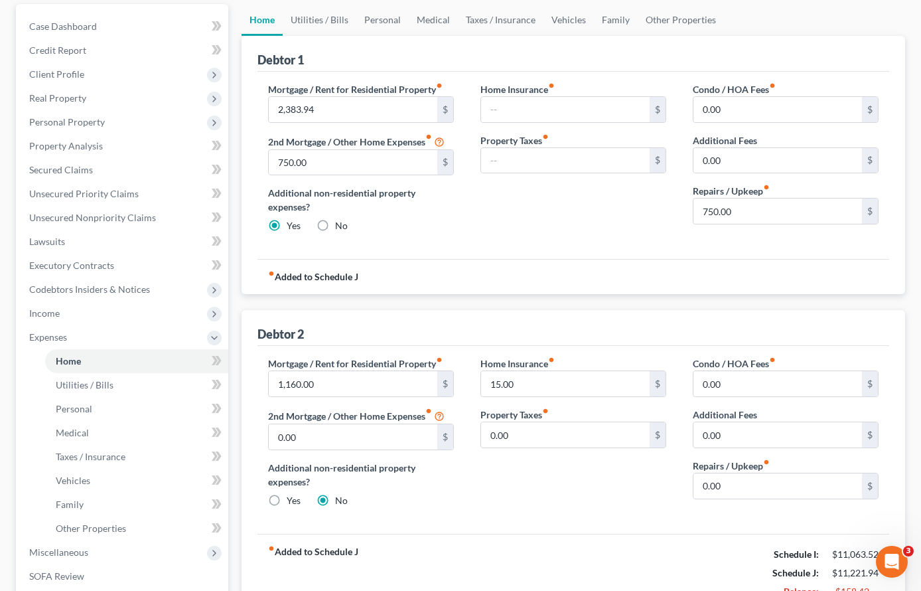
scroll to position [330, 0]
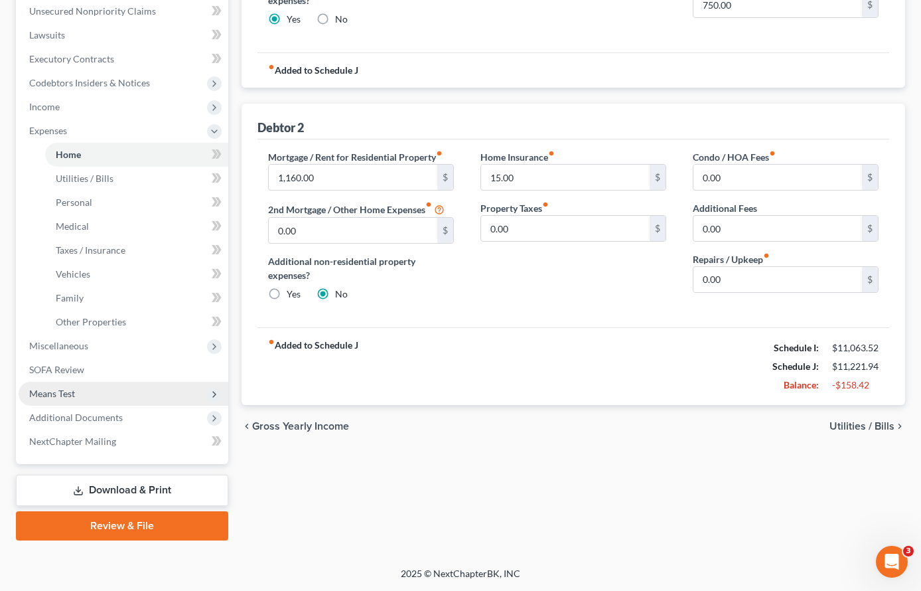
click at [82, 389] on span "Means Test" at bounding box center [124, 394] width 210 height 24
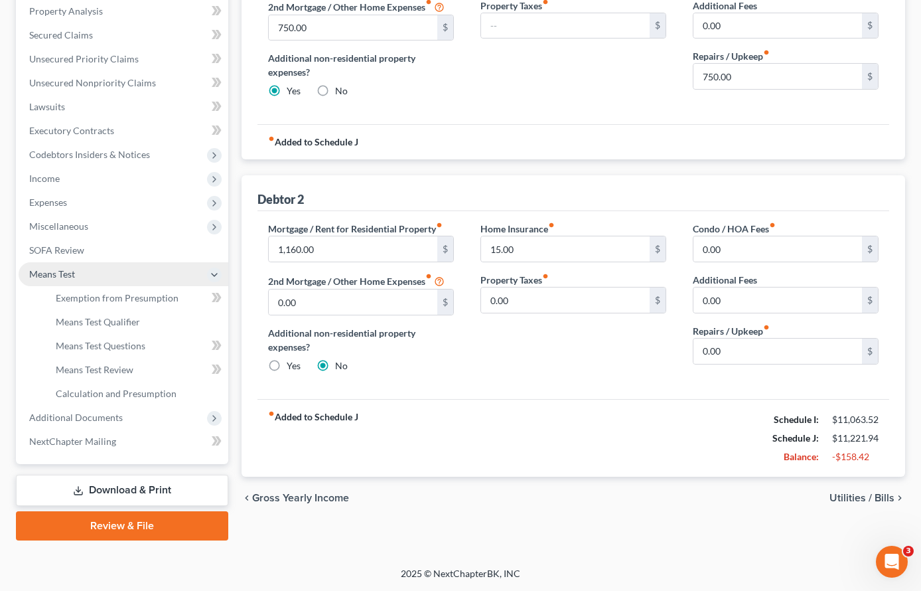
scroll to position [258, 0]
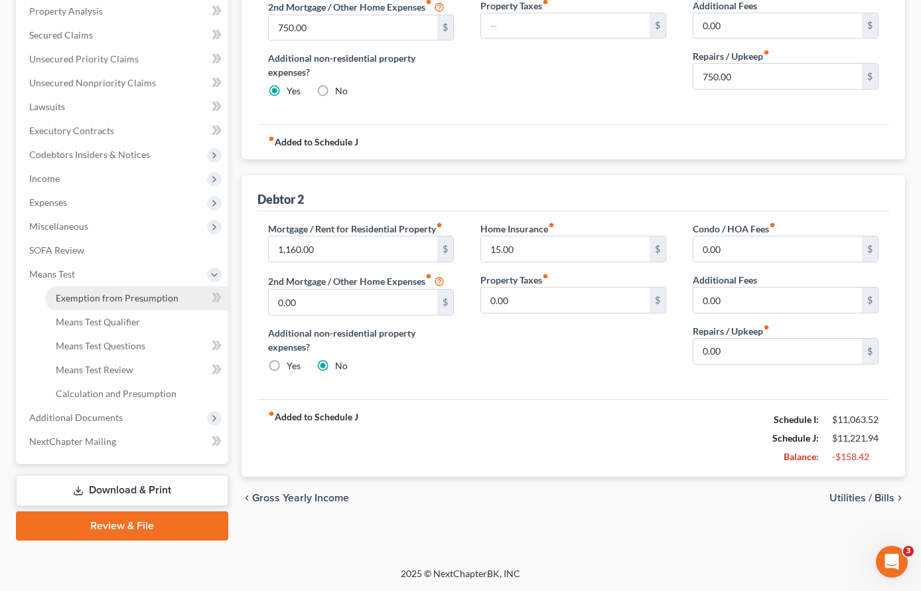
click at [110, 293] on span "Exemption from Presumption" at bounding box center [117, 297] width 123 height 11
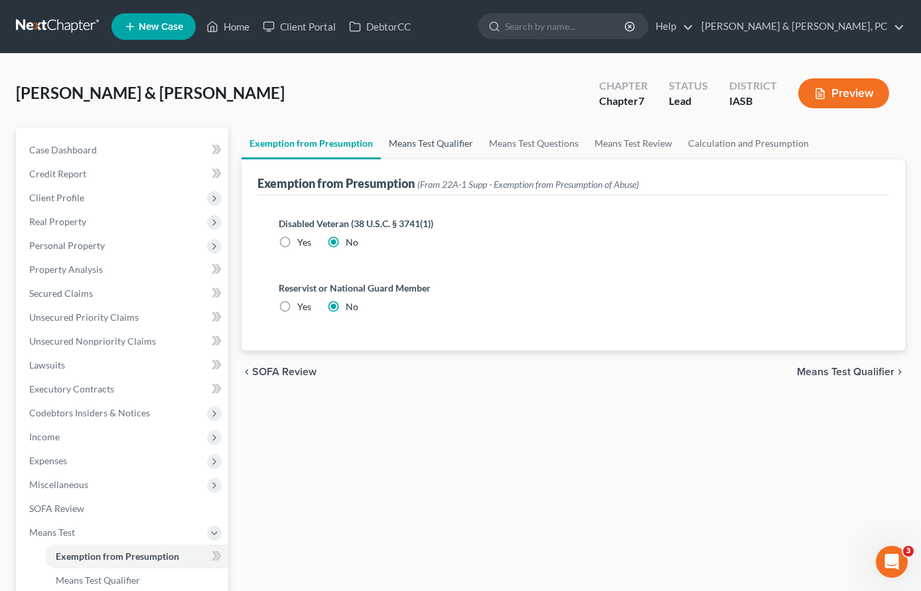
click at [421, 142] on link "Means Test Qualifier" at bounding box center [431, 143] width 100 height 32
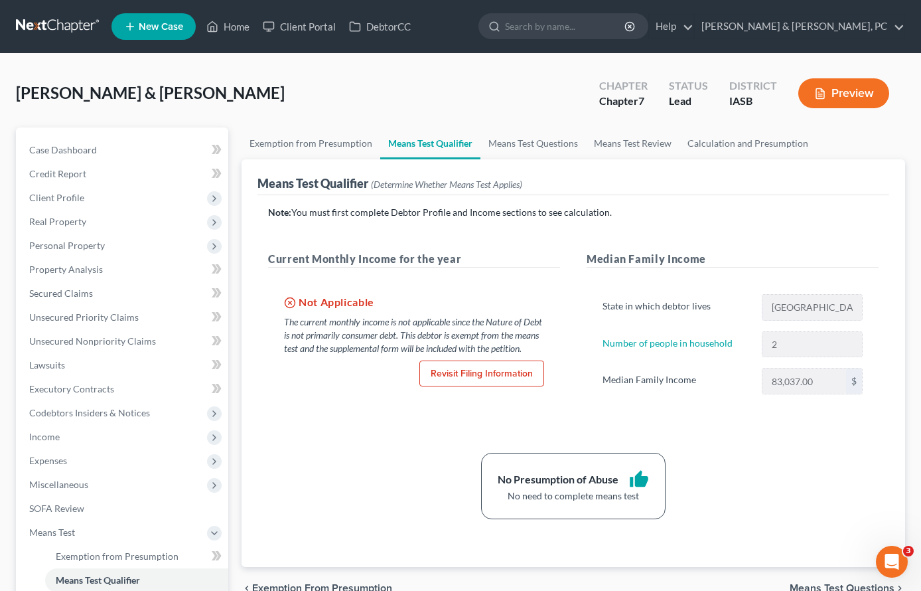
click at [322, 117] on div "Thomas, Mitchell & Lottie Upgraded Chapter Chapter 7 Status Lead District IASB …" at bounding box center [460, 99] width 889 height 58
drag, startPoint x: 374, startPoint y: 484, endPoint x: 337, endPoint y: 477, distance: 37.2
click at [369, 482] on div "No Presumption of Abuse thumb_up No need to complete means test" at bounding box center [573, 486] width 624 height 66
click at [64, 439] on span "Income" at bounding box center [124, 437] width 210 height 24
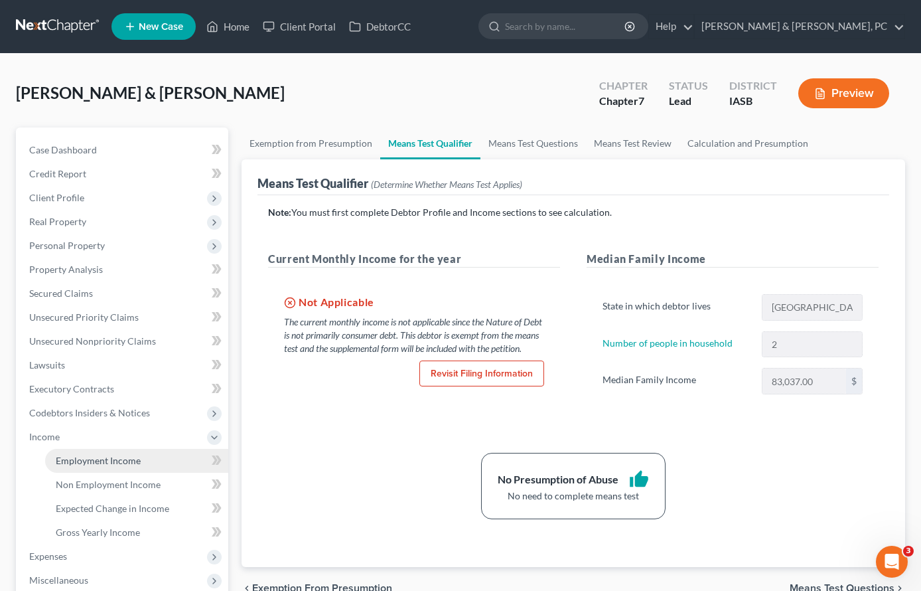
click at [70, 453] on link "Employment Income" at bounding box center [136, 461] width 183 height 24
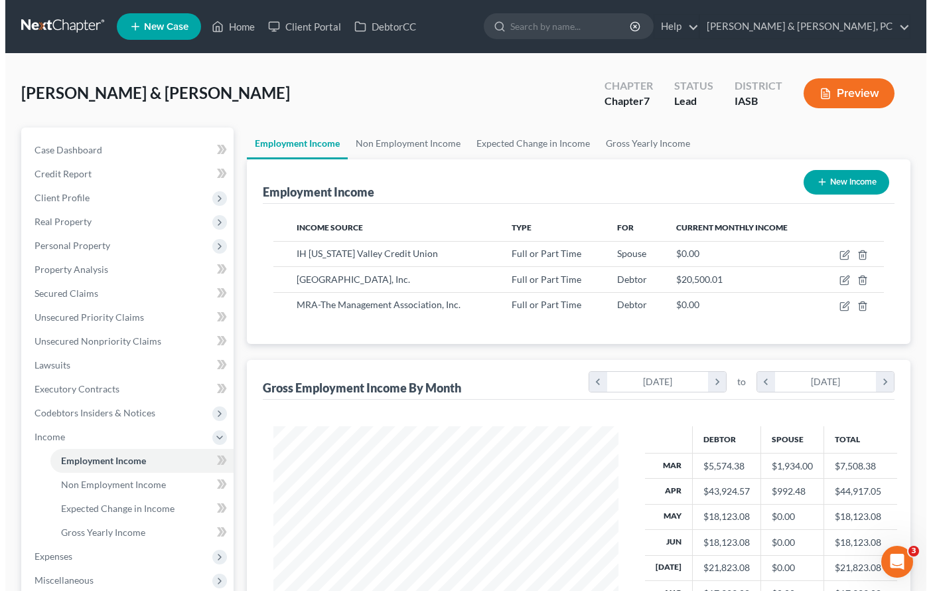
scroll to position [238, 372]
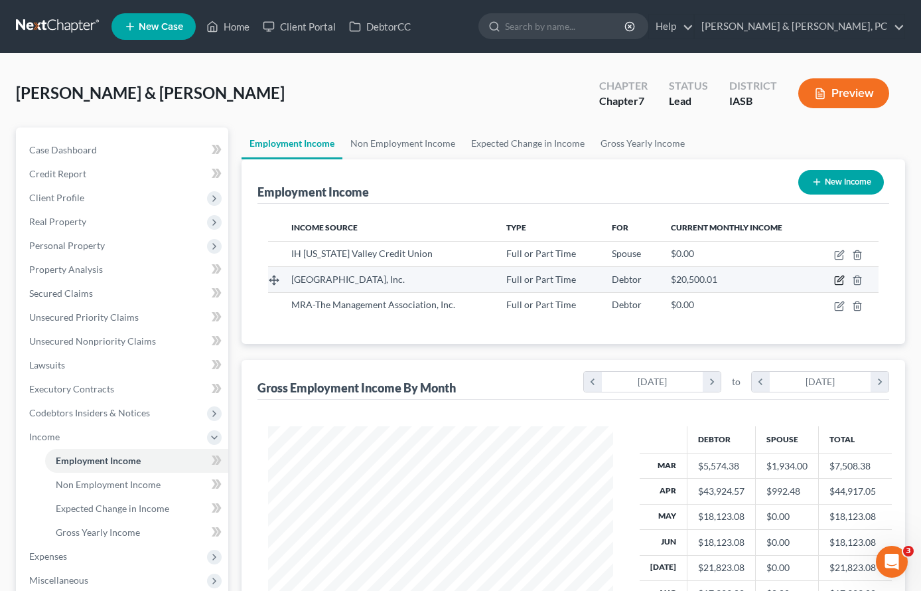
click at [838, 279] on icon "button" at bounding box center [839, 280] width 11 height 11
select select "0"
select select "4"
select select "2"
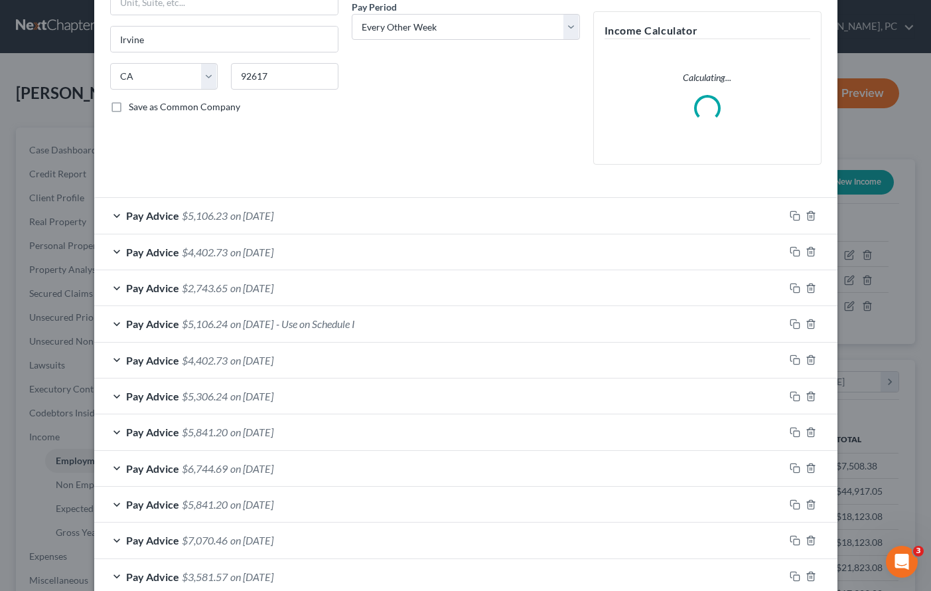
scroll to position [216, 0]
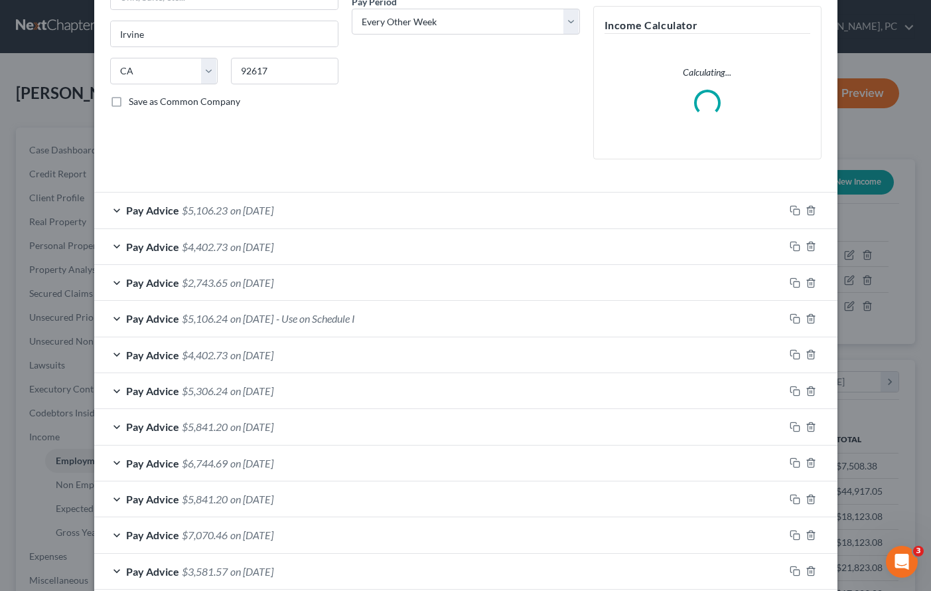
click at [257, 279] on span "on 07/18/2025" at bounding box center [251, 282] width 43 height 13
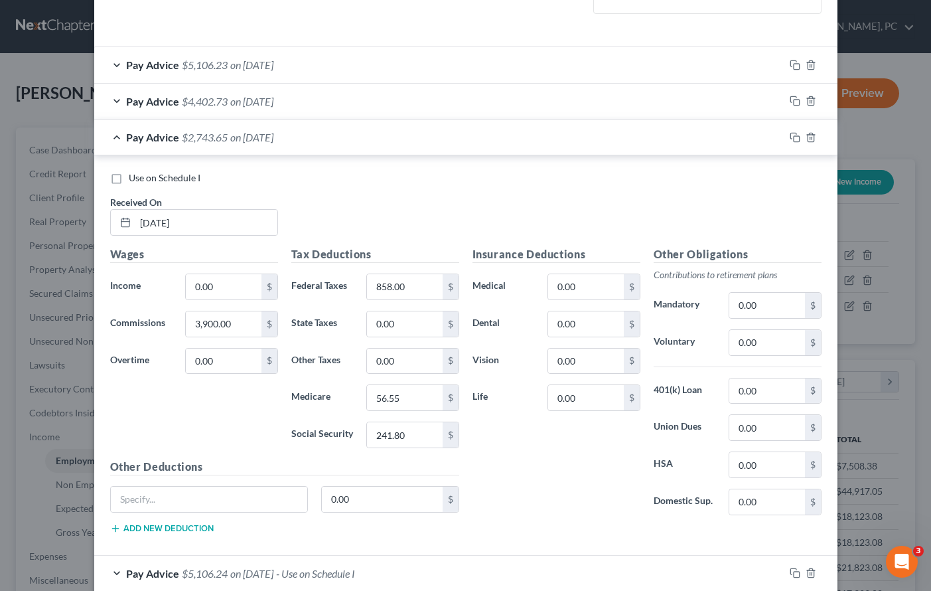
scroll to position [362, 0]
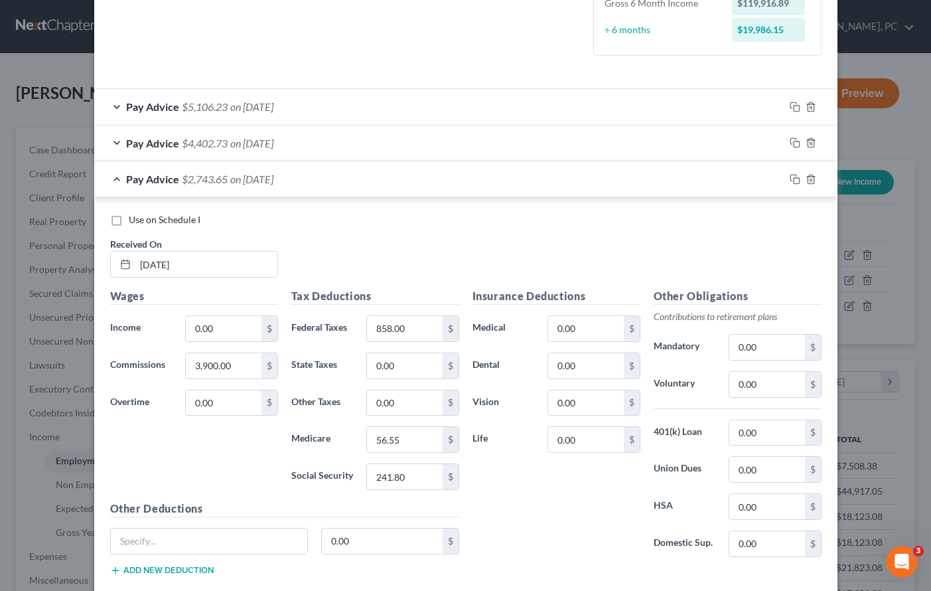
click at [188, 178] on span "$2,743.65" at bounding box center [205, 179] width 46 height 13
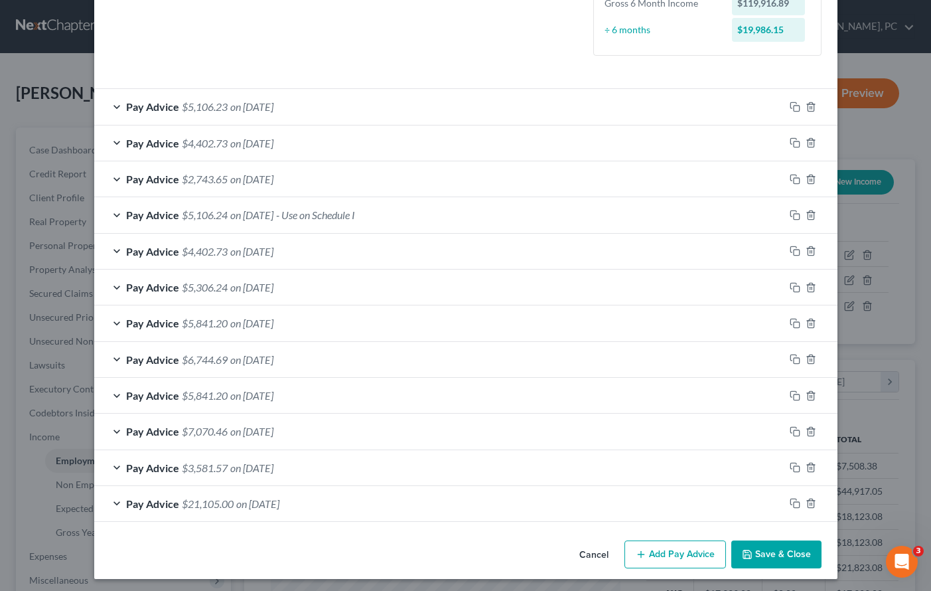
click at [258, 252] on span "on 07/03/2025" at bounding box center [251, 251] width 43 height 13
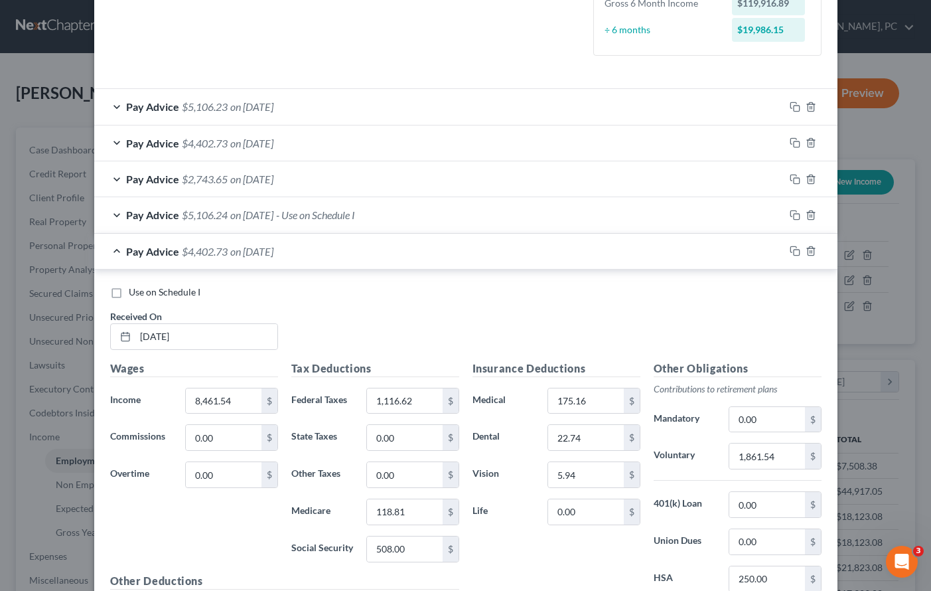
click at [226, 103] on div "Pay Advice $5,106.23 on 08/15/2025" at bounding box center [439, 106] width 690 height 35
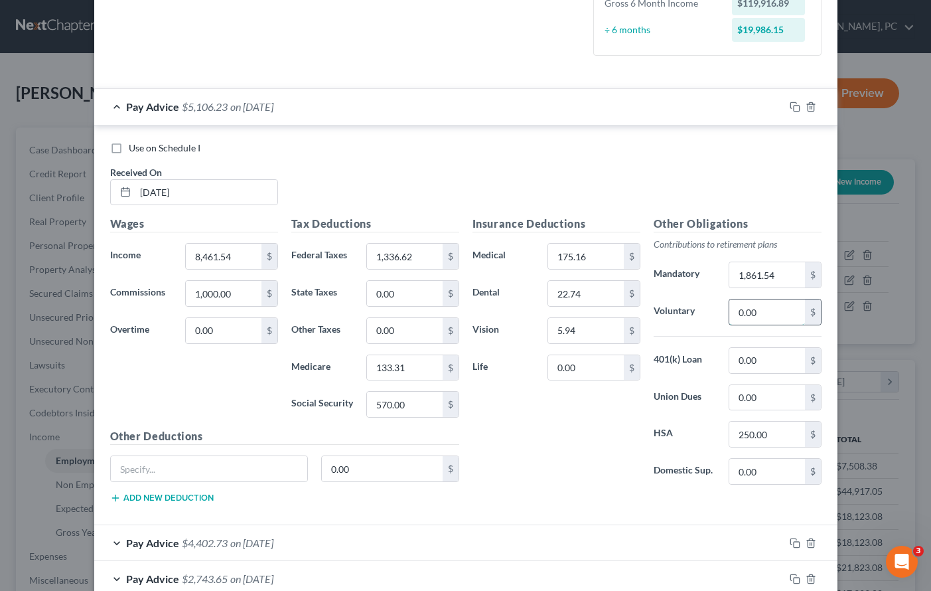
click at [765, 317] on input "0.00" at bounding box center [766, 311] width 75 height 25
type input "1,861.54"
click at [770, 274] on input "1,861.54" at bounding box center [766, 274] width 75 height 25
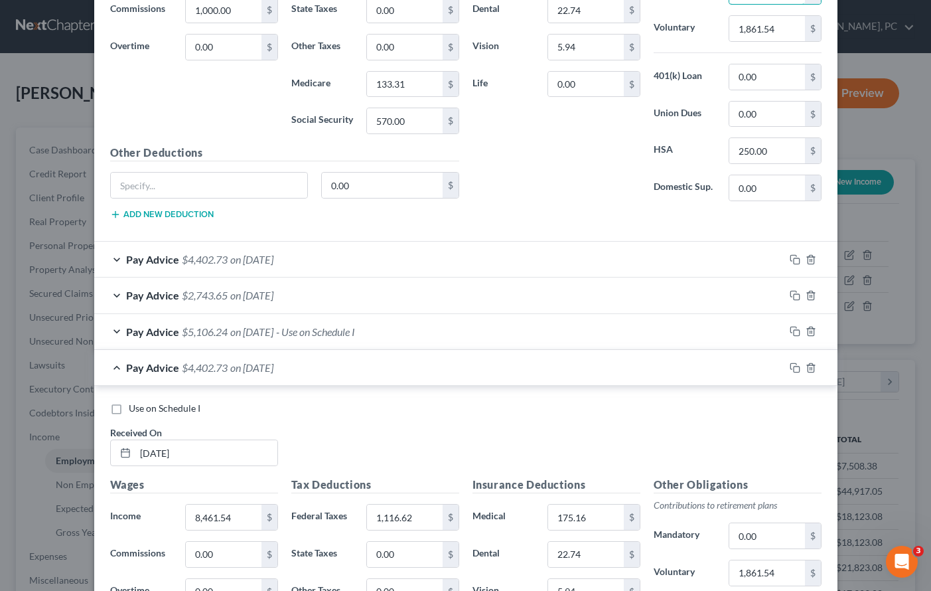
scroll to position [652, 0]
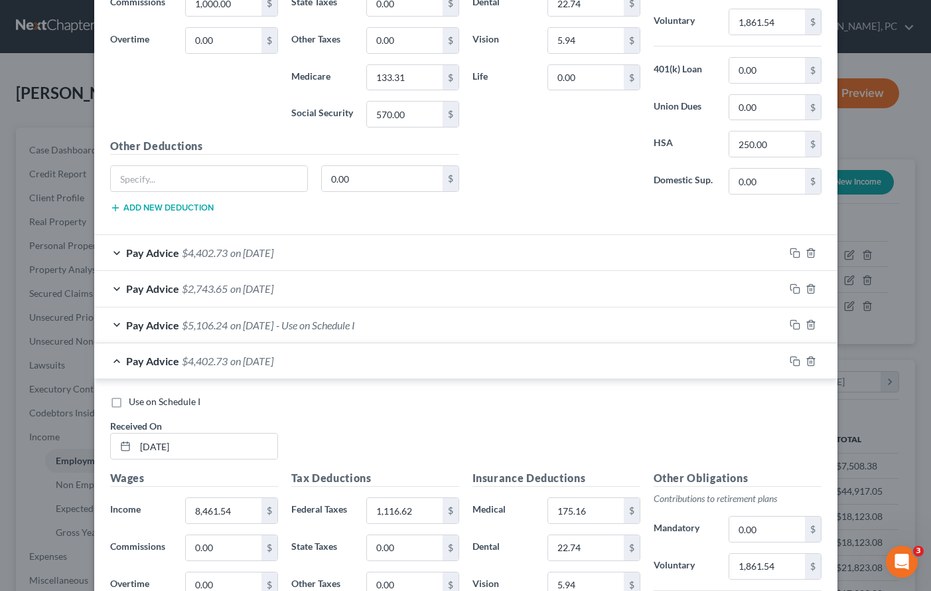
click at [273, 253] on span "on 08/01/2025" at bounding box center [251, 252] width 43 height 13
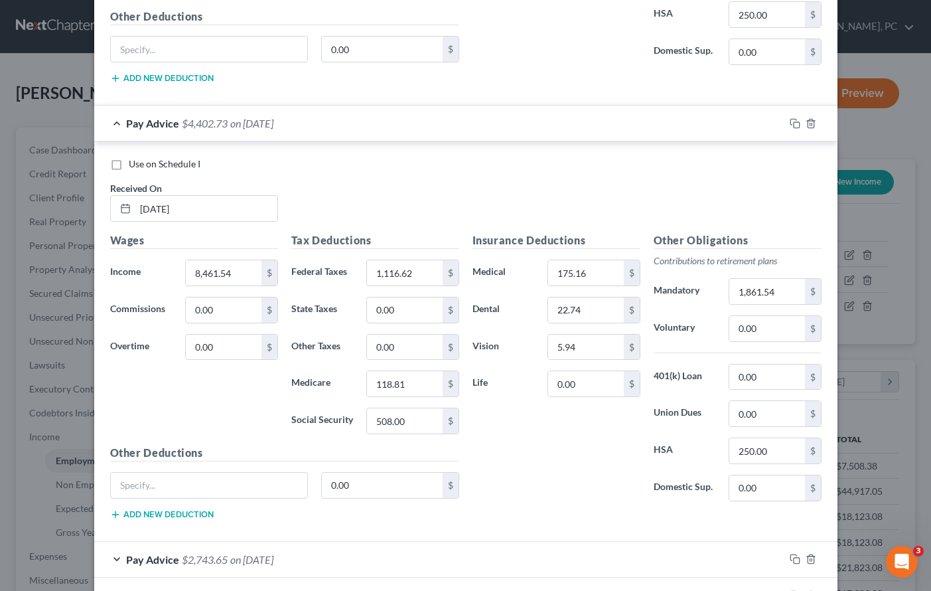
scroll to position [794, 0]
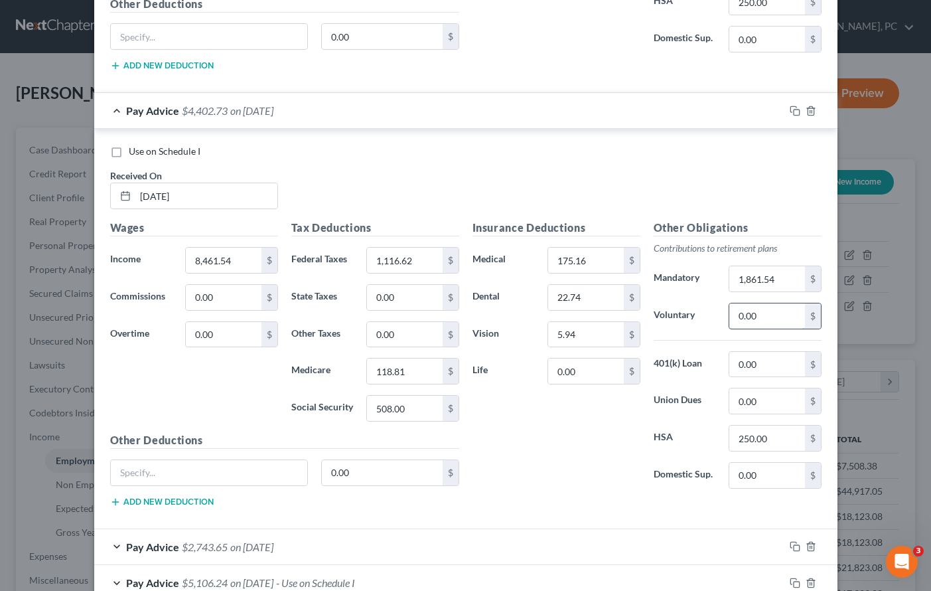
click at [754, 317] on input "0.00" at bounding box center [766, 315] width 75 height 25
type input "1,861.54"
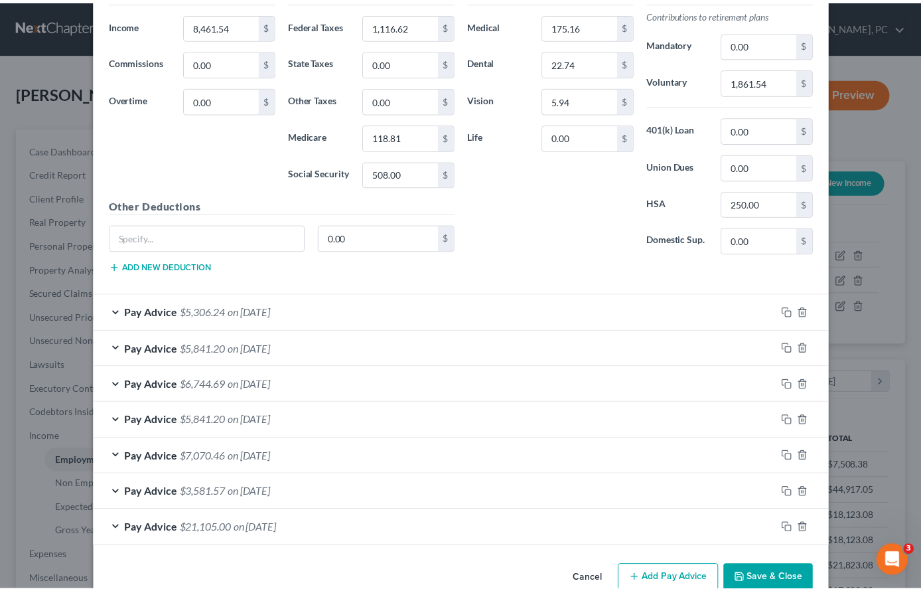
scroll to position [1566, 0]
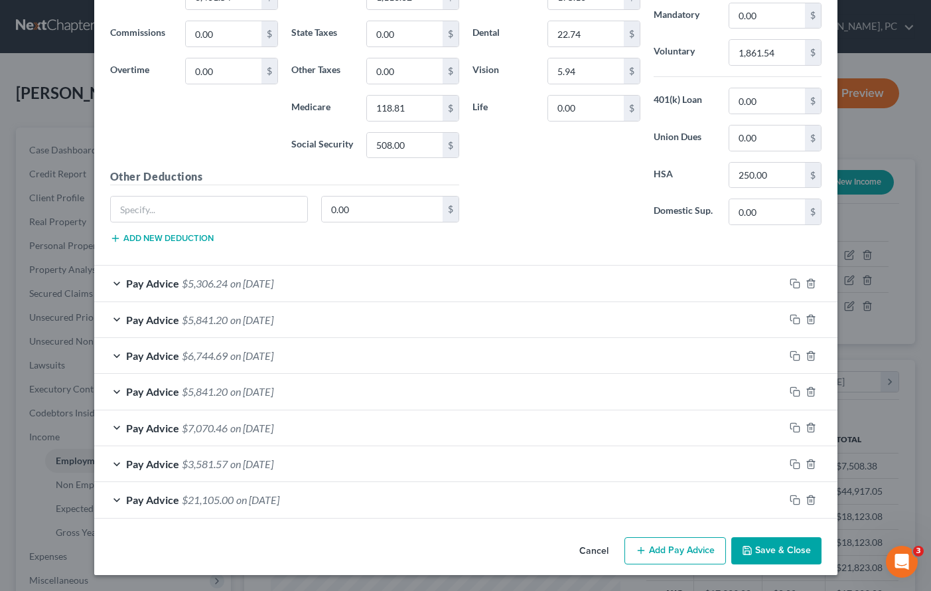
click at [778, 548] on button "Save & Close" at bounding box center [776, 551] width 90 height 28
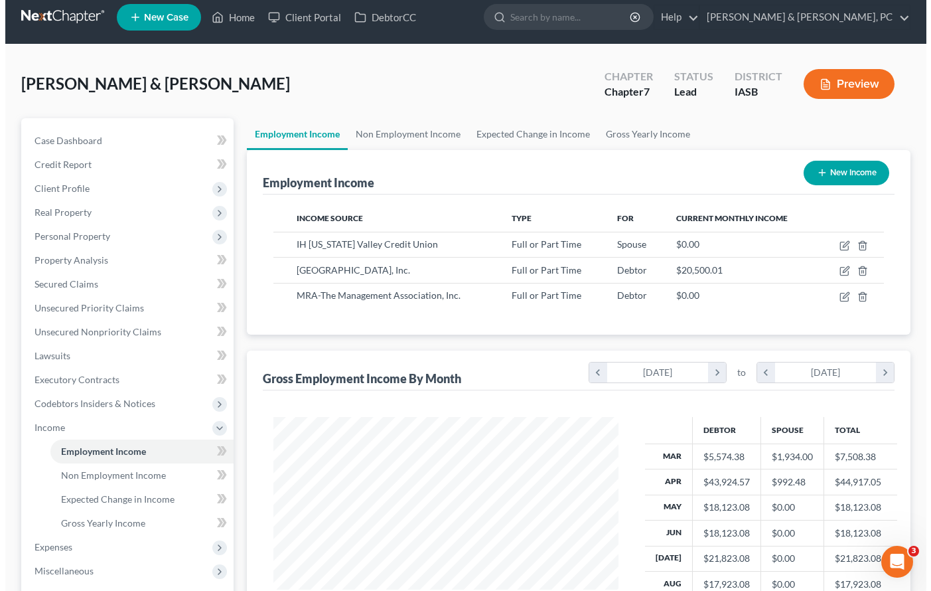
scroll to position [11, 0]
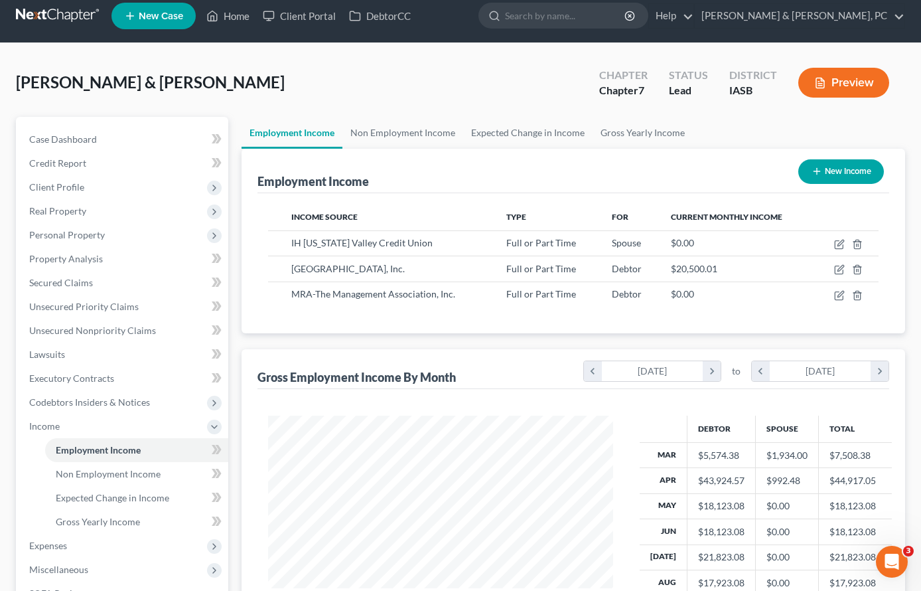
click at [552, 149] on div "Employment Income New Income" at bounding box center [574, 171] width 632 height 44
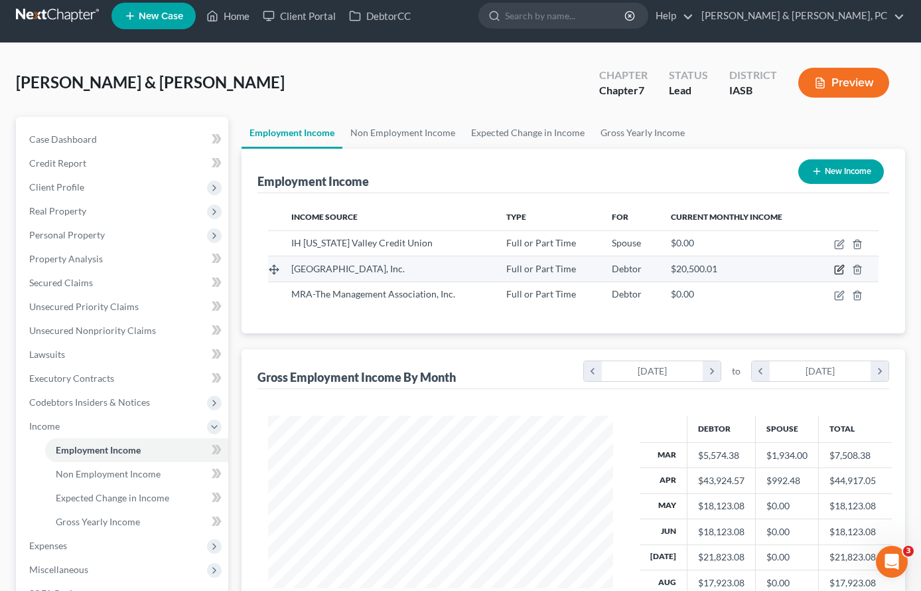
click at [838, 267] on icon "button" at bounding box center [839, 269] width 11 height 11
select select "0"
select select "4"
select select "2"
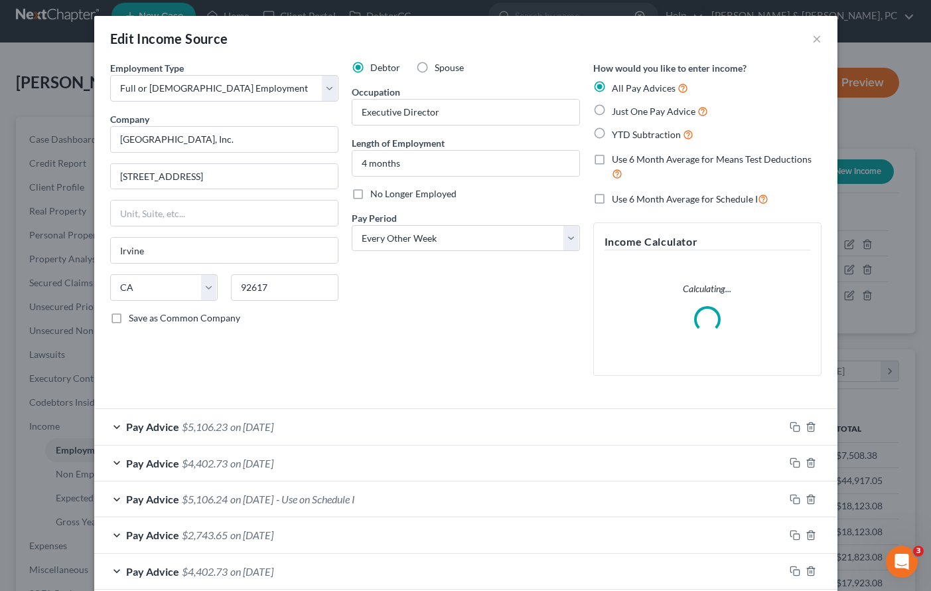
scroll to position [324, 0]
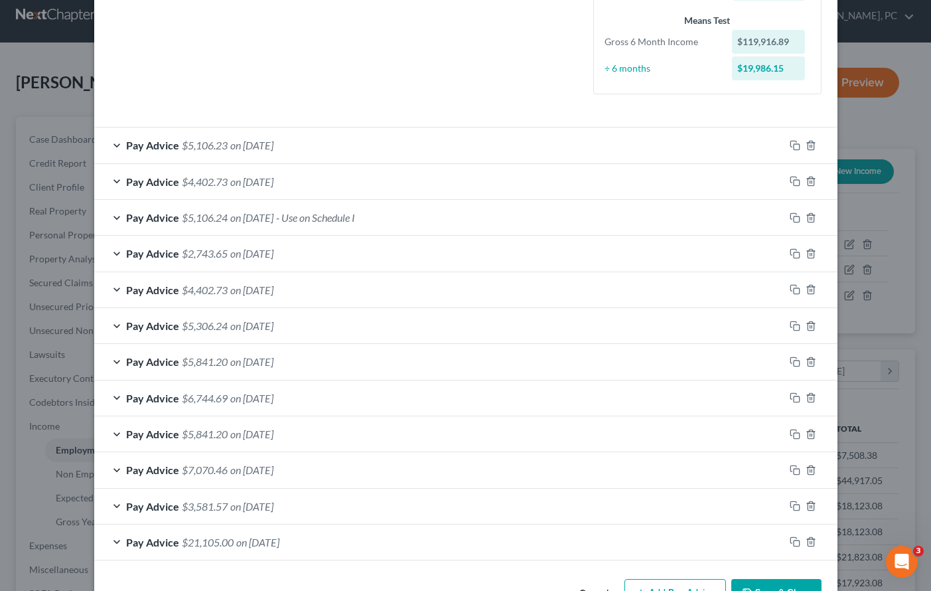
click at [664, 550] on div "Pay Advice $21,105.00 on 04/11/2025" at bounding box center [439, 541] width 690 height 35
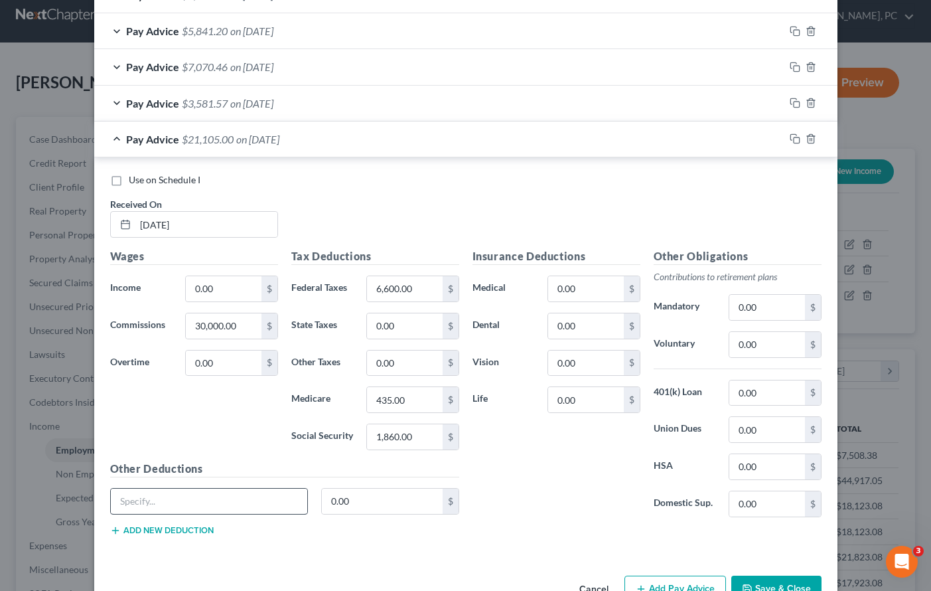
scroll to position [765, 0]
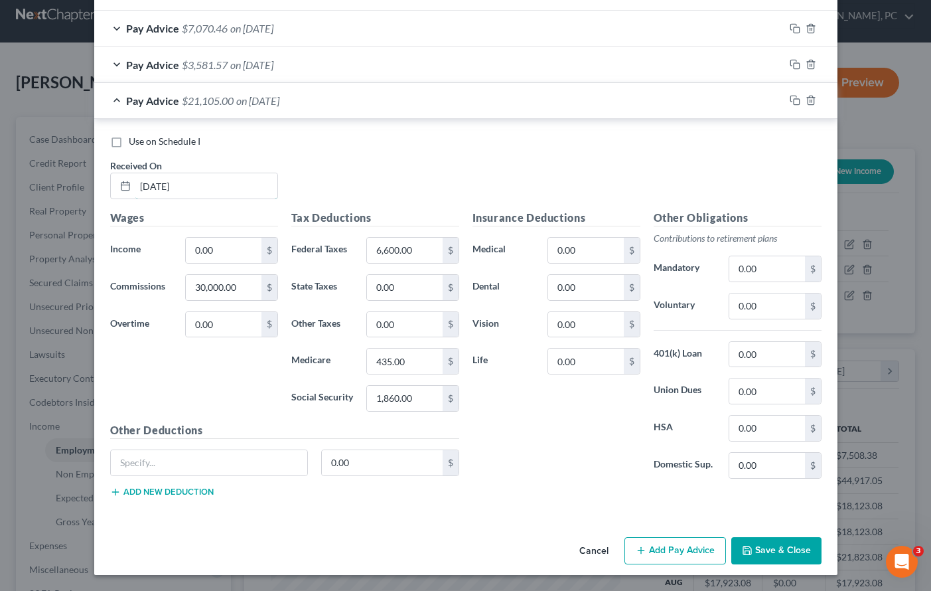
drag, startPoint x: 211, startPoint y: 188, endPoint x: 212, endPoint y: 200, distance: 12.0
click at [211, 188] on input "04/11/2025" at bounding box center [206, 185] width 142 height 25
click at [666, 554] on button "Add Pay Advice" at bounding box center [676, 551] width 102 height 28
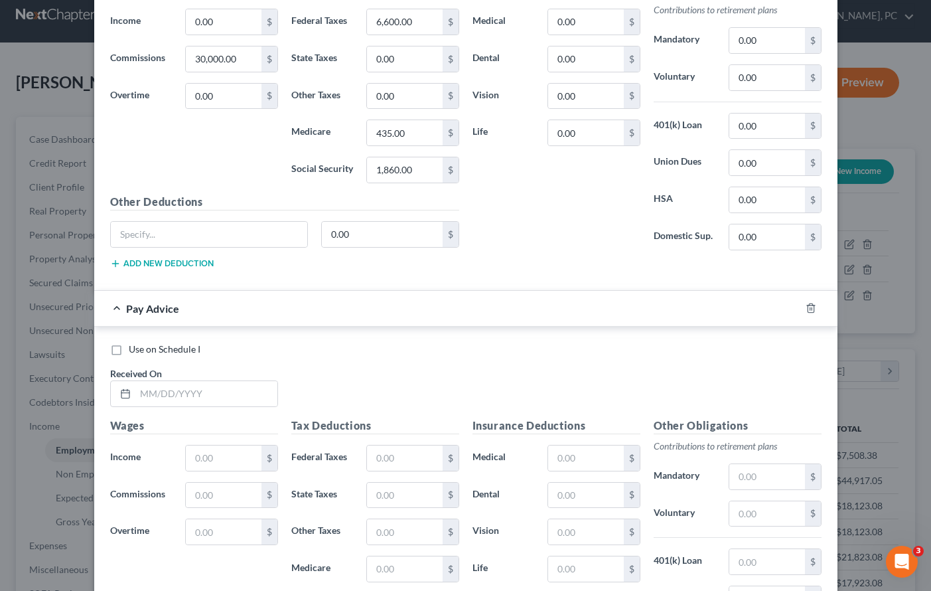
scroll to position [1019, 0]
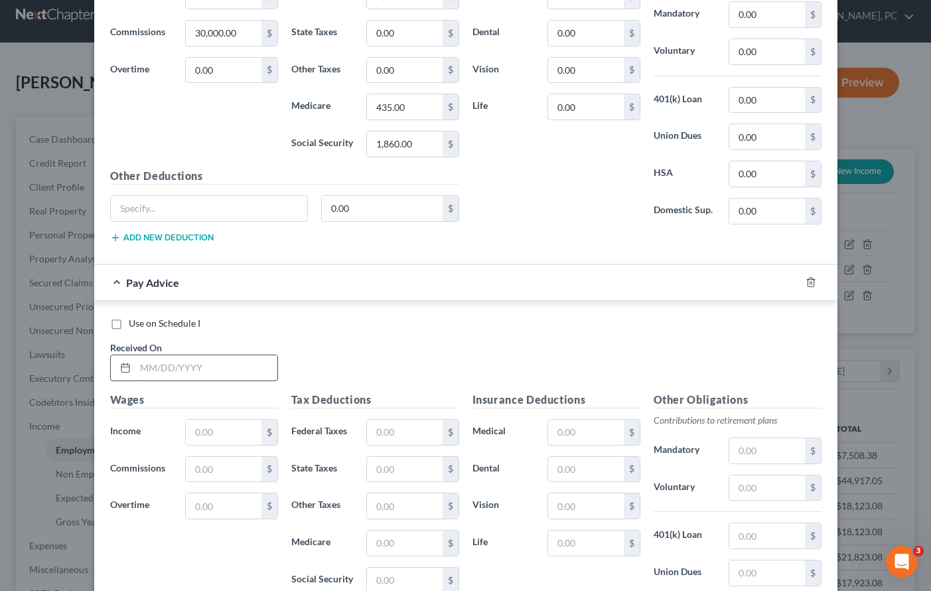
click at [158, 370] on input "text" at bounding box center [206, 367] width 142 height 25
type input "08/29/2025"
type input "8,461.54"
type input "1,216.46"
type input "125.38"
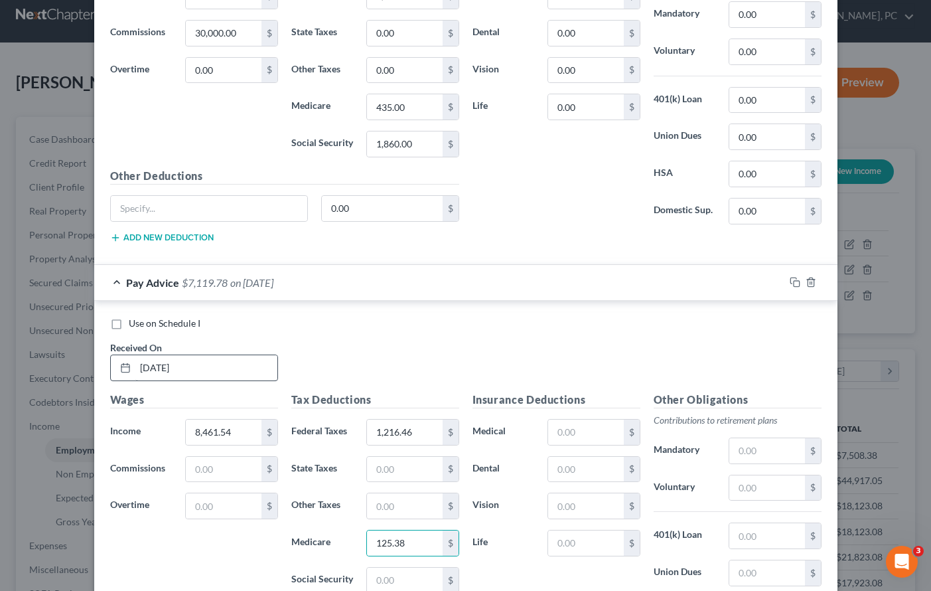
scroll to position [1021, 0]
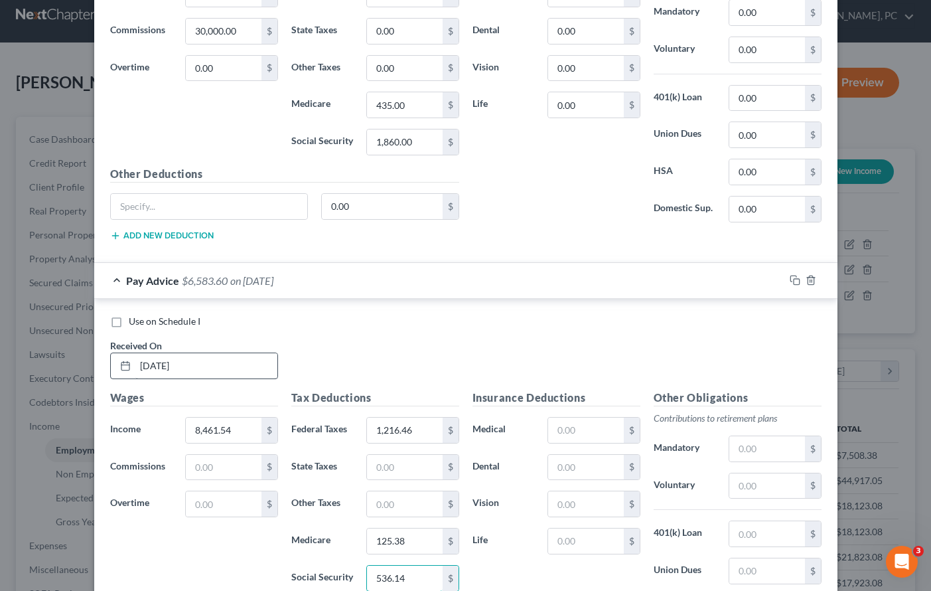
type input "536.14"
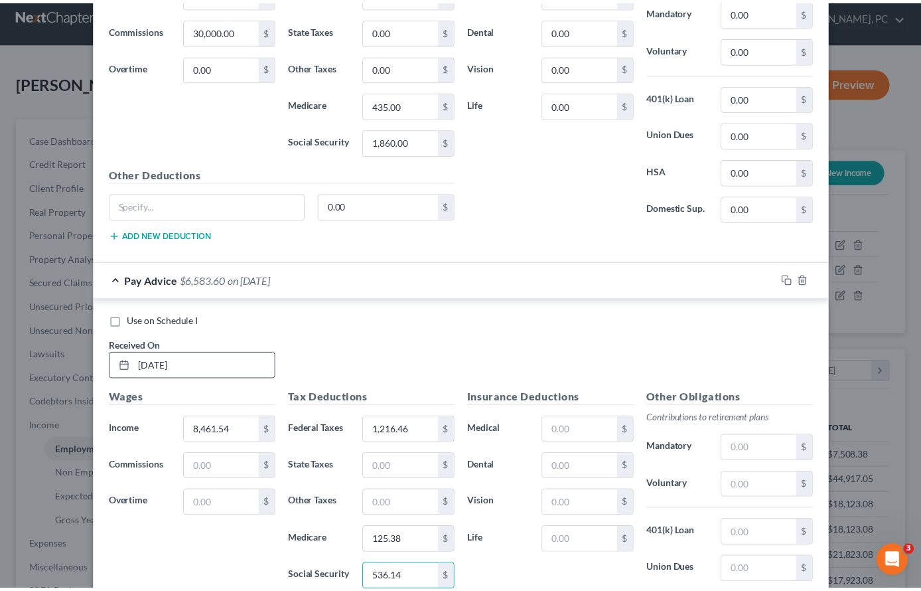
scroll to position [1201, 0]
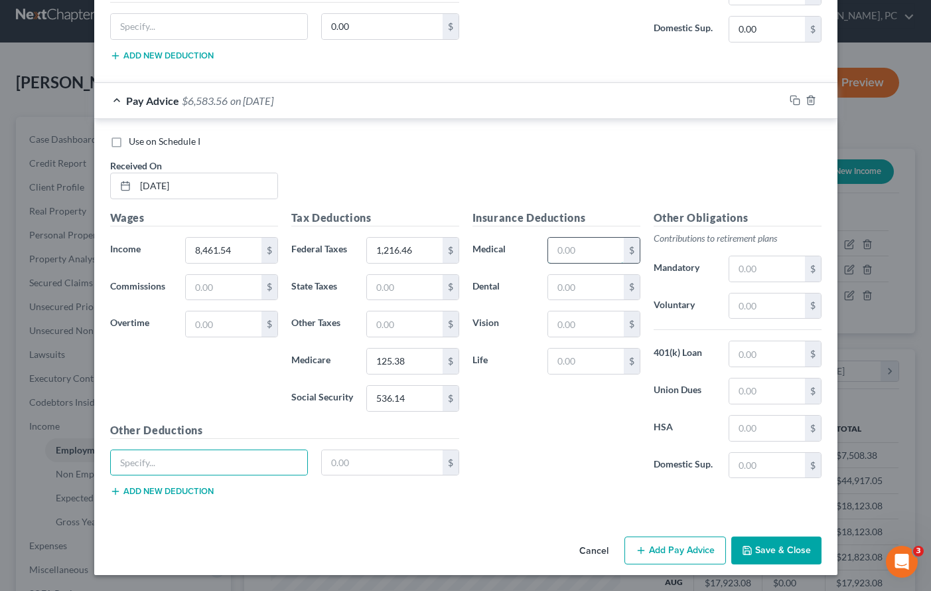
click at [568, 251] on input "text" at bounding box center [585, 250] width 75 height 25
type input "1,861.54"
click at [805, 553] on button "Save & Close" at bounding box center [776, 550] width 90 height 28
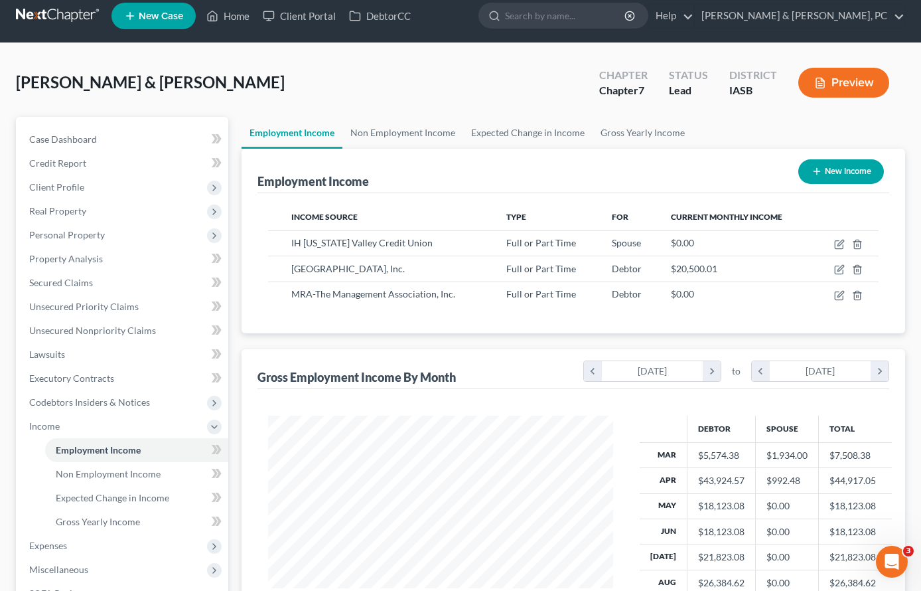
scroll to position [663441, 663307]
click at [133, 520] on span "Gross Yearly Income" at bounding box center [98, 521] width 84 height 11
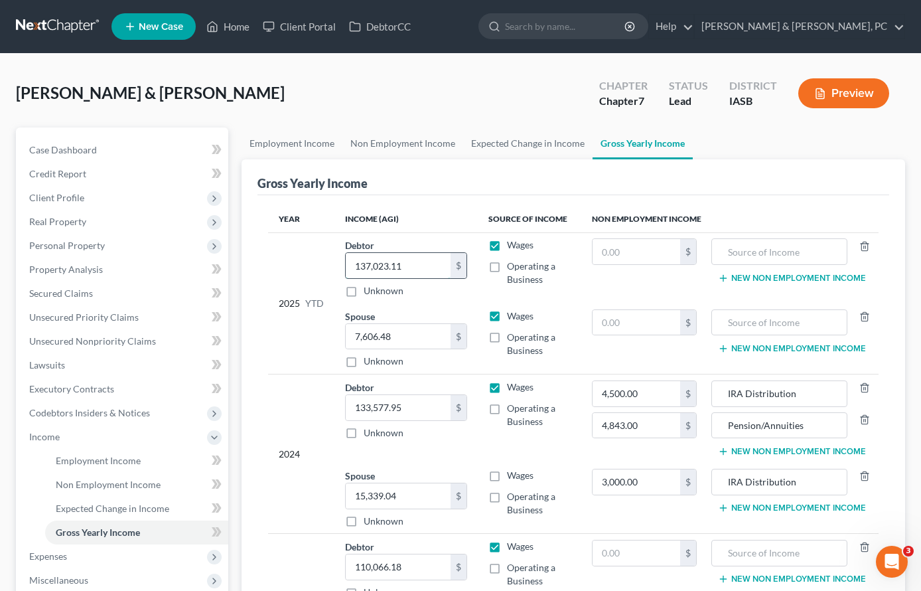
click at [429, 265] on input "137,023.11" at bounding box center [398, 265] width 105 height 25
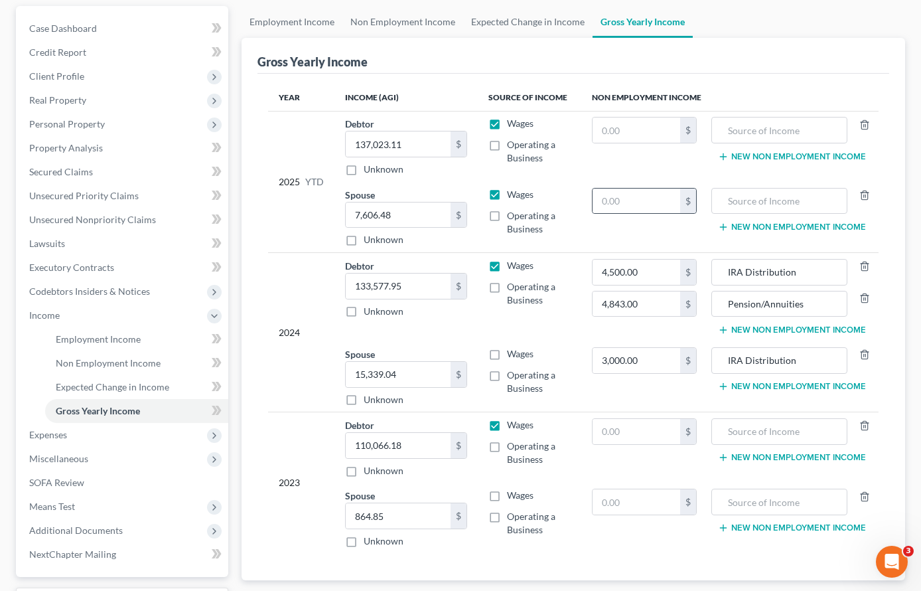
scroll to position [234, 0]
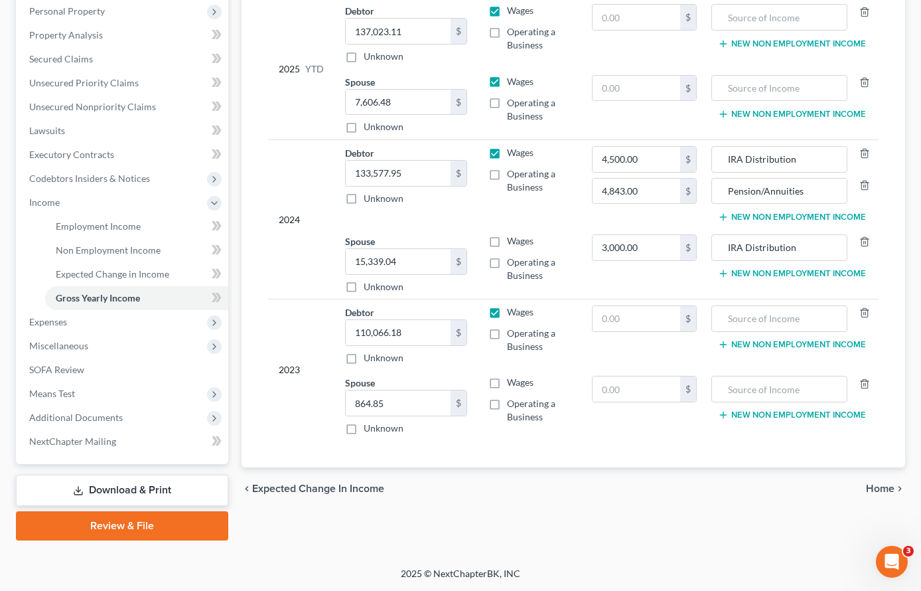
click at [580, 506] on div "chevron_left Expected Change in Income Home chevron_right" at bounding box center [574, 488] width 664 height 42
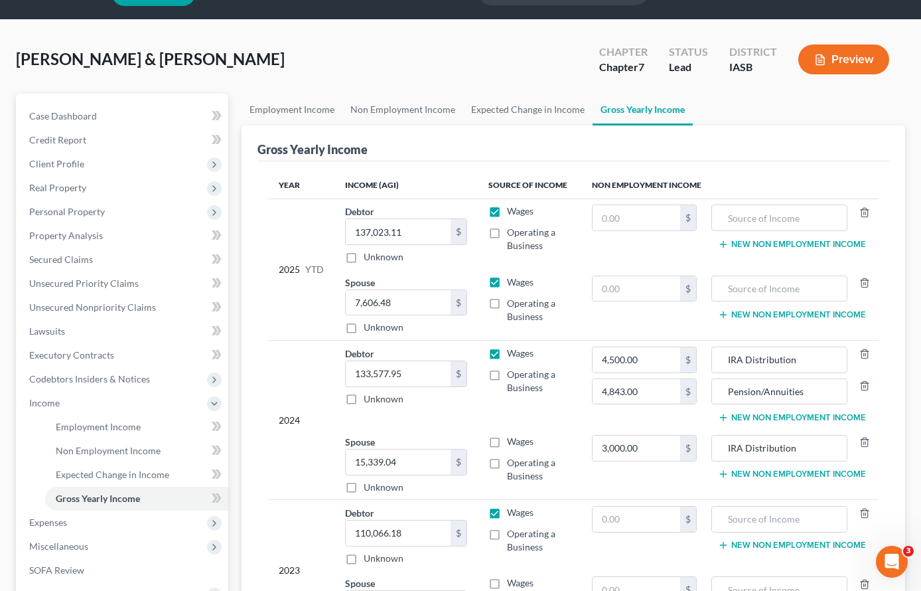
scroll to position [0, 0]
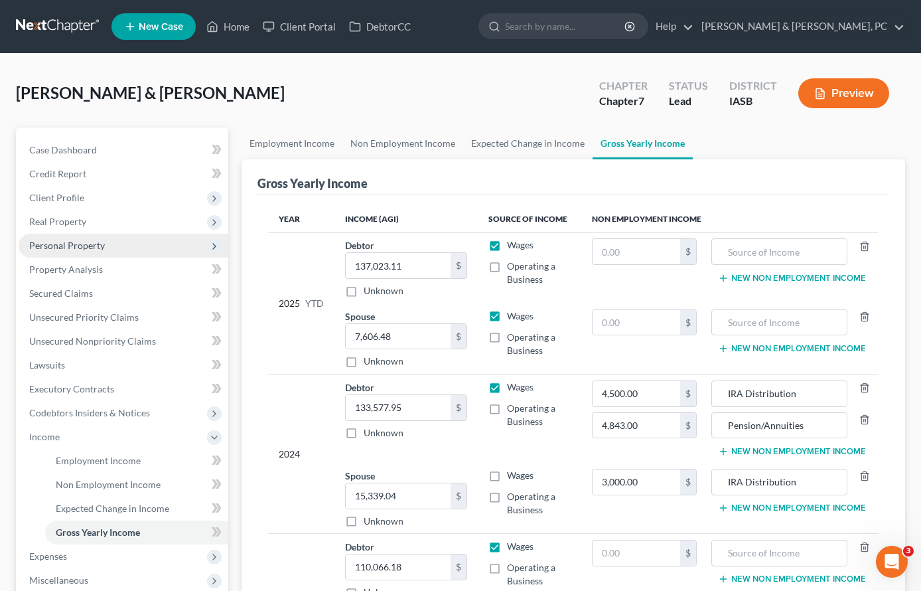
click at [71, 244] on span "Personal Property" at bounding box center [67, 245] width 76 height 11
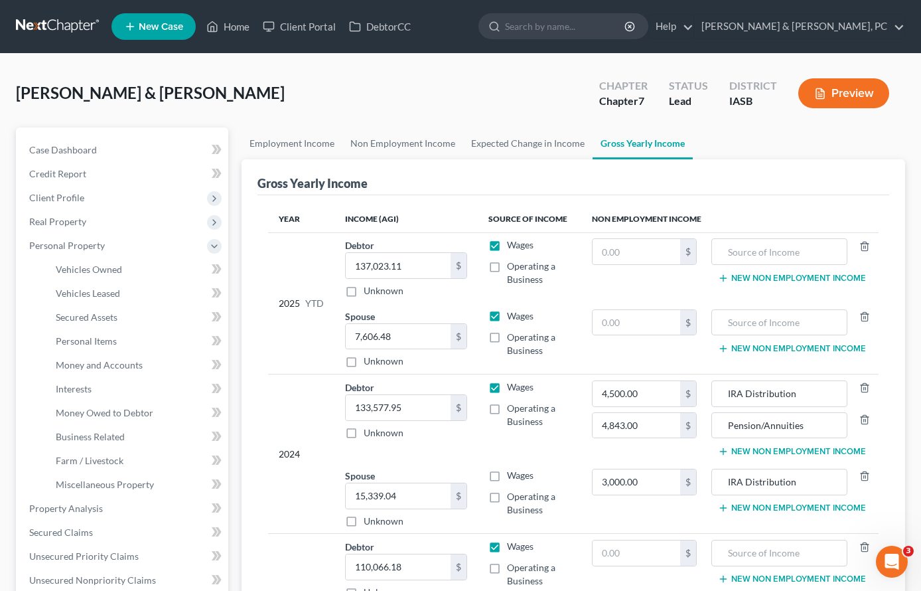
click at [739, 147] on ul "Employment Income Non Employment Income Expected Change in Income Gross Yearly …" at bounding box center [574, 143] width 664 height 32
click at [86, 359] on span "Money and Accounts" at bounding box center [99, 364] width 87 height 11
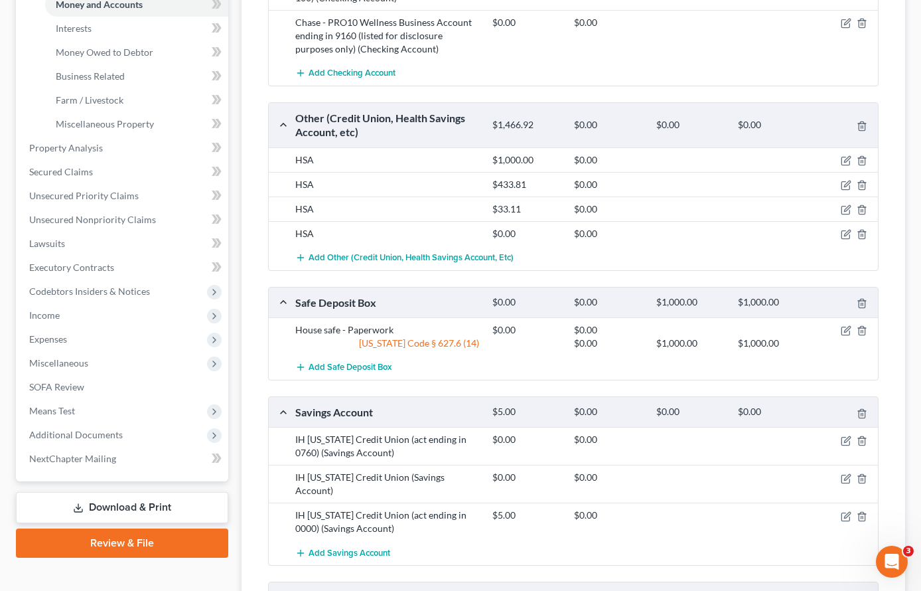
scroll to position [397, 0]
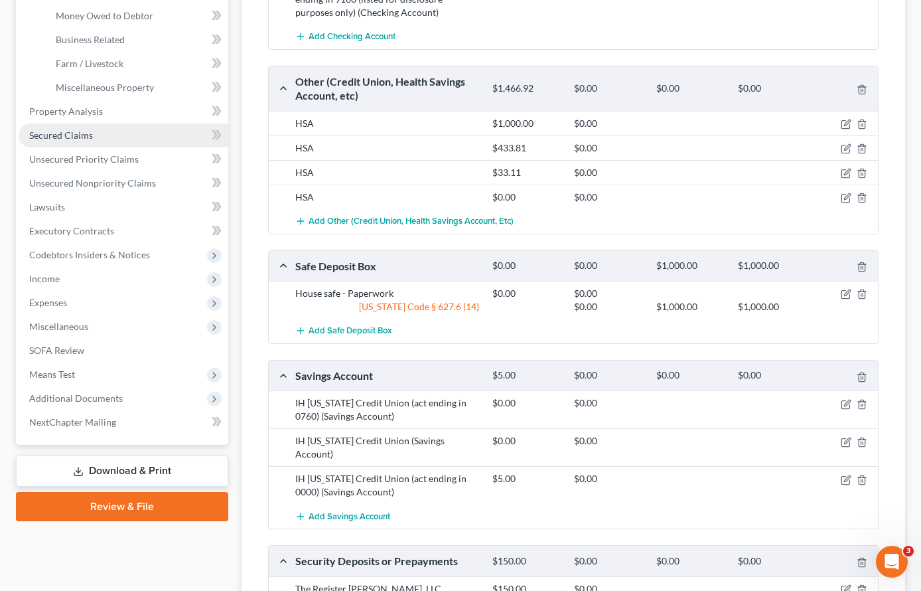
click at [83, 137] on span "Secured Claims" at bounding box center [61, 134] width 64 height 11
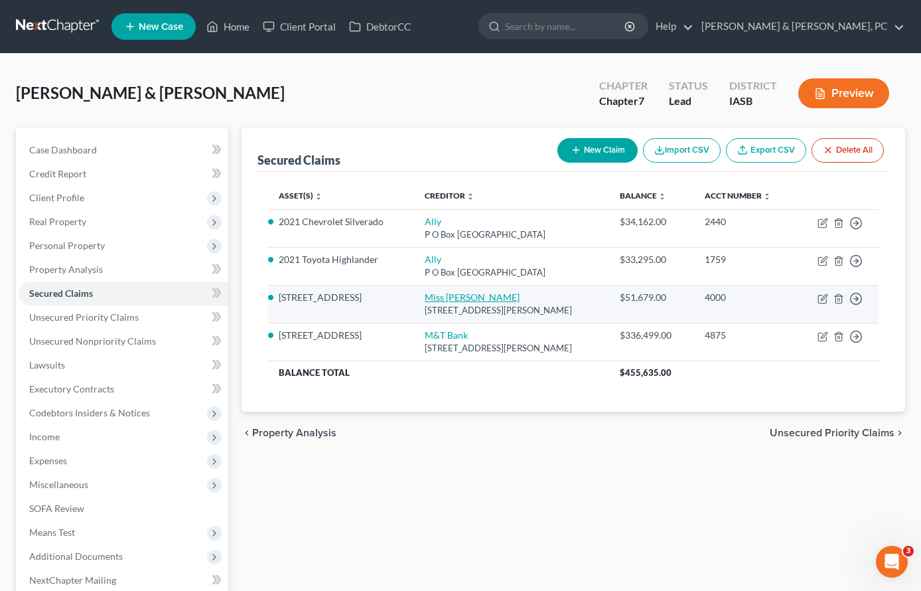
click at [437, 293] on link "Miss Vlycu" at bounding box center [472, 296] width 95 height 11
select select "14"
select select "3"
select select "2"
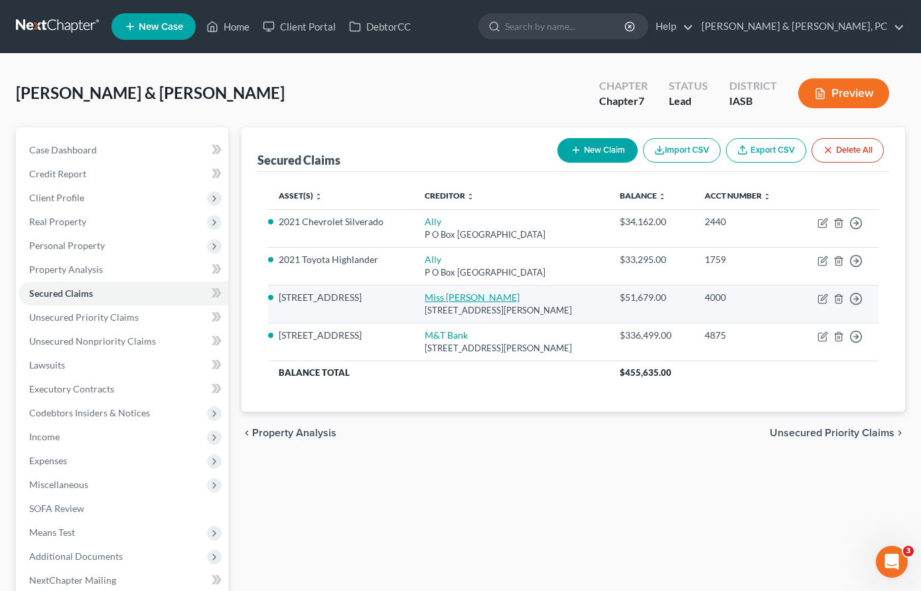
select select "0"
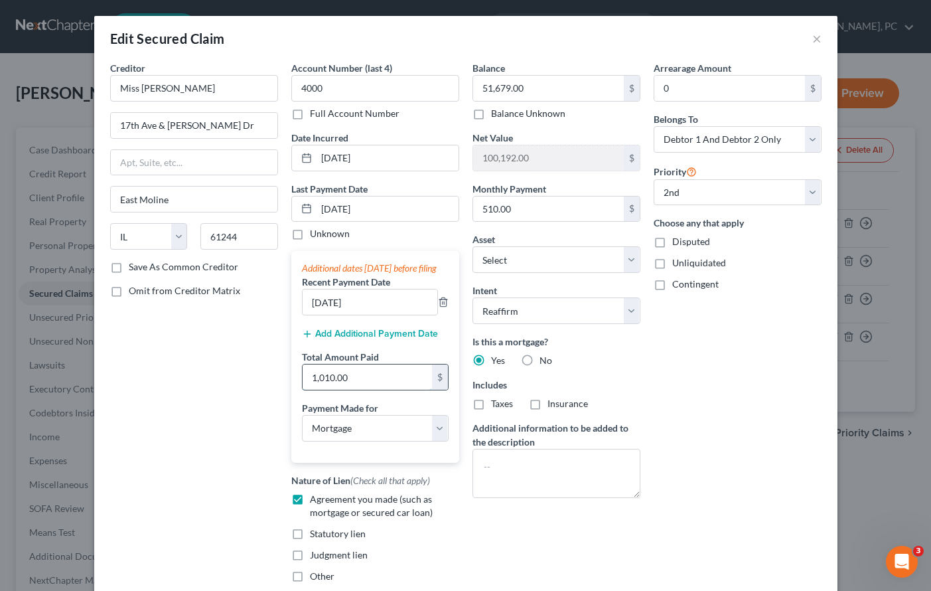
click at [376, 388] on input "1,010.00" at bounding box center [367, 376] width 129 height 25
type input "1,760.00"
click at [380, 339] on button "Add Additional Payment Date" at bounding box center [370, 334] width 136 height 11
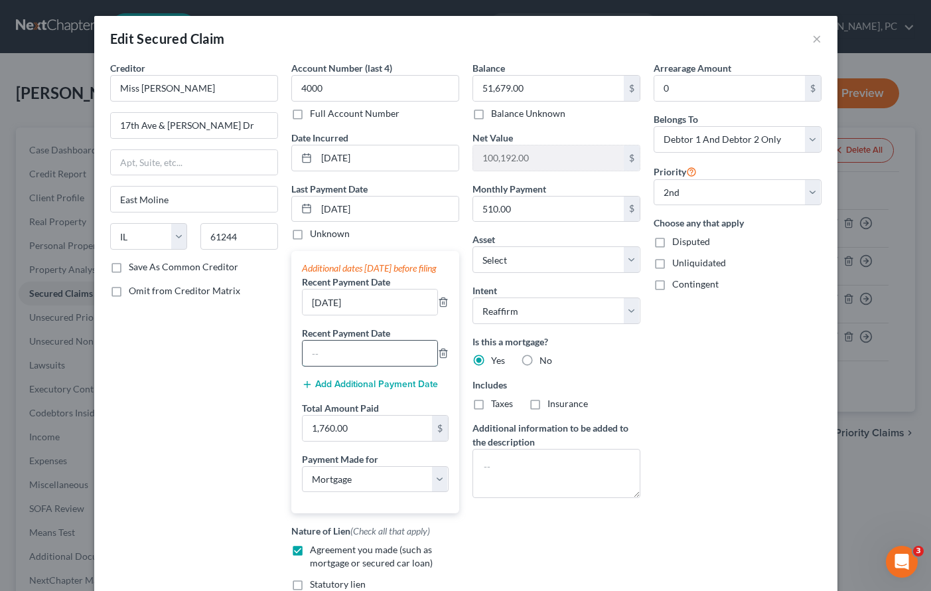
drag, startPoint x: 337, startPoint y: 368, endPoint x: 336, endPoint y: 360, distance: 8.0
click at [336, 360] on input "text" at bounding box center [370, 352] width 135 height 25
type input "07/31/2025"
click at [378, 206] on input "07/31/2025" at bounding box center [388, 208] width 142 height 25
drag, startPoint x: 378, startPoint y: 206, endPoint x: 258, endPoint y: 204, distance: 119.5
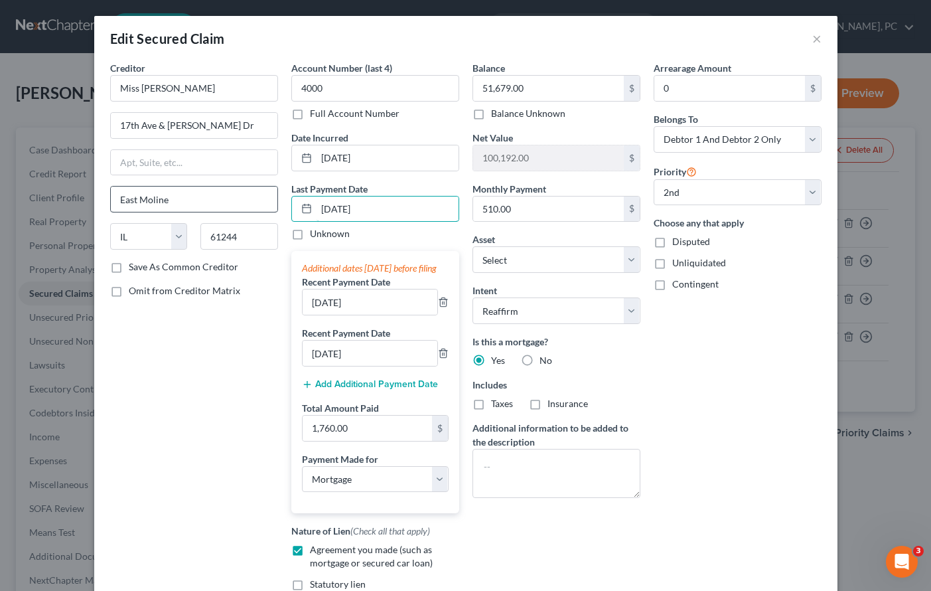
click at [258, 204] on div "Creditor * Miss Vlycu 17th Ave & Kennedy Dr East Moline State AL AK AR AZ CA CO…" at bounding box center [466, 352] width 725 height 583
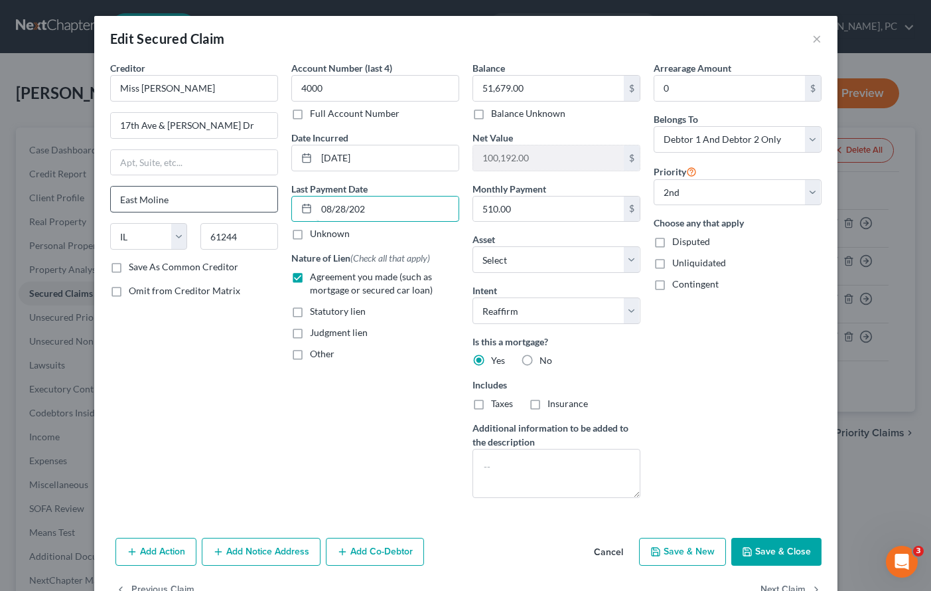
type input "08/28/2025"
select select "3"
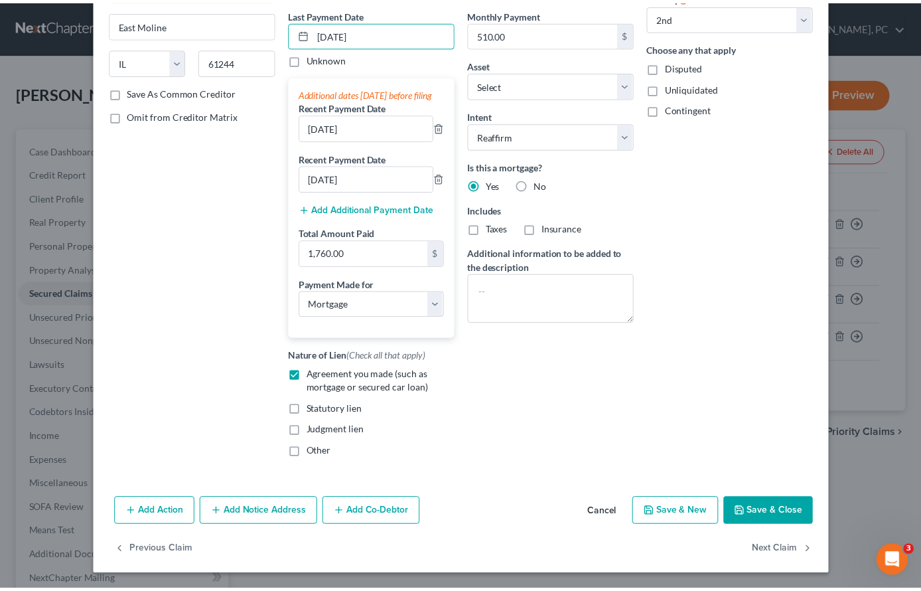
scroll to position [181, 0]
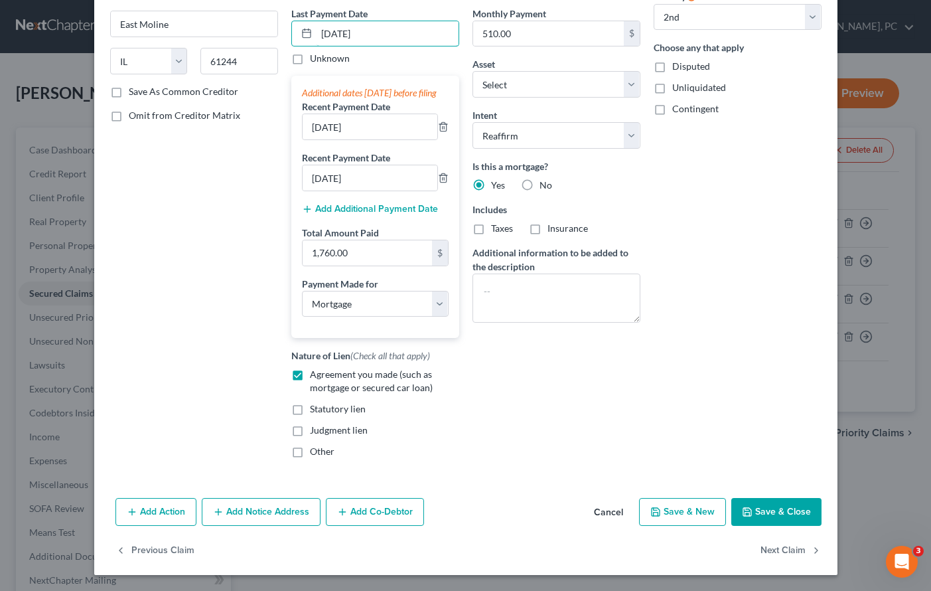
type input "08/28/2025"
click at [768, 515] on button "Save & Close" at bounding box center [776, 512] width 90 height 28
select select "1"
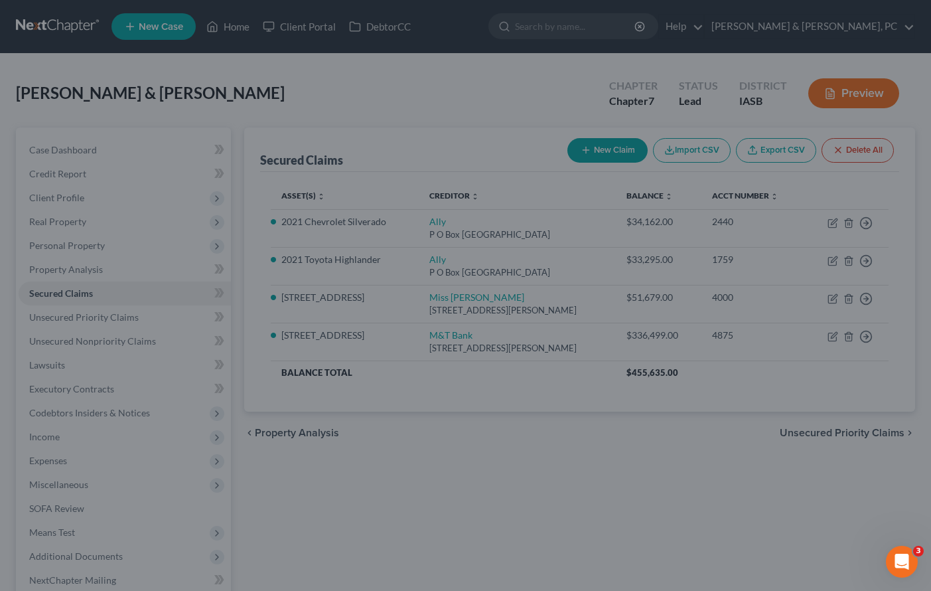
select select "26"
select select "0"
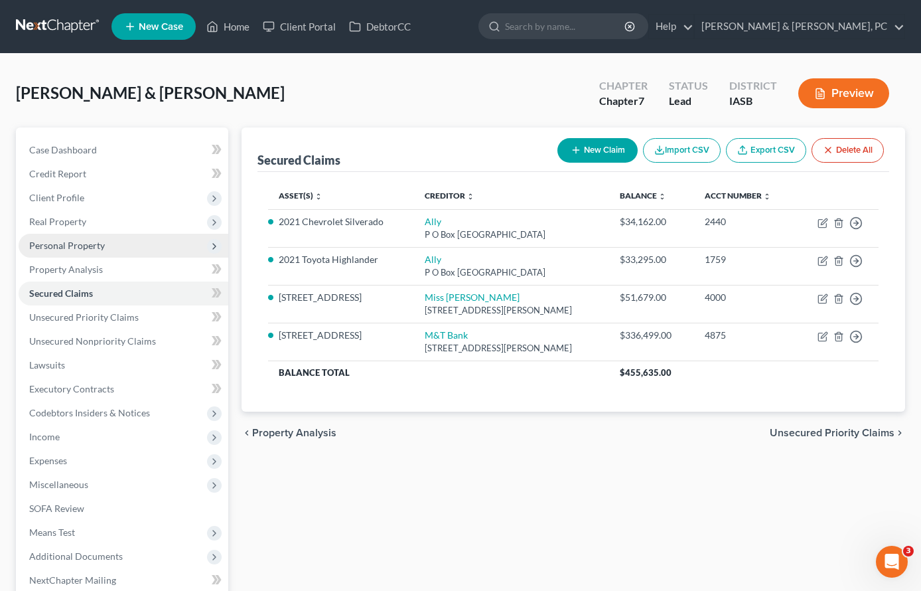
click at [107, 248] on span "Personal Property" at bounding box center [124, 246] width 210 height 24
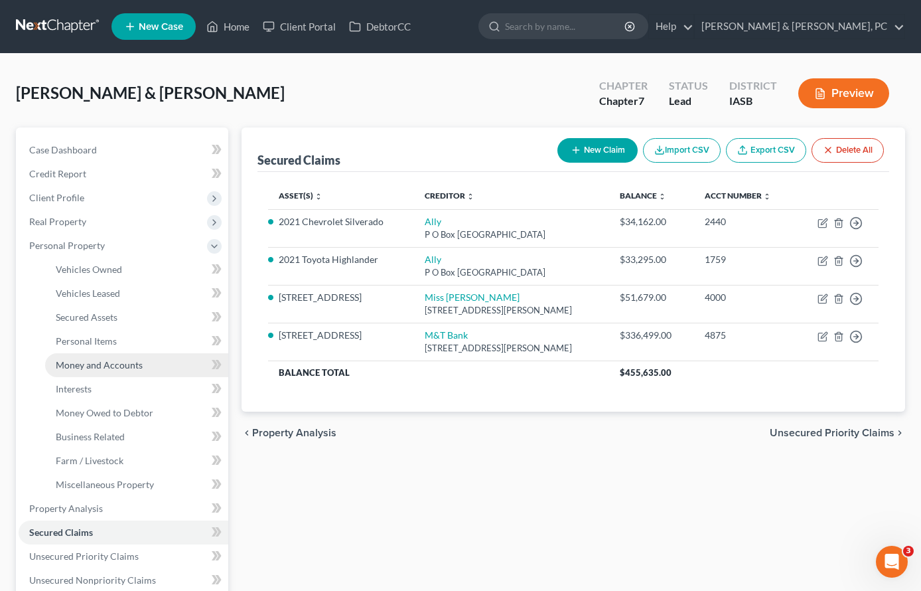
click at [127, 366] on span "Money and Accounts" at bounding box center [99, 364] width 87 height 11
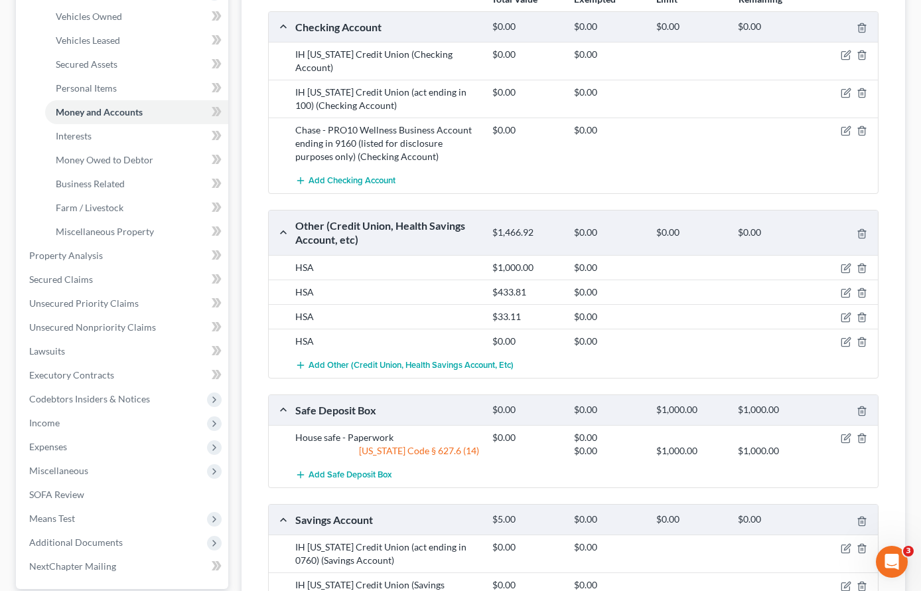
scroll to position [292, 0]
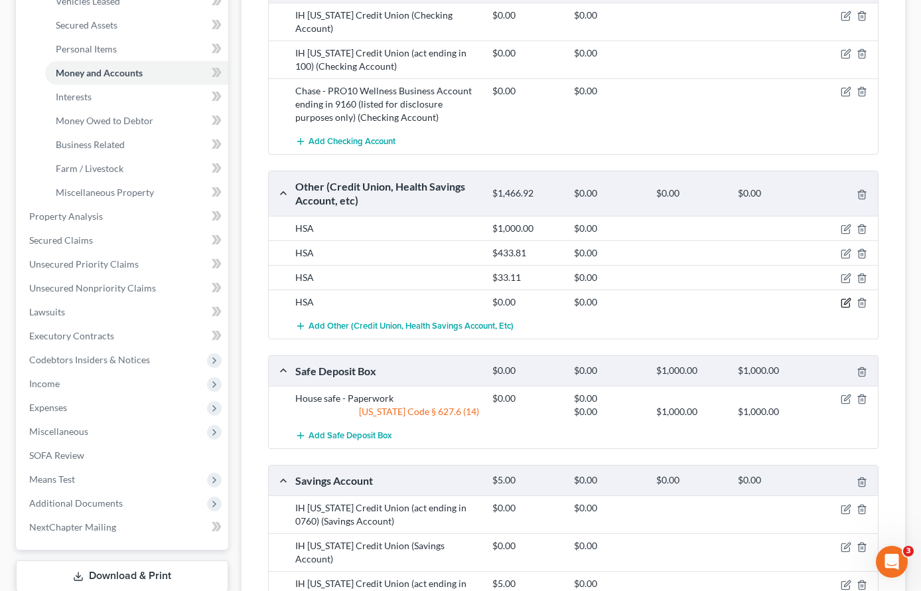
click at [846, 300] on icon "button" at bounding box center [846, 302] width 11 height 11
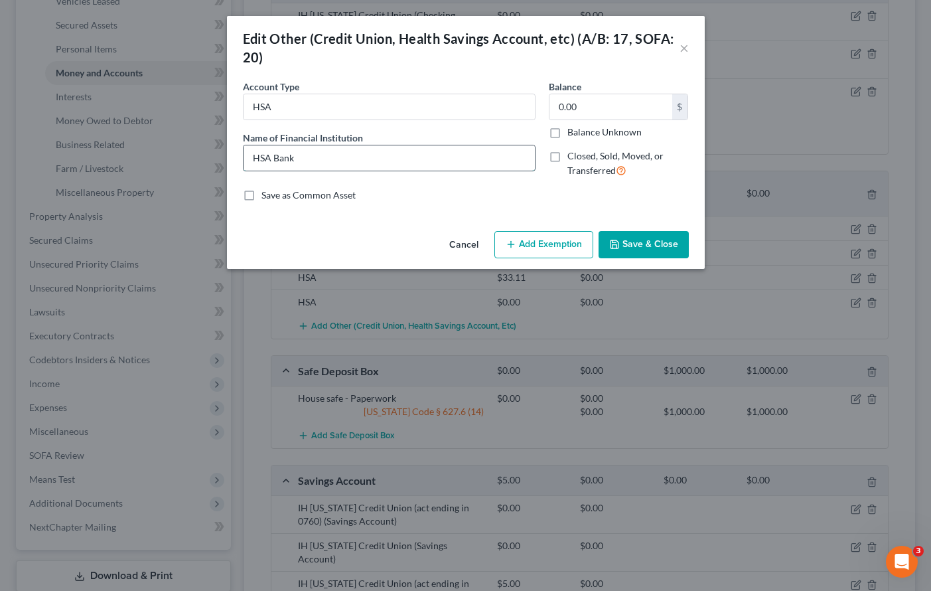
click at [350, 159] on input "HSA Bank" at bounding box center [389, 157] width 291 height 25
type input "HSA Bank (act ending in 3454)"
click at [620, 248] on icon "button" at bounding box center [614, 244] width 11 height 11
